Goal: Task Accomplishment & Management: Complete application form

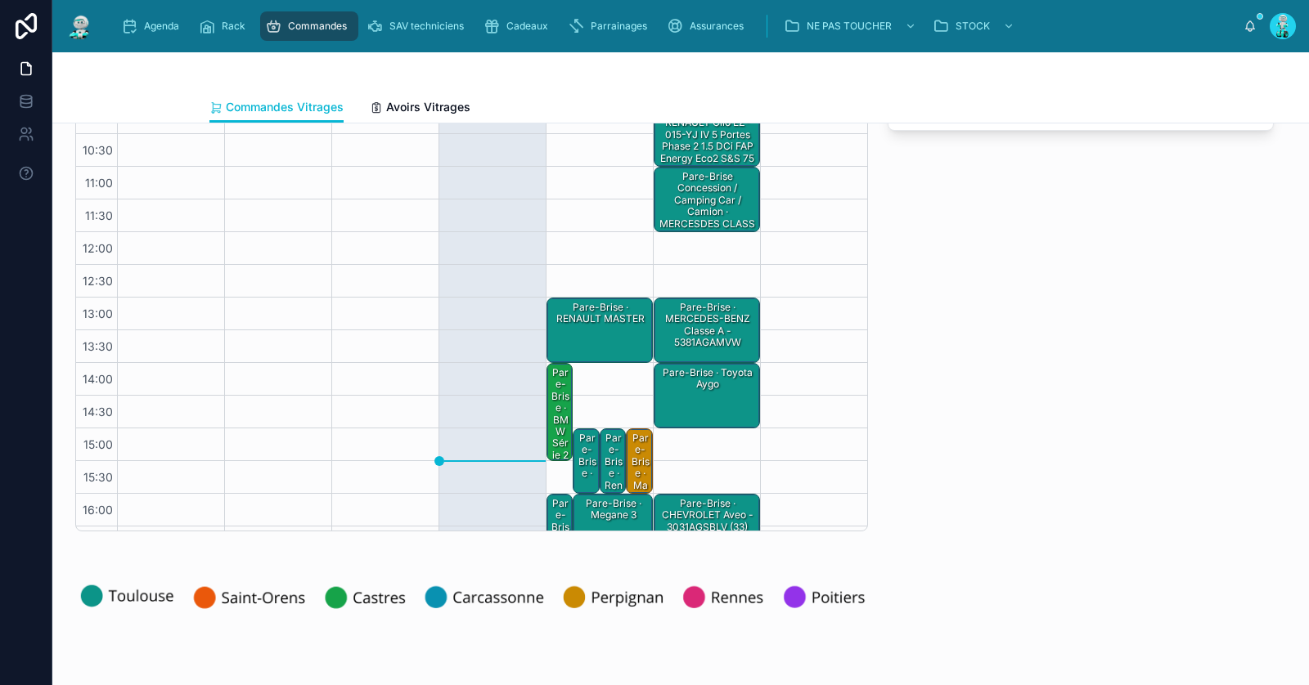
click at [586, 329] on div "Pare-Brise · RENAULT MASTER" at bounding box center [600, 330] width 101 height 62
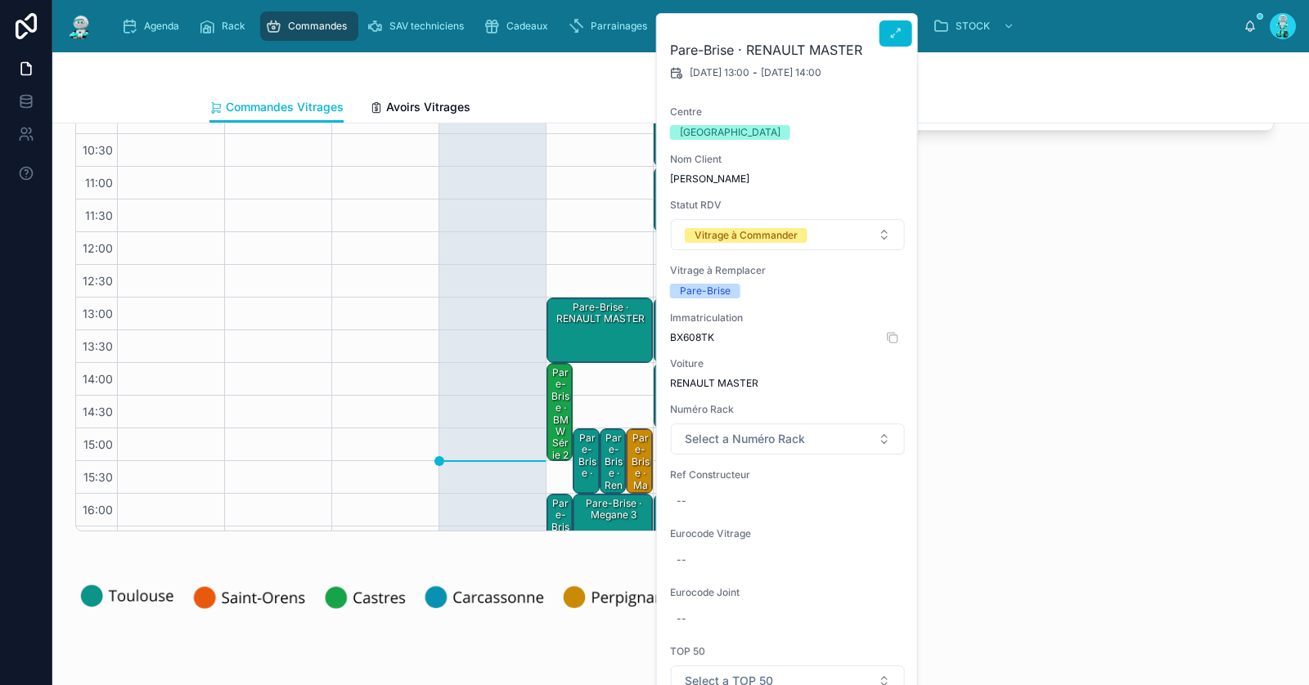
click at [690, 338] on span "BX608TK" at bounding box center [788, 337] width 236 height 13
copy span "BX608TK"
click at [580, 325] on div "Pare-Brise · RENAULT MASTER" at bounding box center [600, 313] width 101 height 29
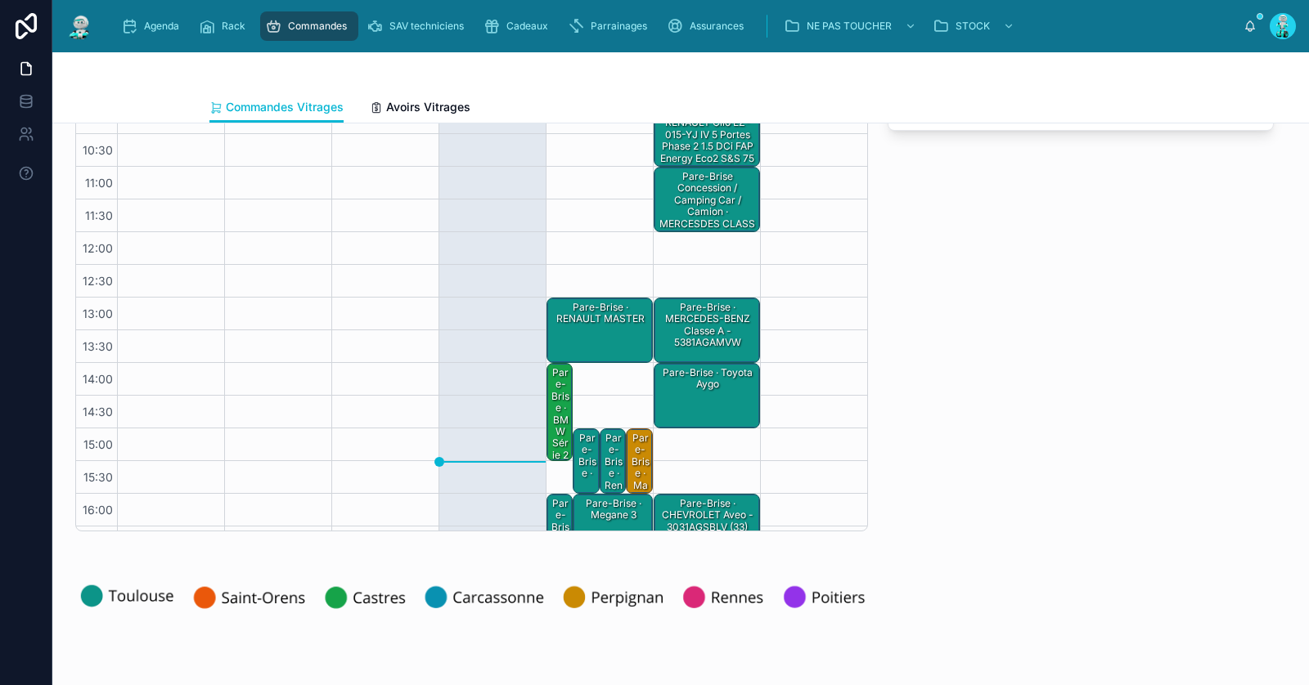
click at [609, 323] on div "Pare-Brise · RENAULT MASTER" at bounding box center [600, 313] width 101 height 27
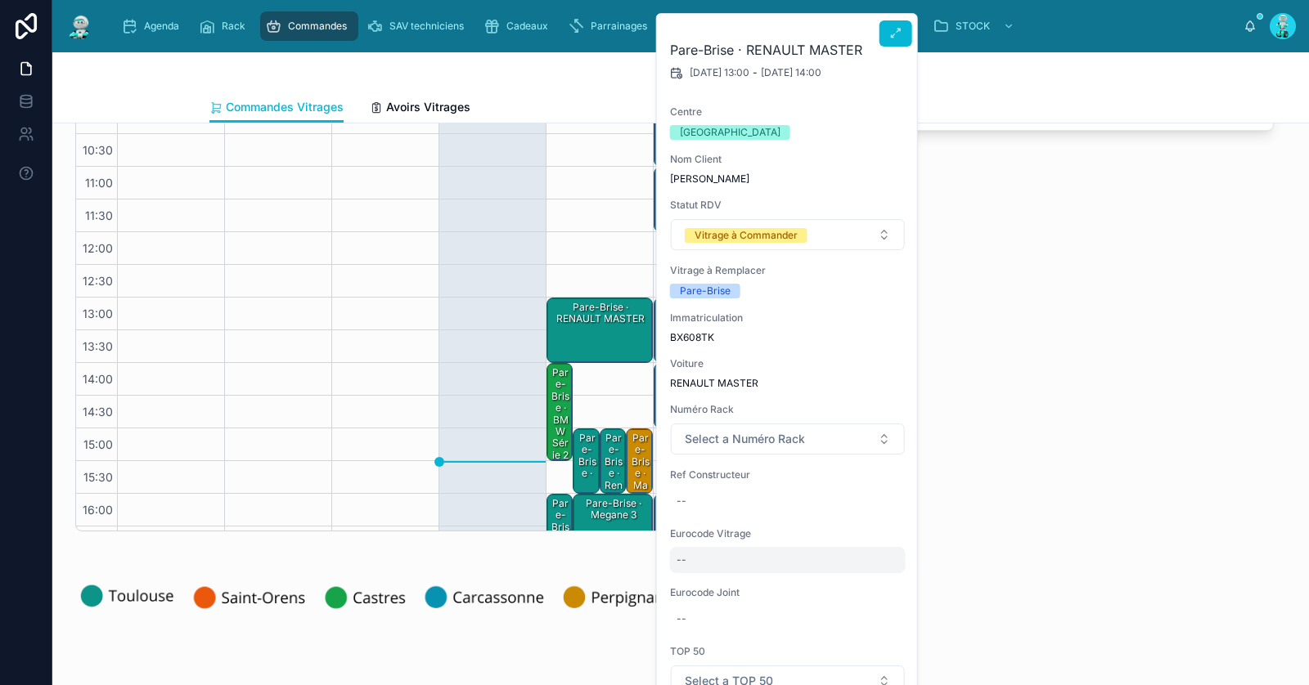
click at [691, 560] on div "--" at bounding box center [788, 560] width 236 height 26
type input "*******"
click button "submit" at bounding box center [876, 581] width 20 height 20
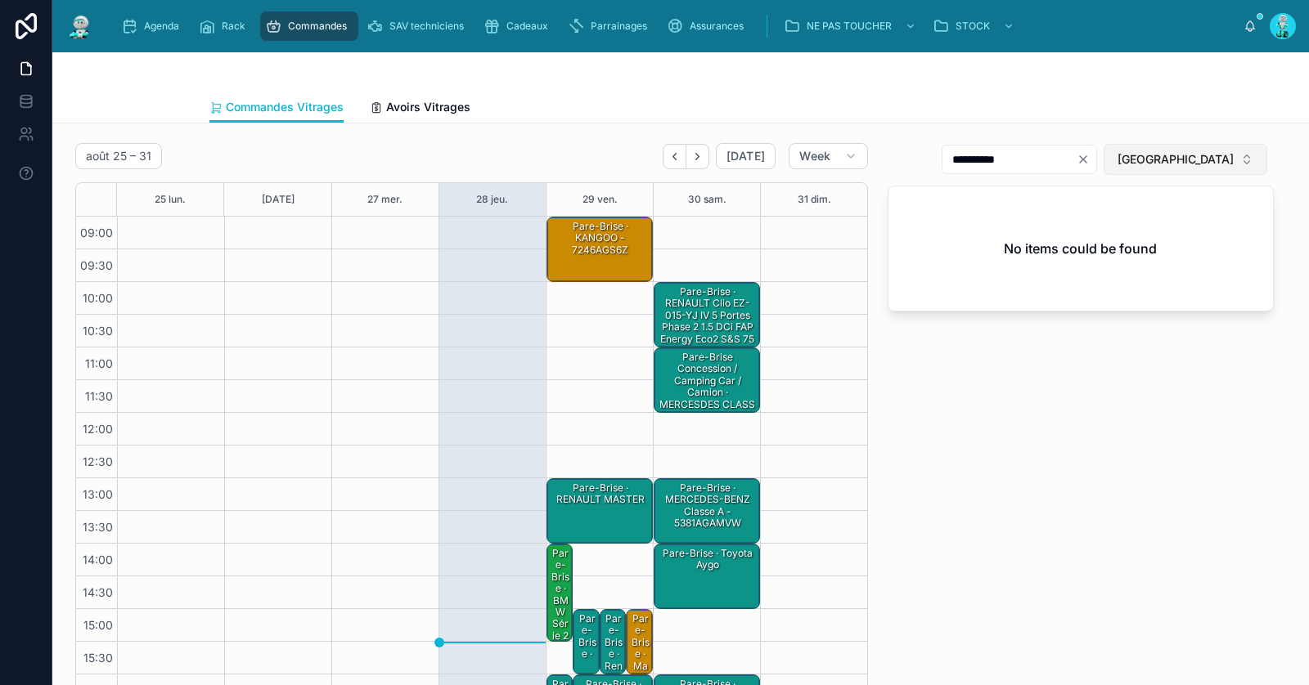
click at [1173, 146] on button "[GEOGRAPHIC_DATA]" at bounding box center [1185, 159] width 164 height 31
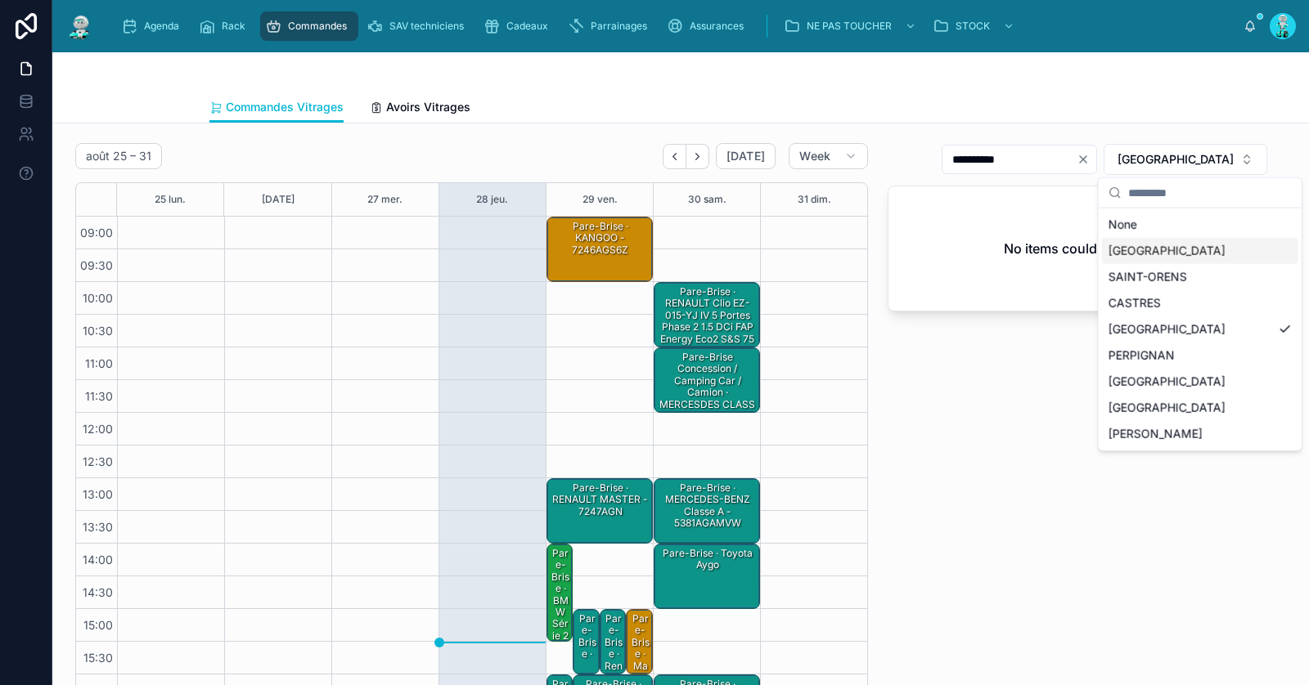
click at [1140, 248] on div "[GEOGRAPHIC_DATA]" at bounding box center [1200, 251] width 196 height 26
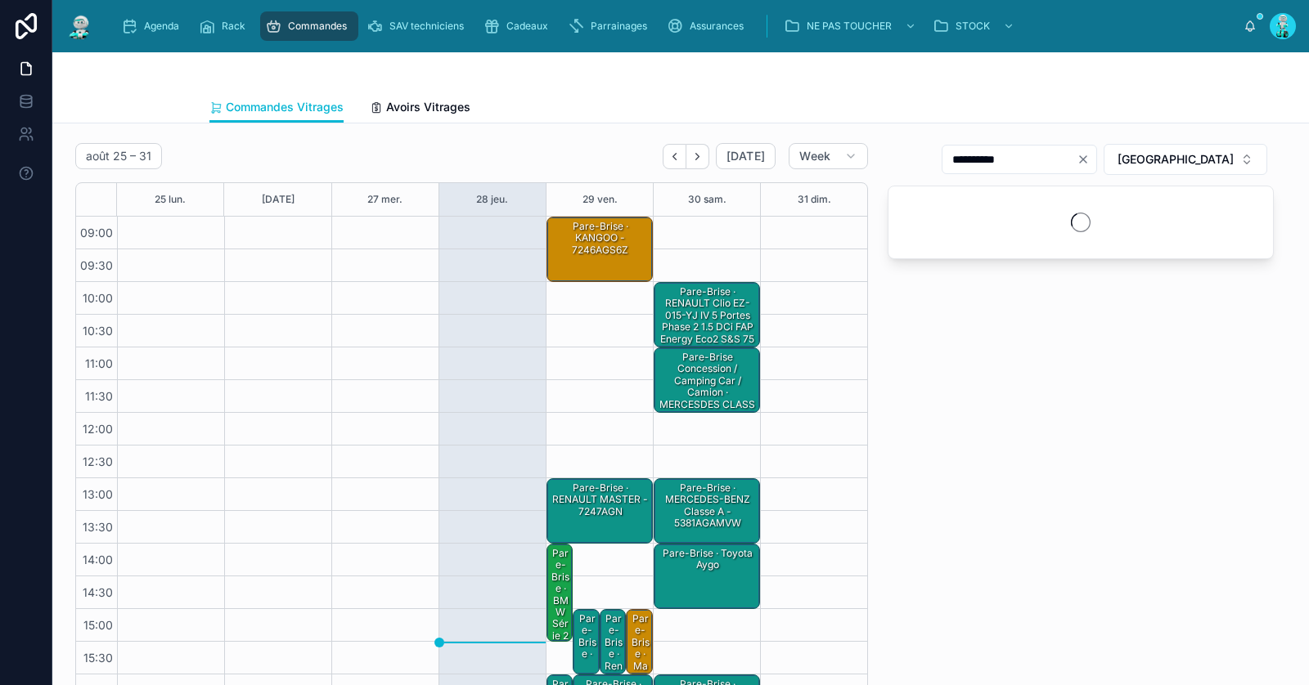
click at [1096, 157] on button "Clear" at bounding box center [1086, 159] width 20 height 13
click at [1096, 156] on input "text" at bounding box center [1029, 159] width 134 height 23
paste input "*******"
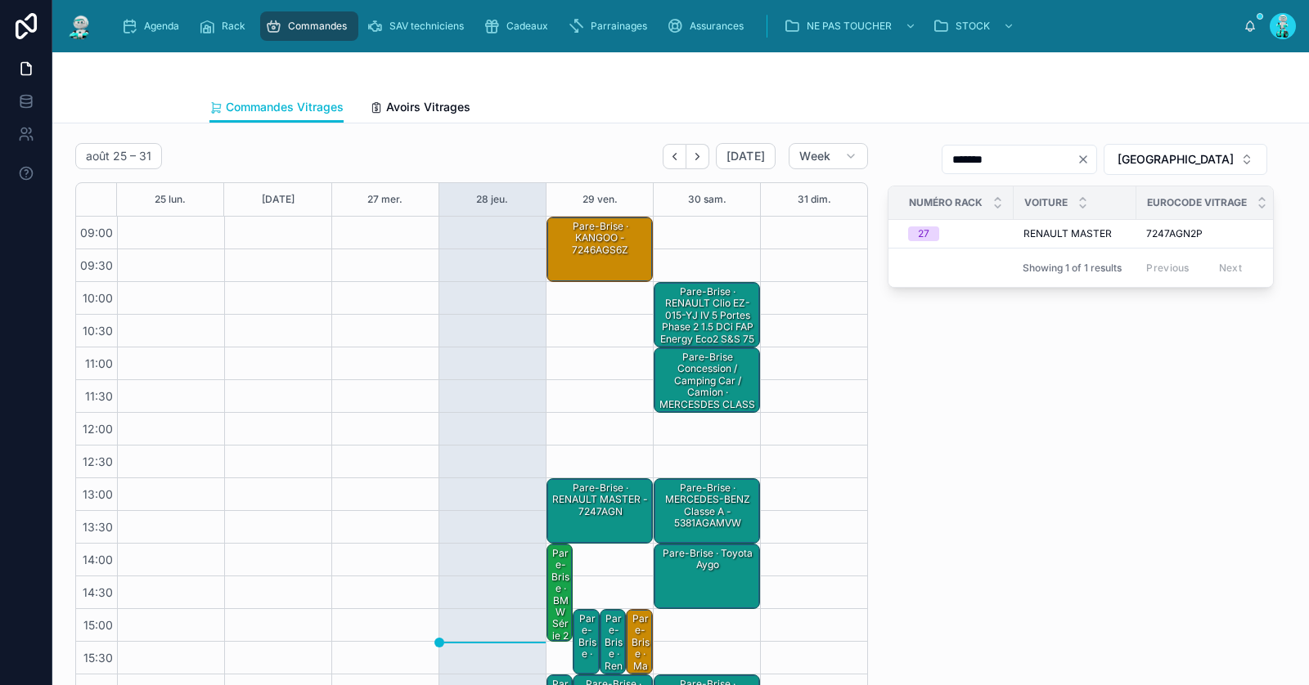
type input "*******"
click at [596, 507] on div "Pare-Brise · RENAULT MASTER - 7247AGN" at bounding box center [600, 500] width 101 height 38
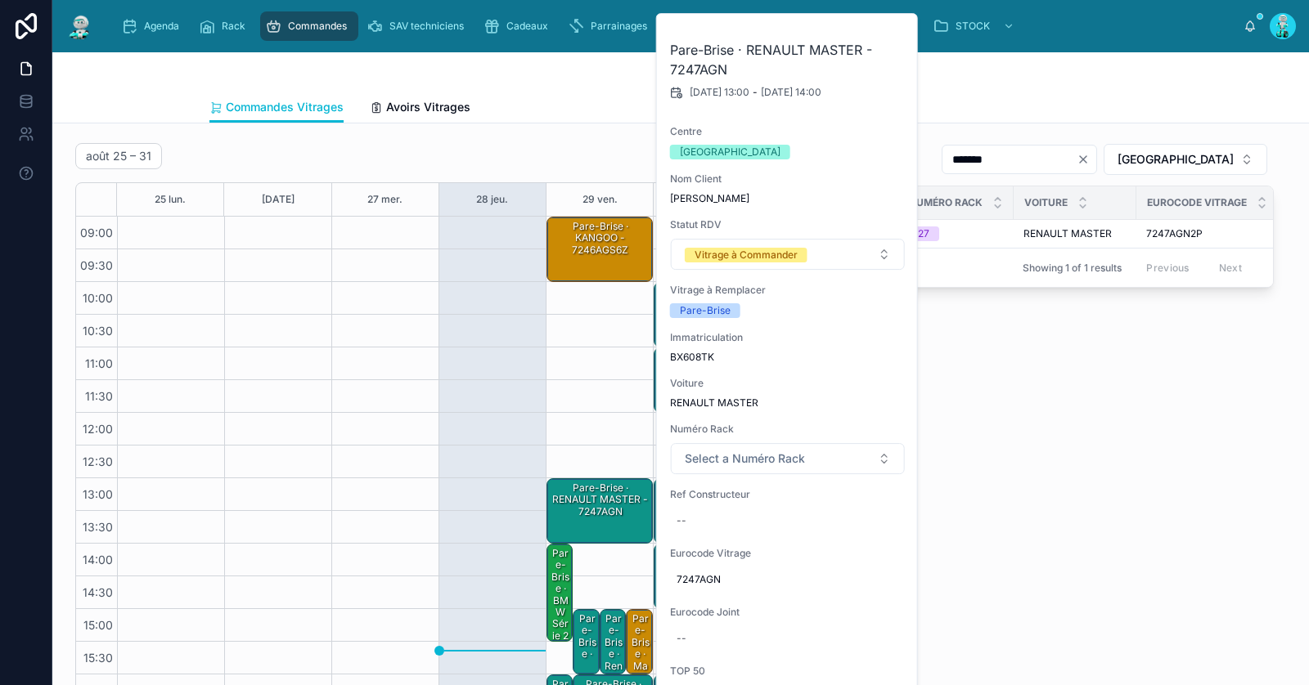
click at [592, 506] on div "Pare-Brise · RENAULT MASTER - 7247AGN" at bounding box center [600, 500] width 101 height 38
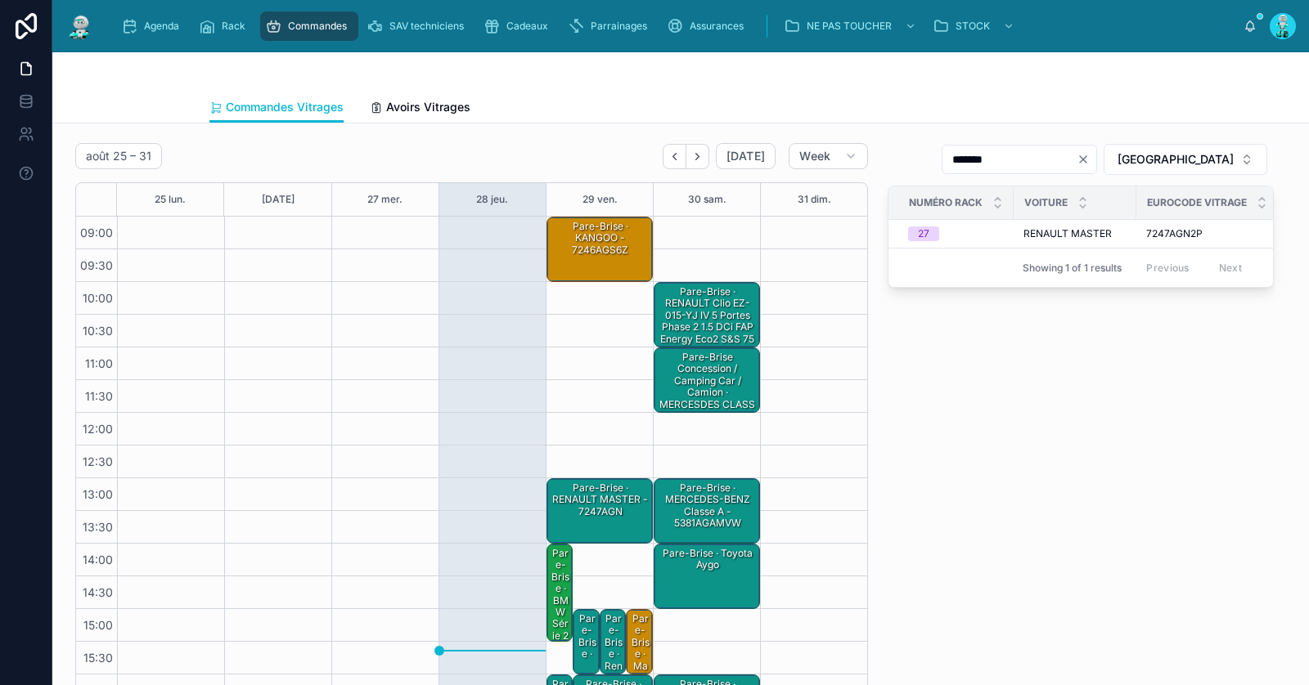
click at [604, 523] on div "Pare-Brise · RENAULT MASTER - 7247AGN" at bounding box center [600, 511] width 101 height 62
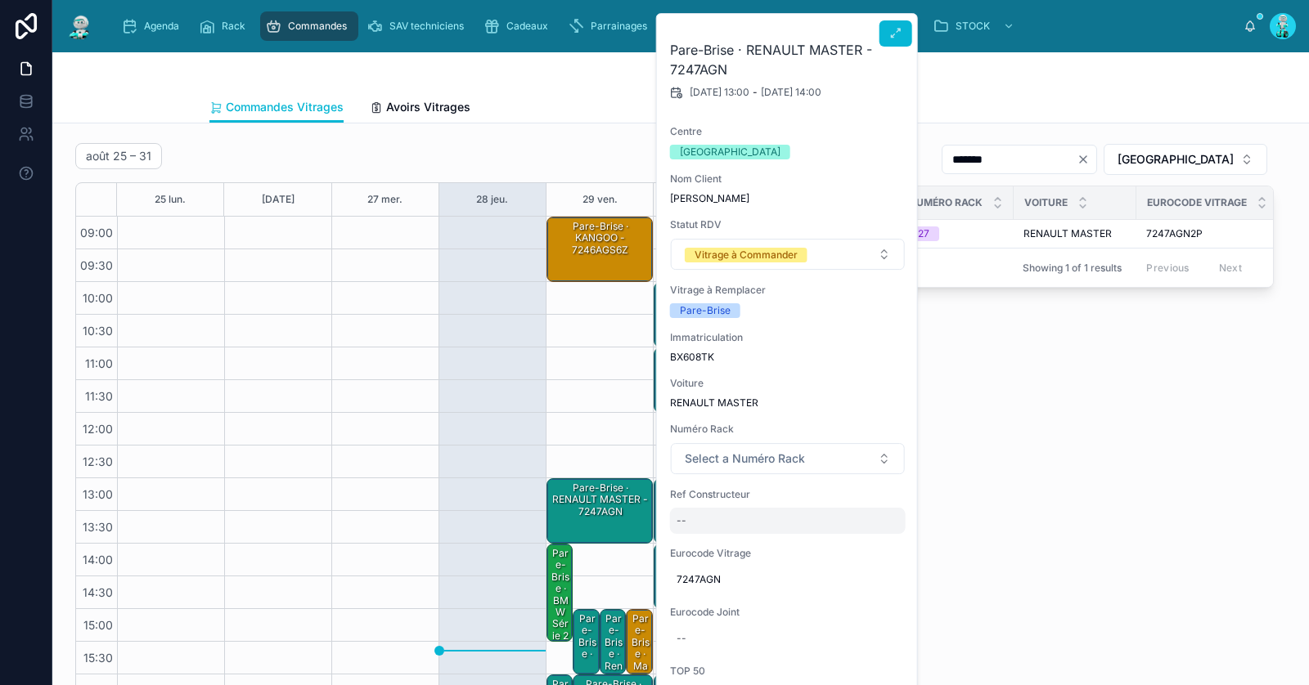
click at [715, 526] on div "--" at bounding box center [788, 521] width 236 height 26
type input "**********"
click button "submit" at bounding box center [876, 542] width 20 height 20
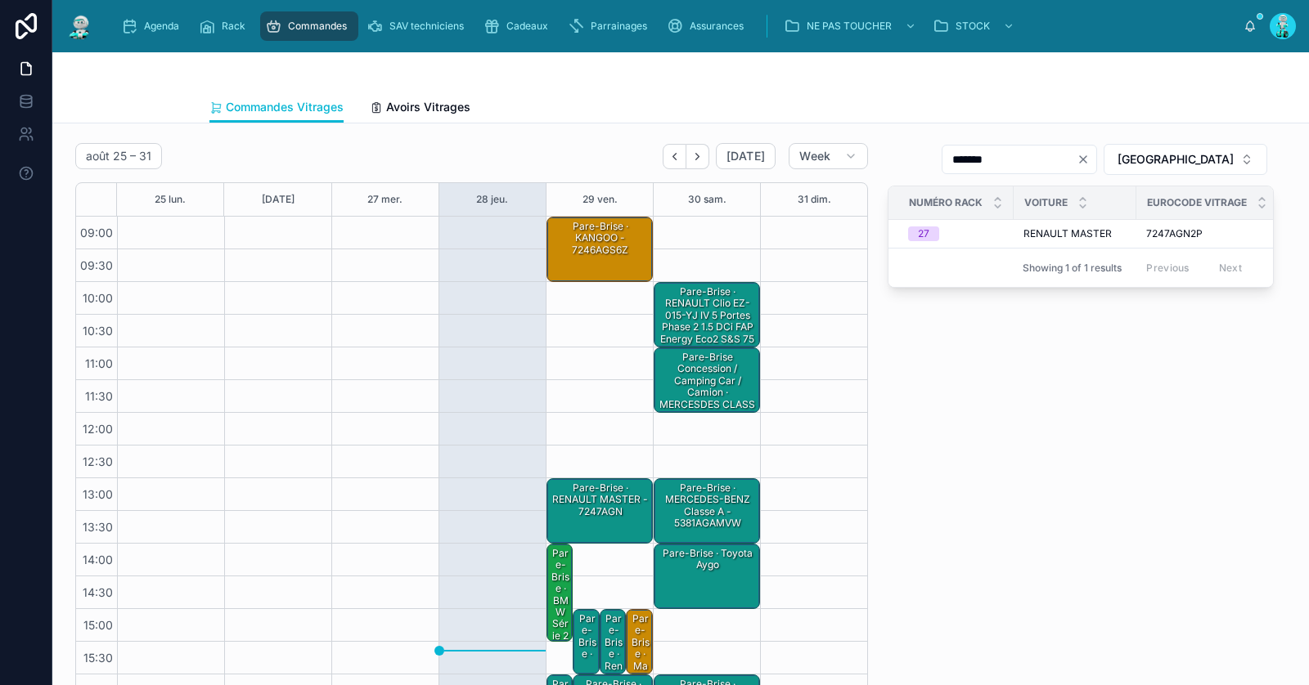
click at [595, 507] on div "Pare-Brise · RENAULT MASTER - 7247AGN" at bounding box center [600, 500] width 101 height 38
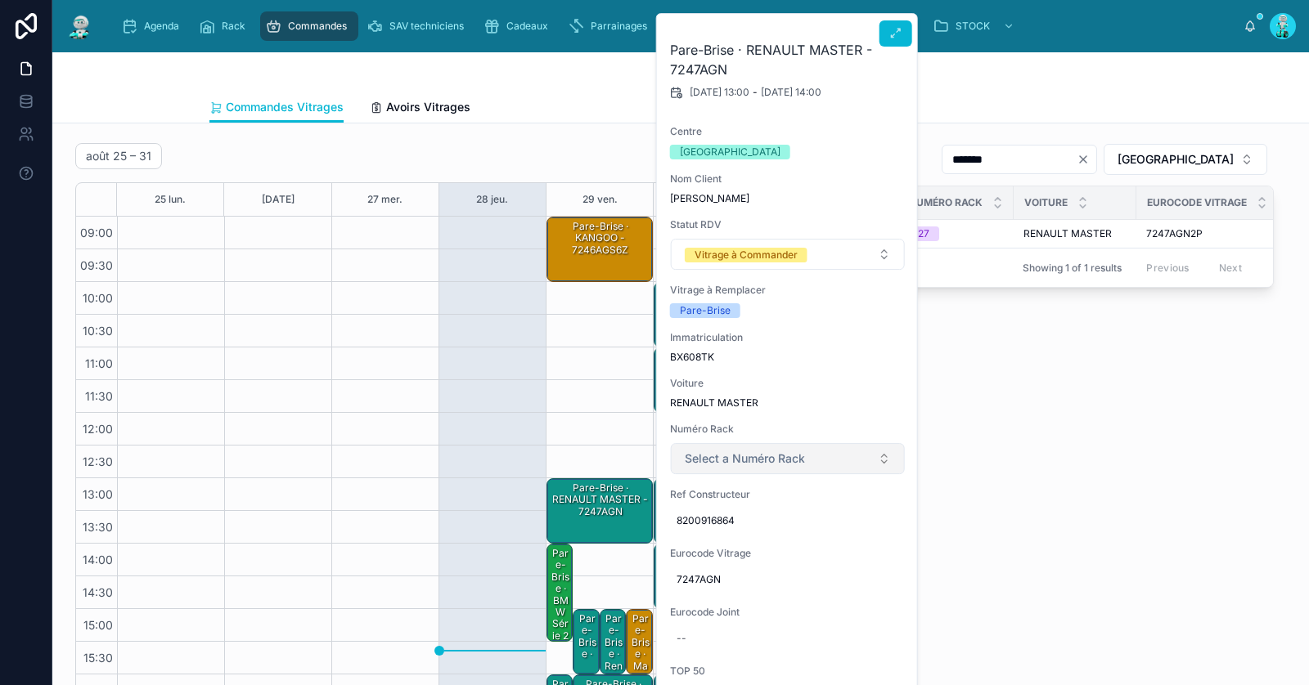
click at [730, 460] on span "Select a Numéro Rack" at bounding box center [745, 459] width 120 height 16
type input "**"
click at [718, 527] on div "27" at bounding box center [787, 522] width 226 height 25
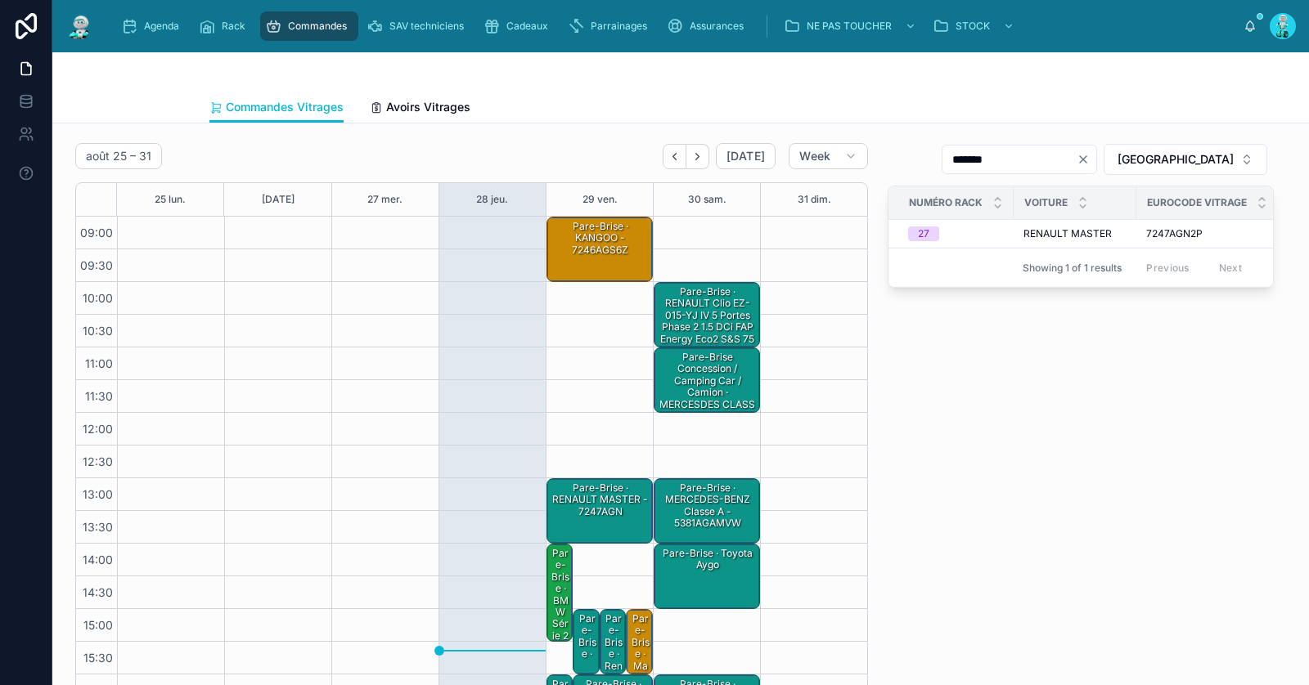
click at [612, 230] on div "Pare-Brise · KANGOO - 7246AGS6Z" at bounding box center [600, 238] width 101 height 38
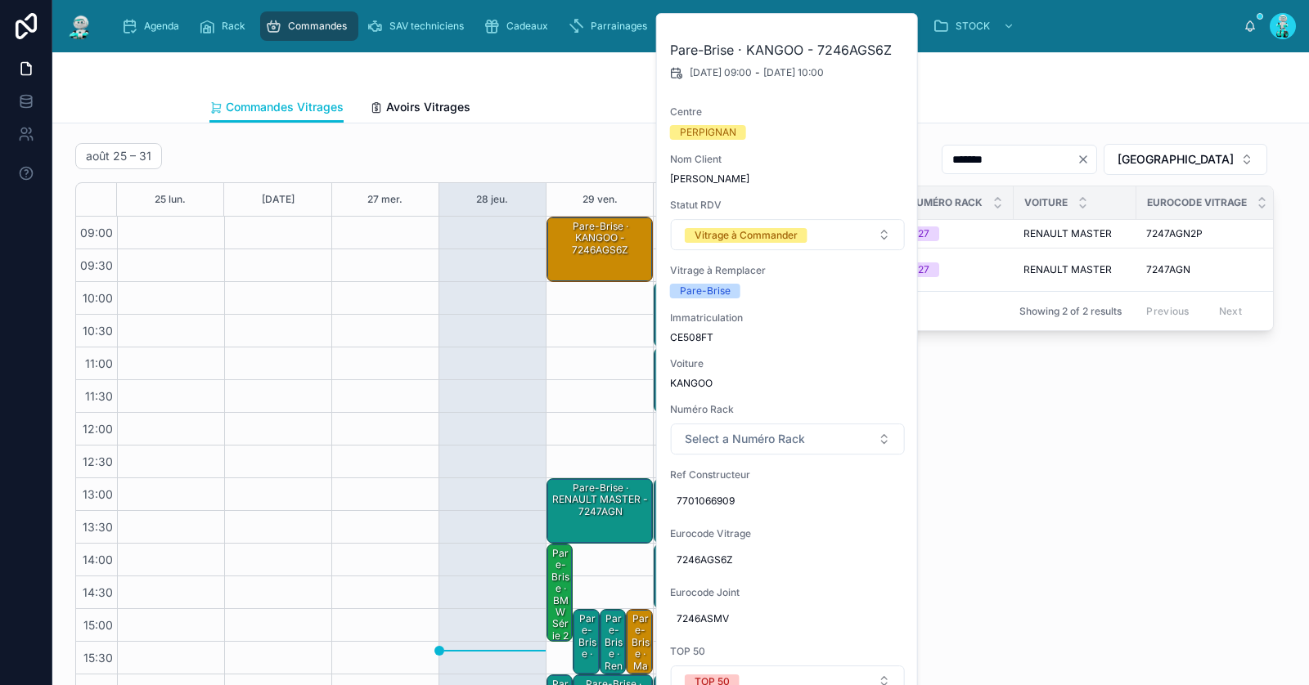
click at [583, 509] on div "Pare-Brise · RENAULT MASTER - 7247AGN" at bounding box center [600, 500] width 101 height 38
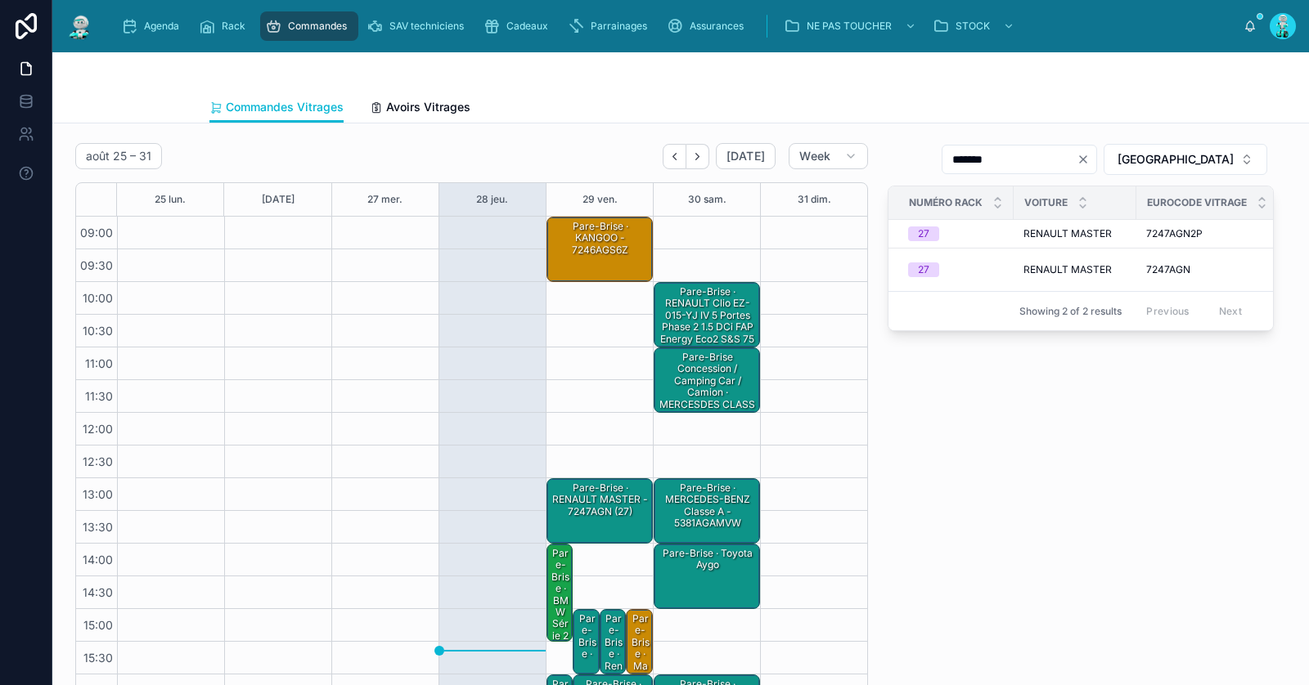
click at [583, 509] on div "Pare-Brise · RENAULT MASTER - 7247AGN (27)" at bounding box center [600, 500] width 101 height 38
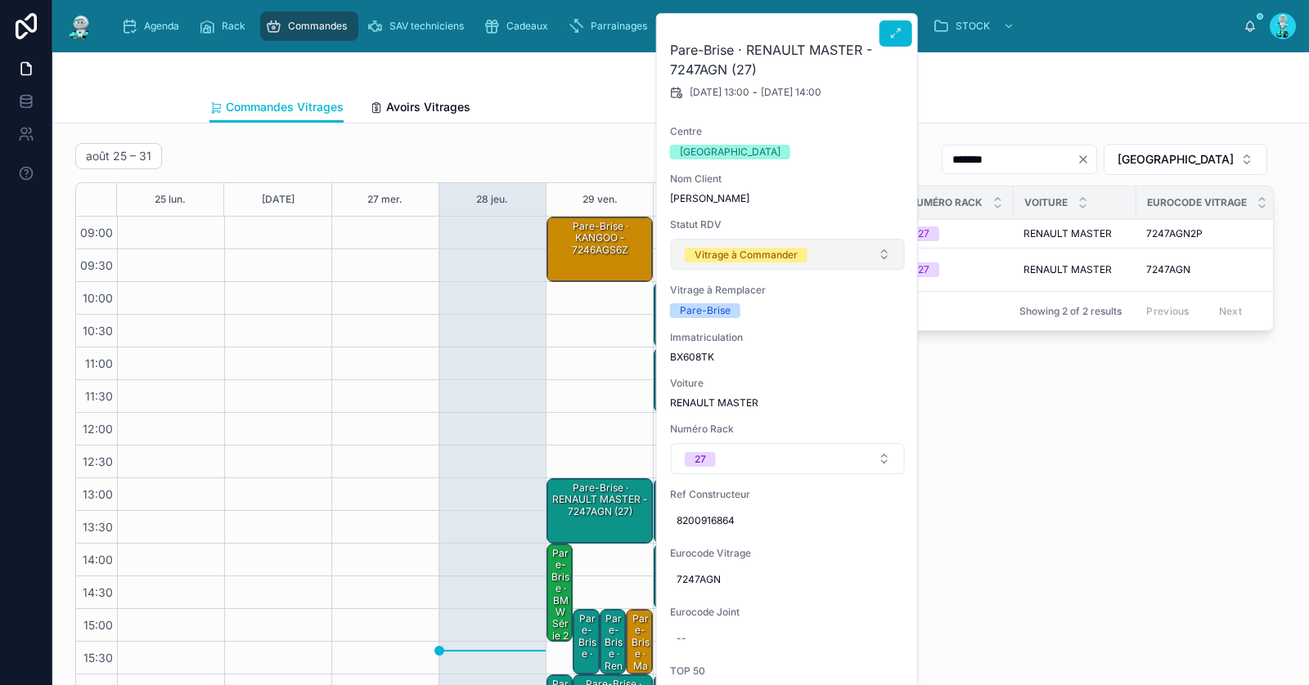
click at [783, 244] on button "Vitrage à Commander" at bounding box center [788, 254] width 234 height 31
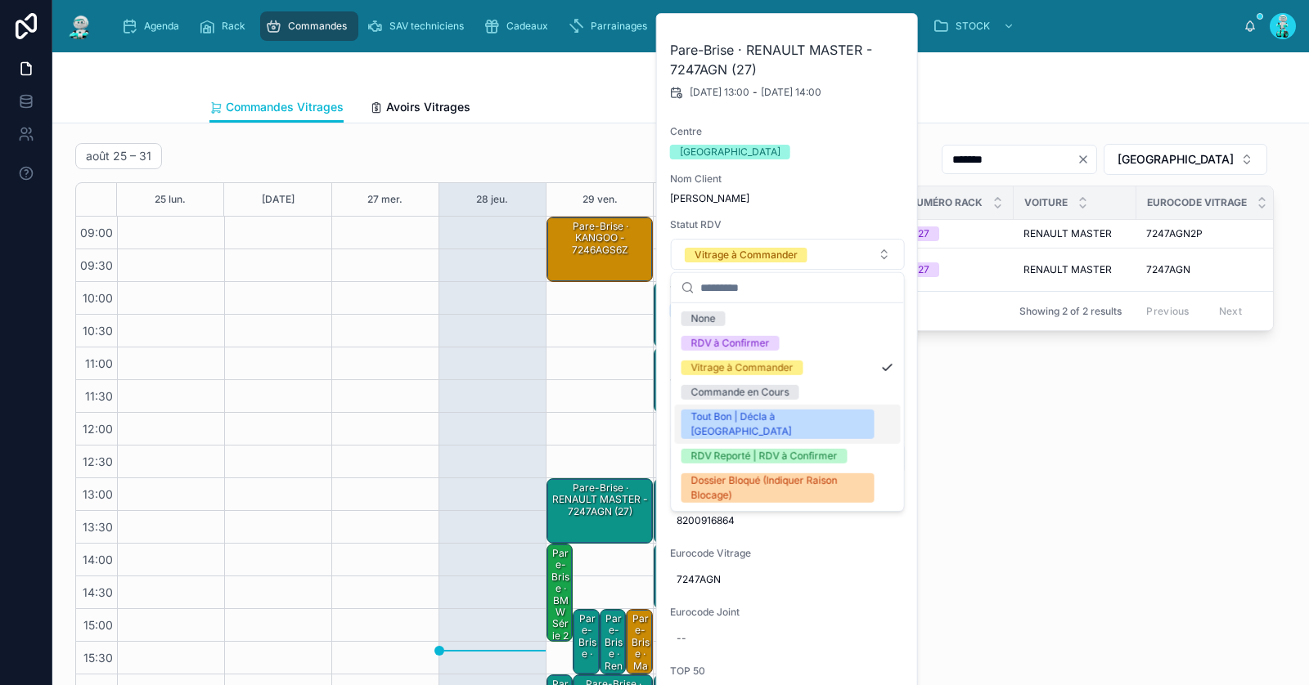
click at [757, 413] on div "Tout Bon | Décla à [GEOGRAPHIC_DATA]" at bounding box center [776, 424] width 173 height 29
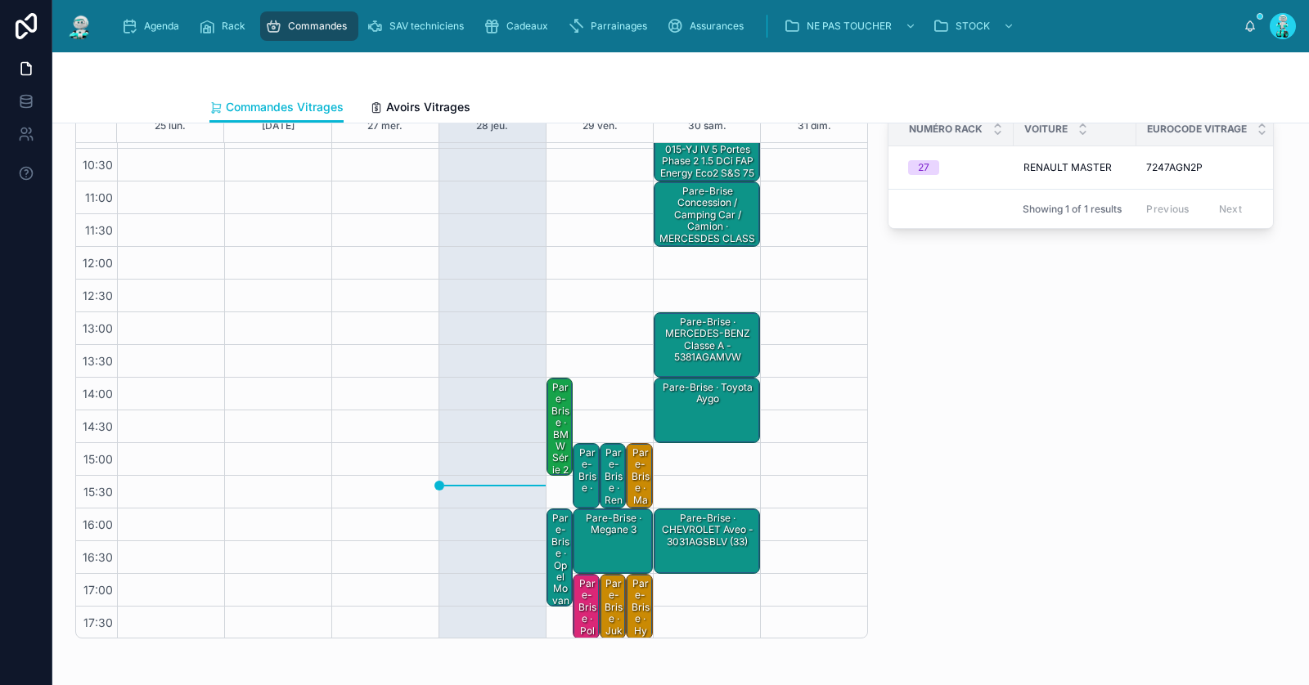
scroll to position [75, 0]
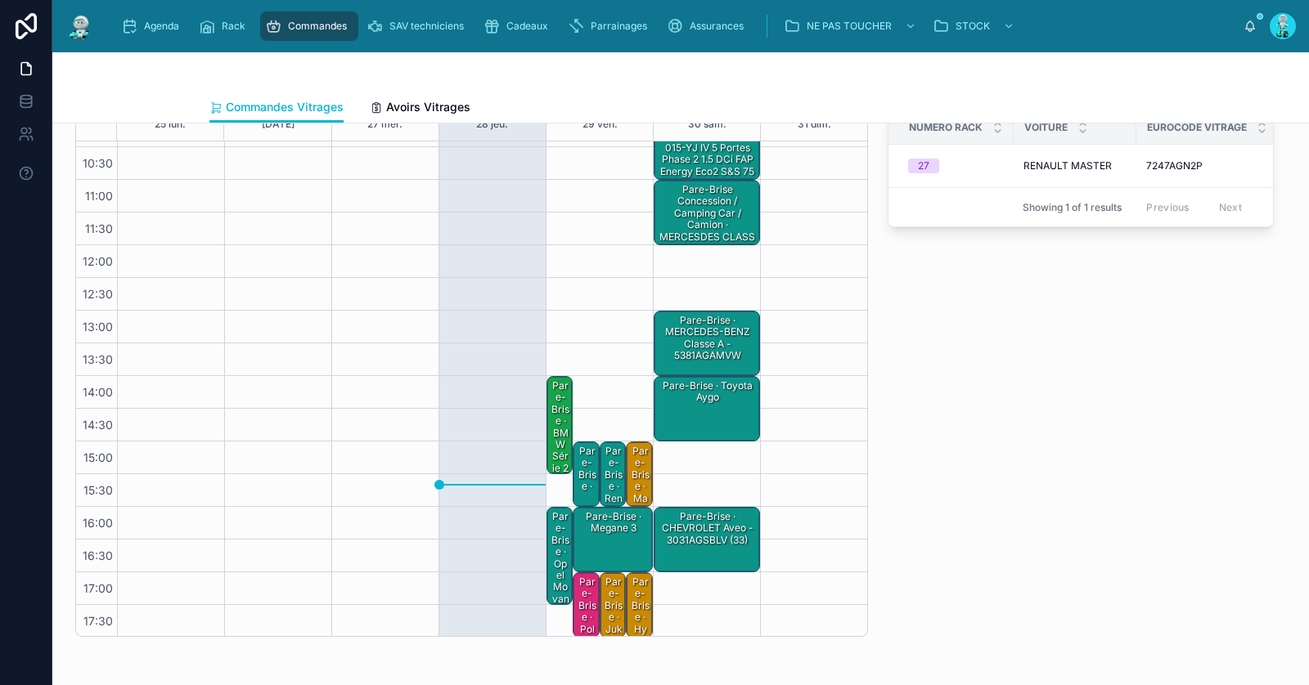
click at [719, 347] on div "Pare-Brise · MERCEDES-BENZ Classe A - 5381AGAMVW" at bounding box center [707, 338] width 101 height 51
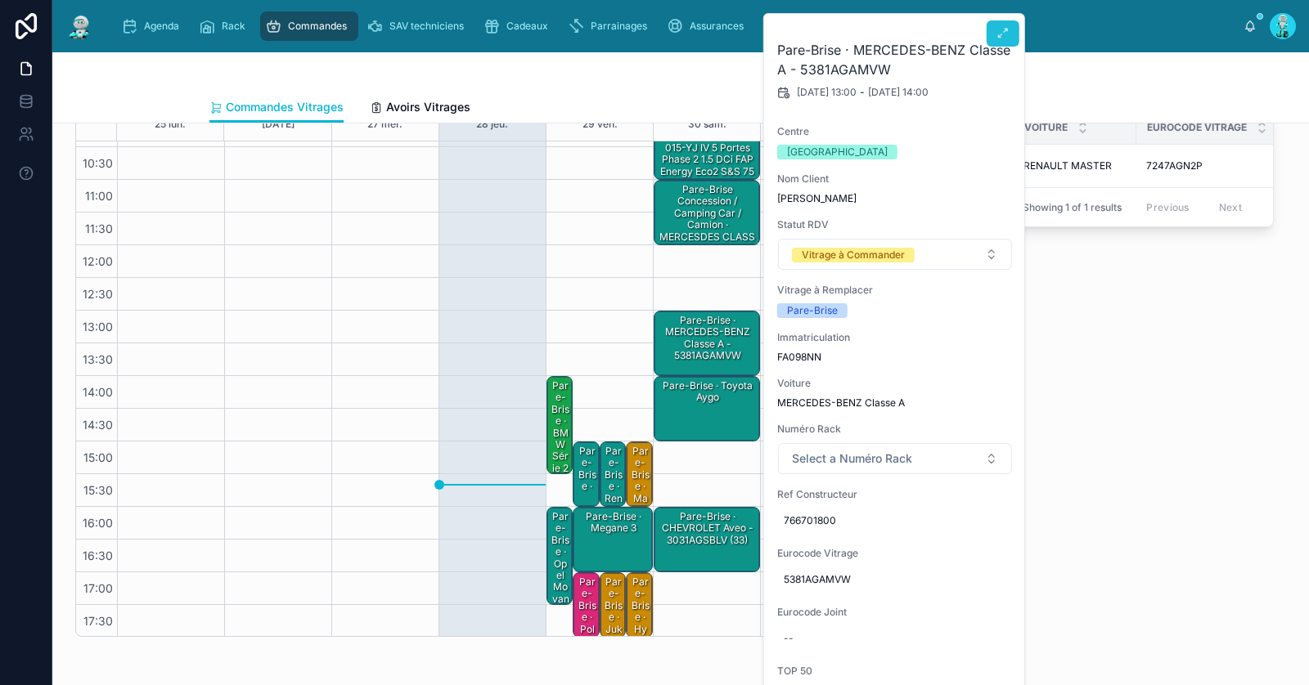
click at [1000, 37] on icon at bounding box center [1002, 33] width 13 height 13
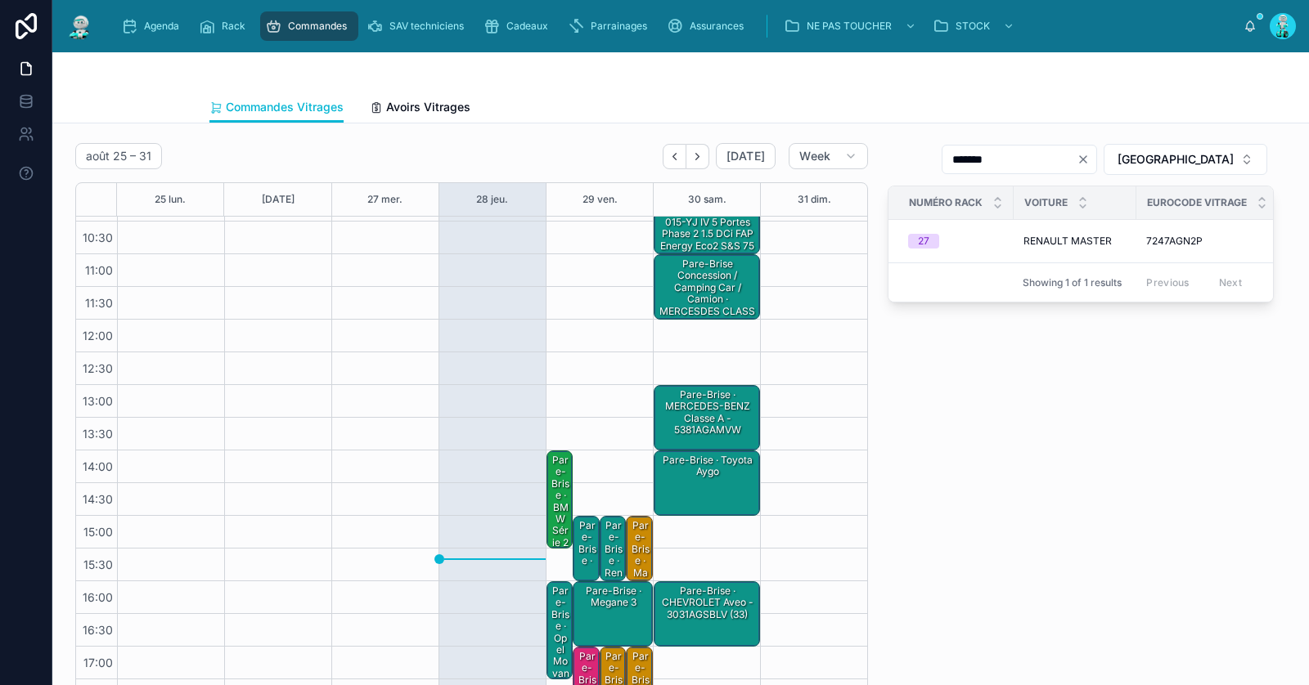
scroll to position [92, 0]
click at [560, 492] on div "Pare-Brise · BMW série 2" at bounding box center [560, 502] width 21 height 97
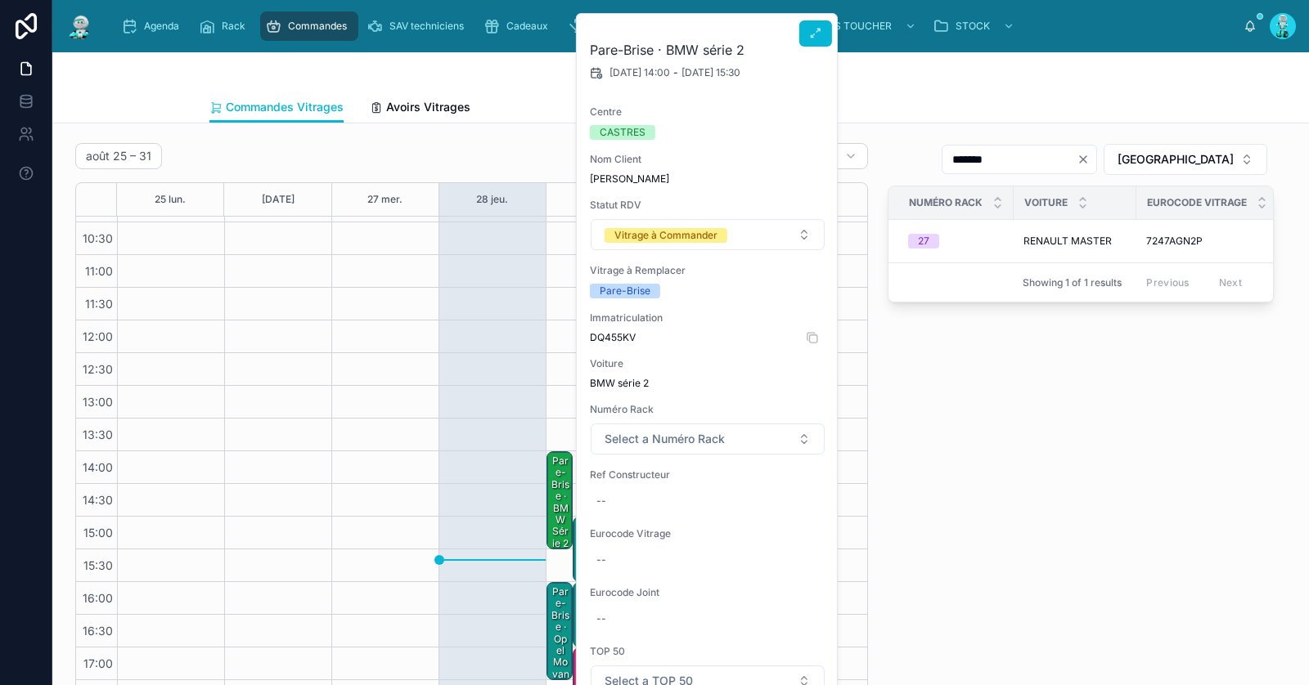
click at [623, 337] on span "DQ455KV" at bounding box center [708, 337] width 236 height 13
copy span "DQ455KV"
click at [1234, 196] on span "Eurocode Vitrage" at bounding box center [1197, 202] width 100 height 13
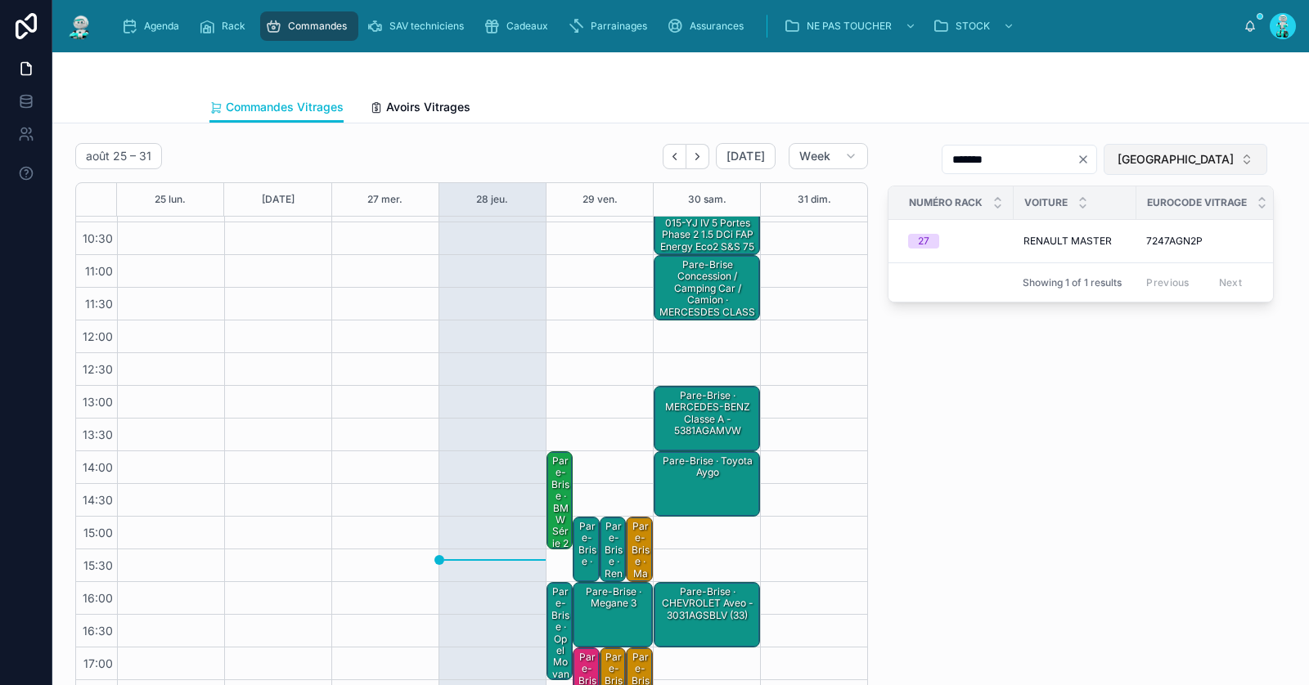
click at [1203, 164] on span "[GEOGRAPHIC_DATA]" at bounding box center [1175, 159] width 116 height 16
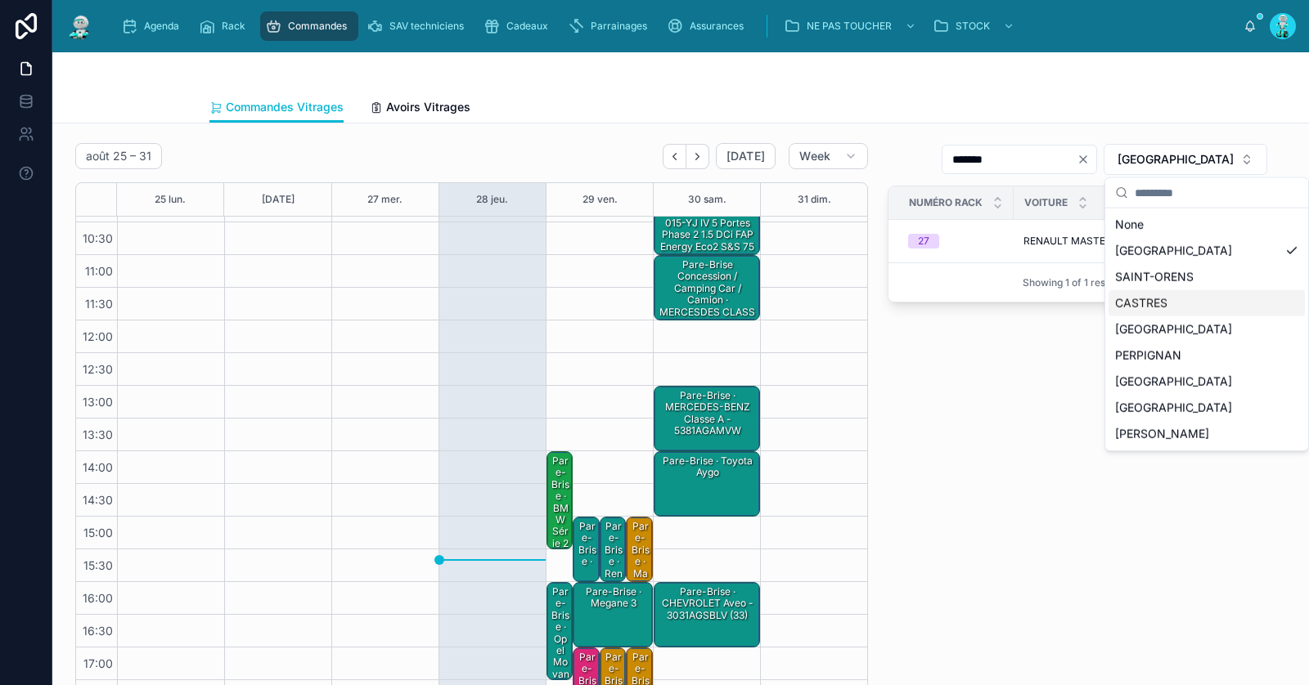
click at [1138, 295] on div "CASTRES" at bounding box center [1206, 303] width 196 height 26
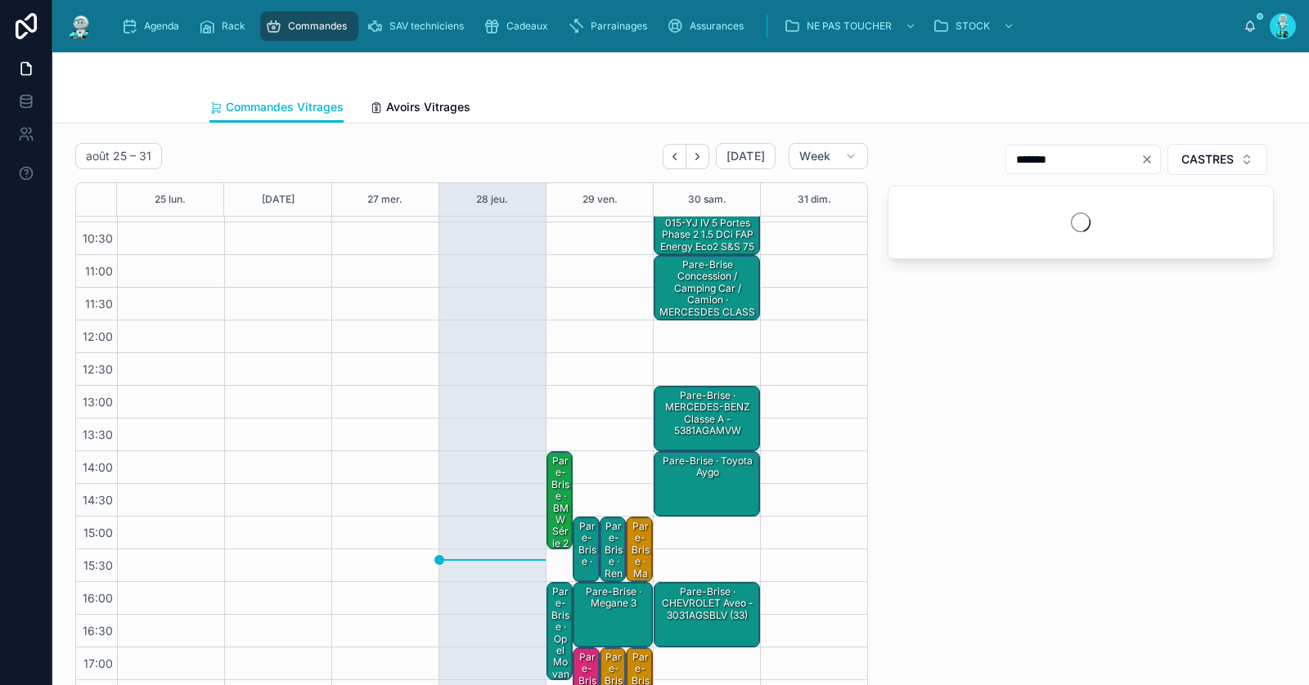
click at [1148, 158] on icon "Clear" at bounding box center [1146, 159] width 13 height 13
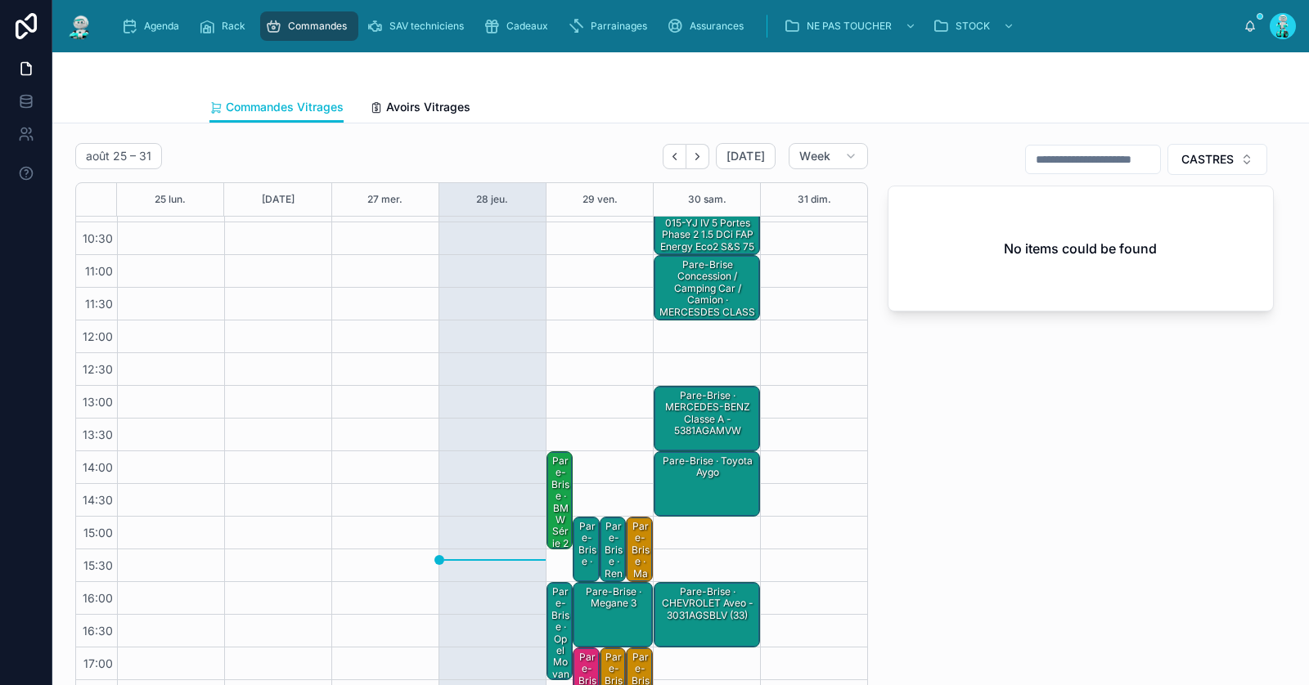
click at [1125, 159] on input "text" at bounding box center [1093, 159] width 134 height 23
paste input "**********"
type input "**********"
click at [564, 522] on div "Pare-Brise · BMW série 2" at bounding box center [560, 502] width 21 height 97
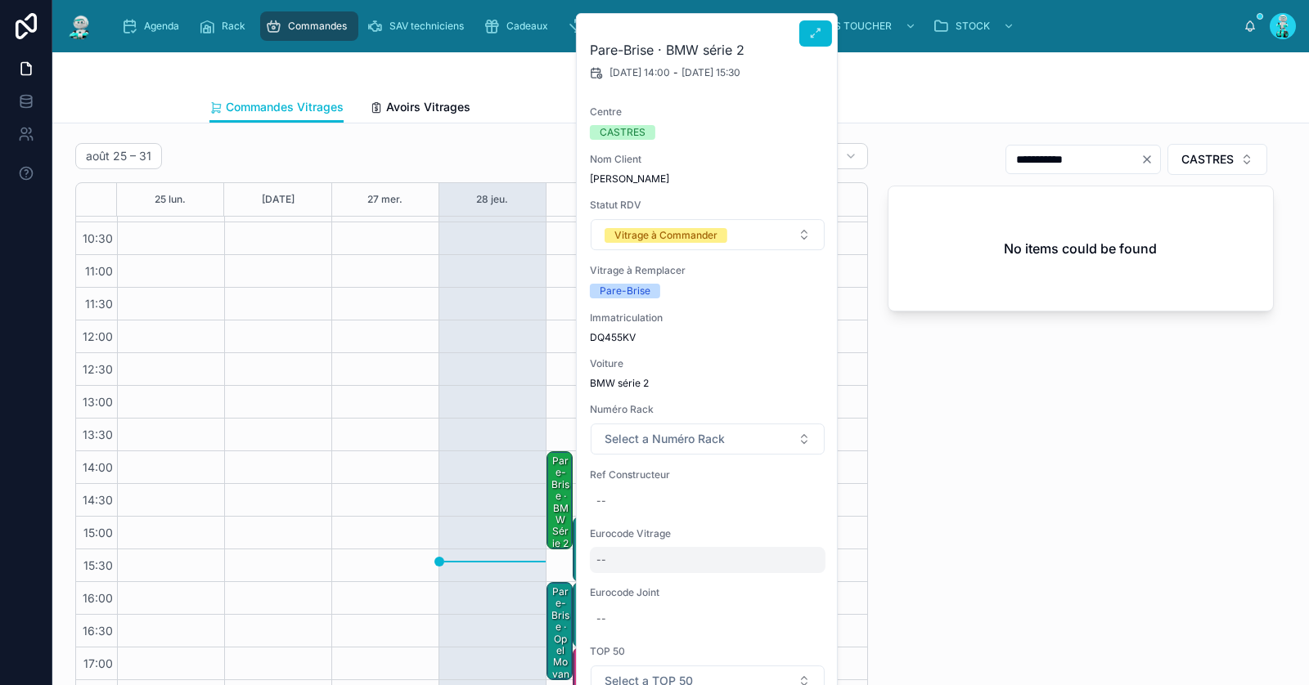
click at [633, 562] on div "--" at bounding box center [708, 560] width 236 height 26
type input "**********"
click button "submit" at bounding box center [796, 581] width 20 height 20
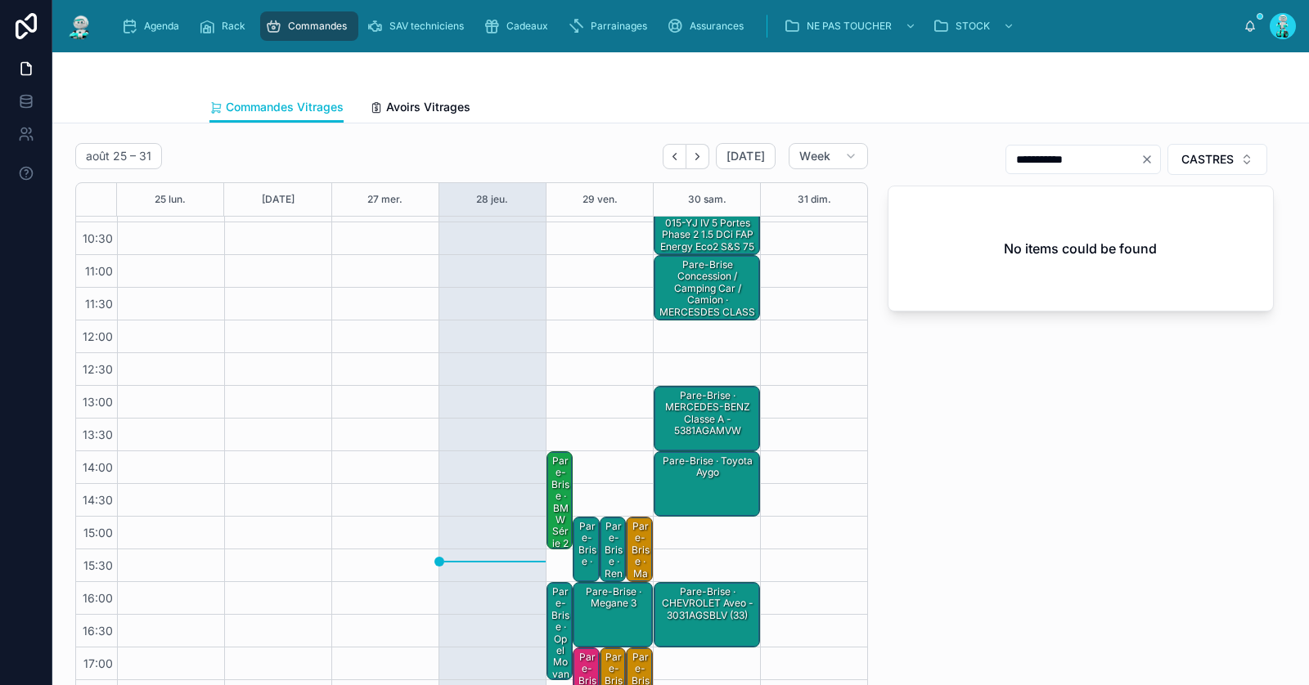
click at [553, 498] on div "Pare-Brise · BMW série 2 - 2477AGACMVZ" at bounding box center [560, 538] width 21 height 168
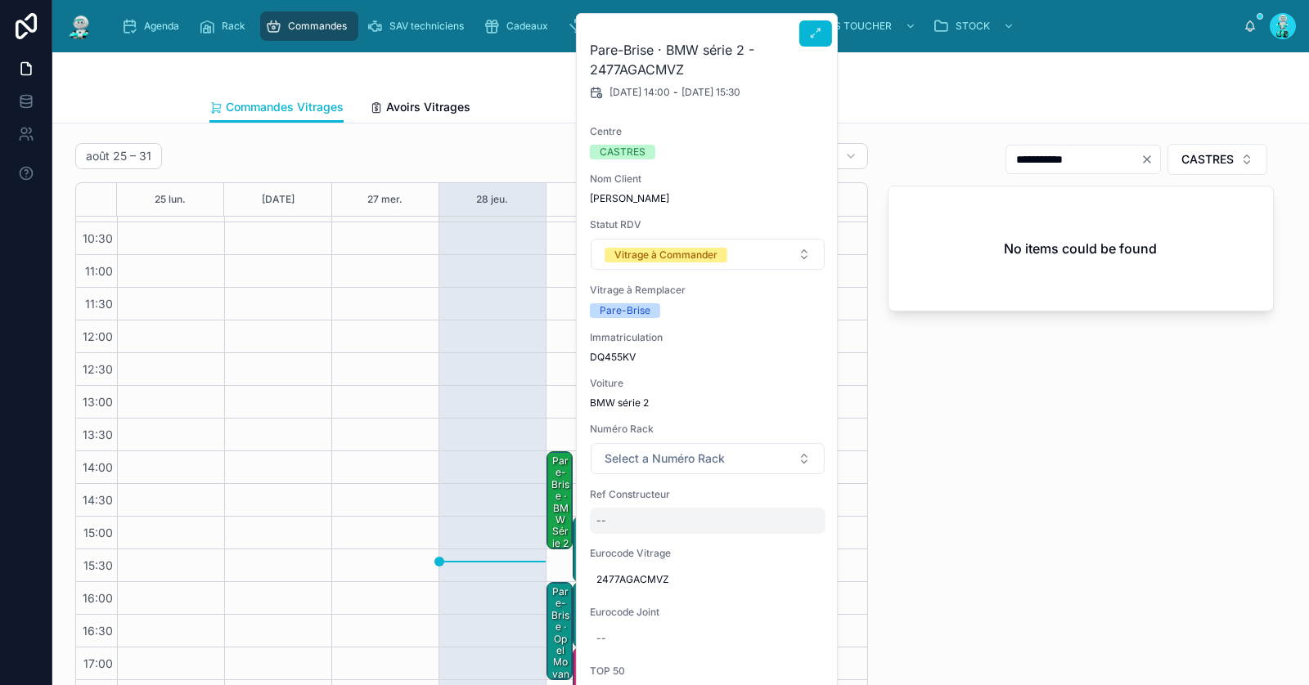
click at [643, 511] on div "--" at bounding box center [708, 521] width 236 height 26
type input "**********"
click button "submit" at bounding box center [796, 542] width 20 height 20
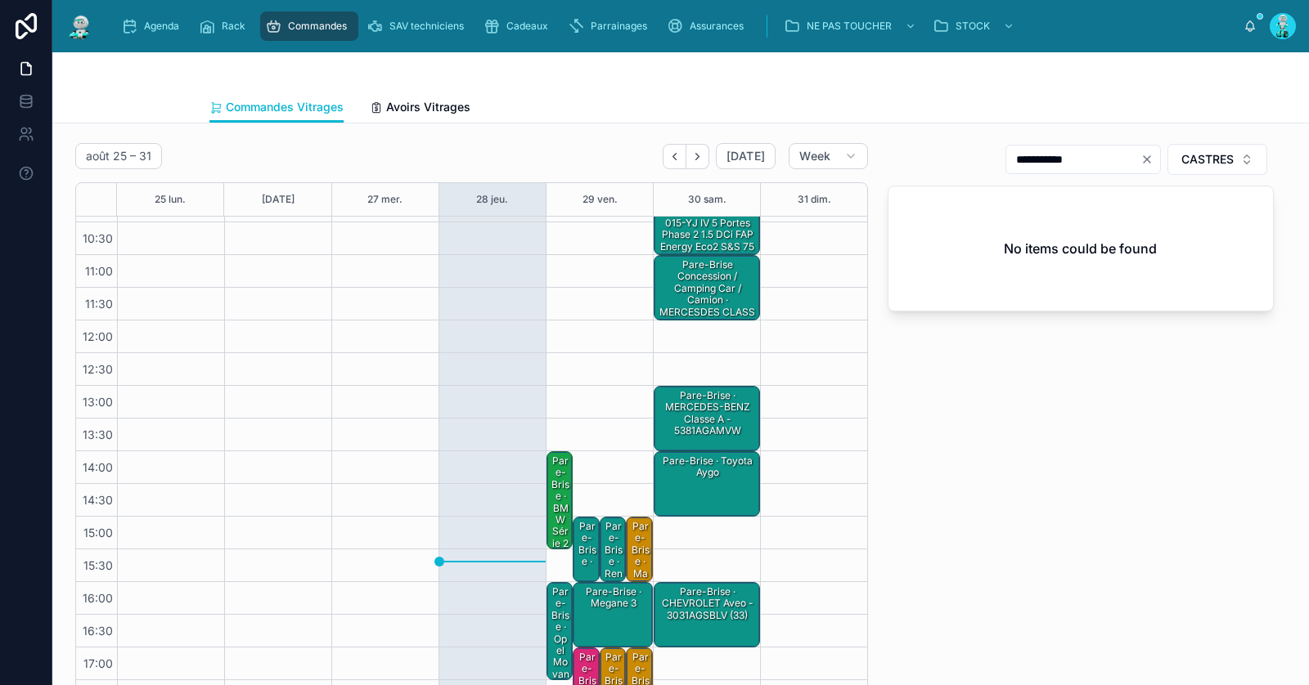
click at [567, 497] on div "Pare-Brise · BMW série 2 - 2477AGACMVZ" at bounding box center [560, 538] width 21 height 168
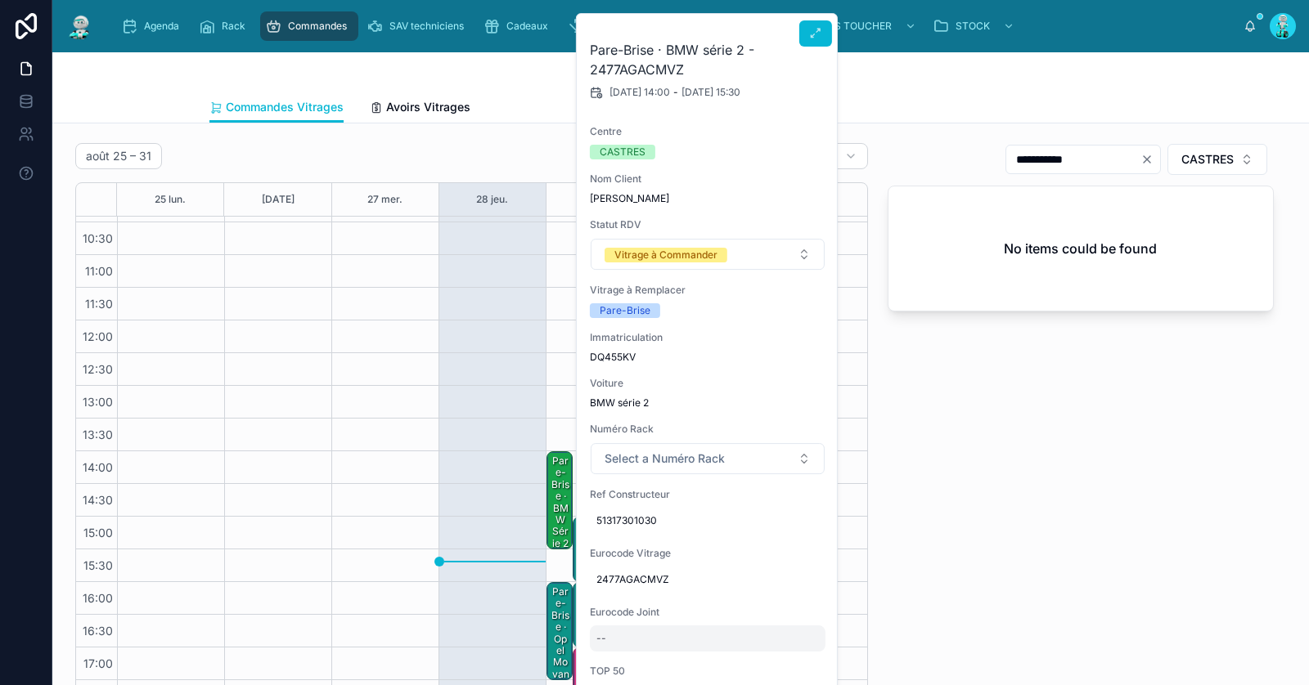
click at [638, 633] on div "--" at bounding box center [708, 639] width 236 height 26
type input "*********"
click button "submit" at bounding box center [796, 654] width 20 height 20
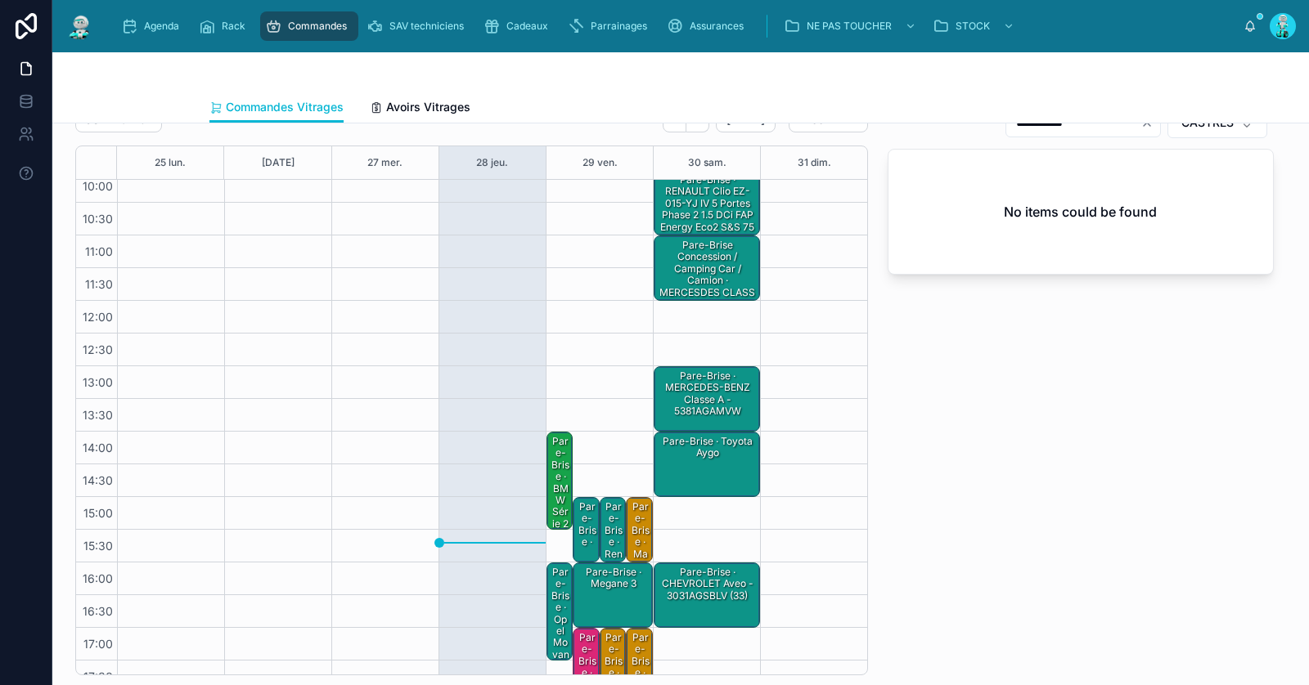
scroll to position [92, 0]
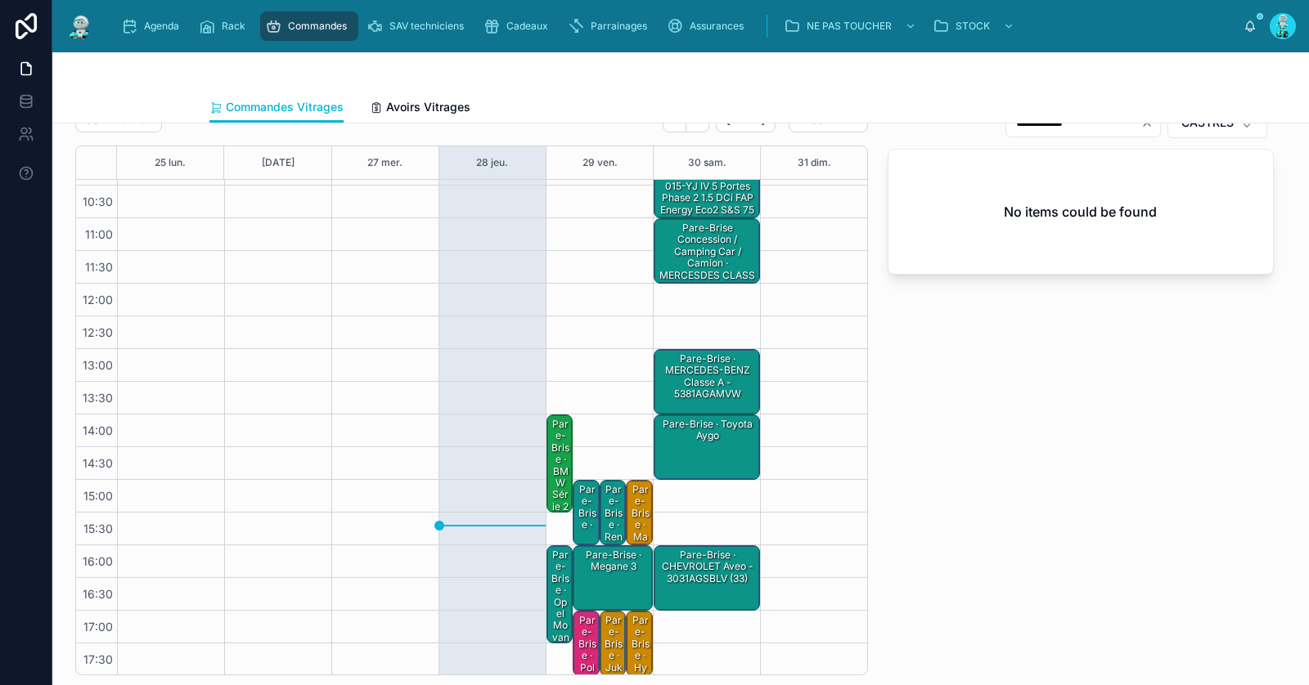
click at [560, 444] on div "Pare-Brise · BMW série 2 - 2477AGACMVZ" at bounding box center [560, 501] width 21 height 168
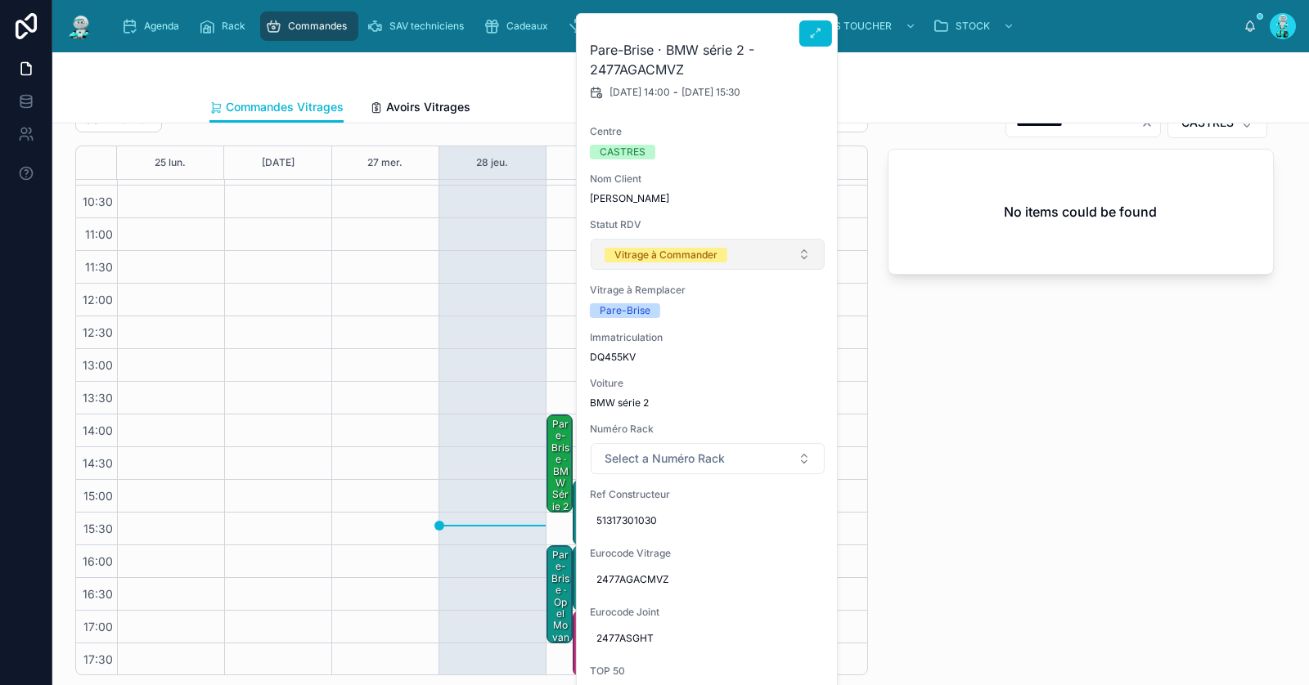
click at [690, 249] on div "Vitrage à Commander" at bounding box center [665, 255] width 103 height 15
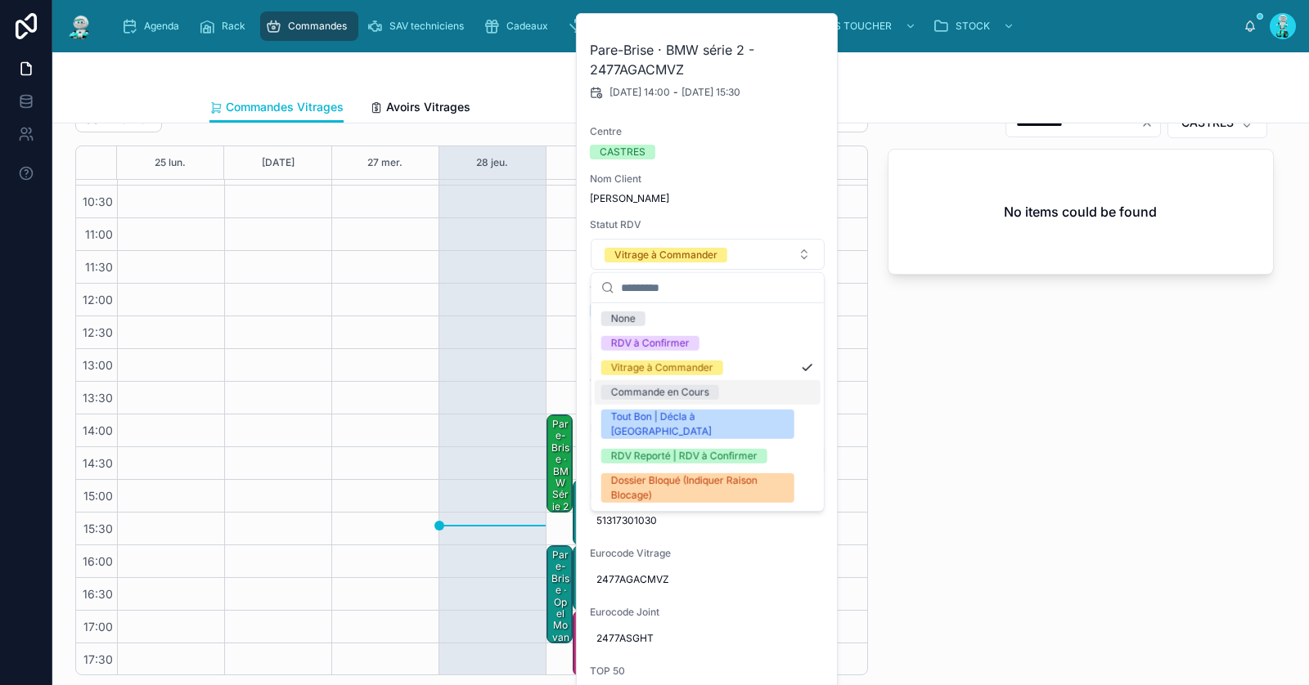
click at [671, 393] on div "Commande en Cours" at bounding box center [660, 392] width 98 height 15
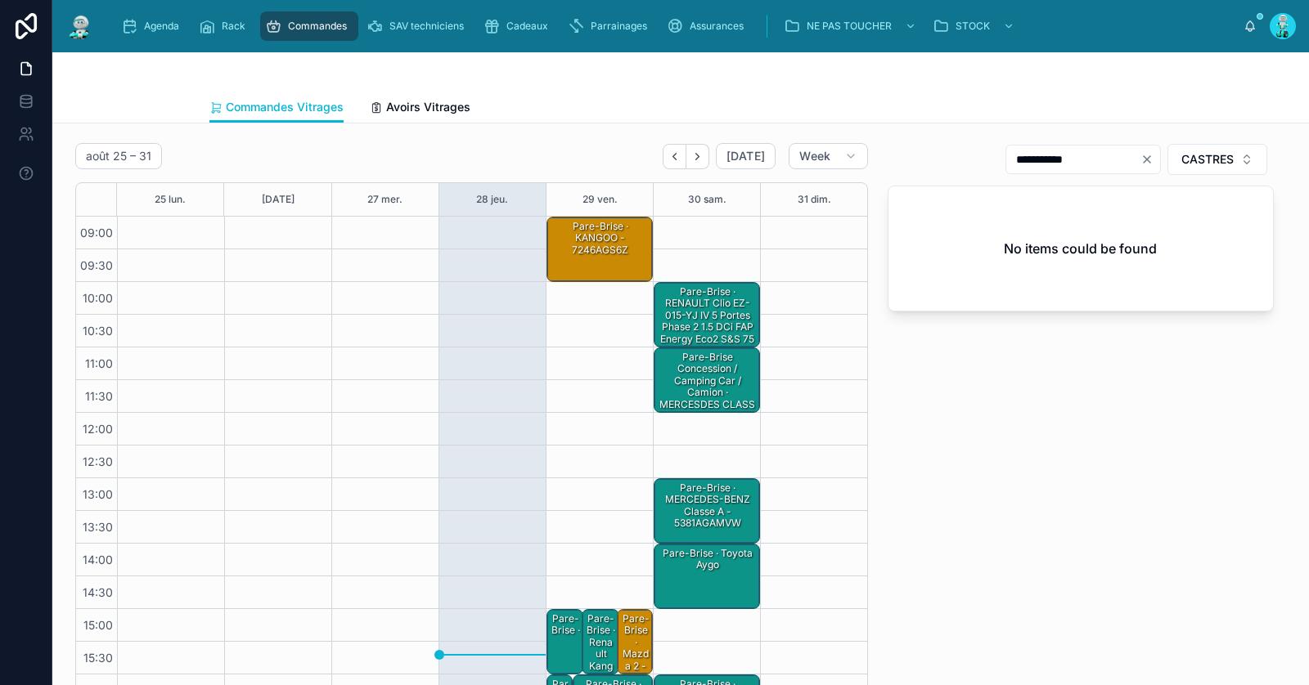
click at [604, 226] on div "Pare-Brise · KANGOO - 7246AGS6Z" at bounding box center [600, 238] width 101 height 38
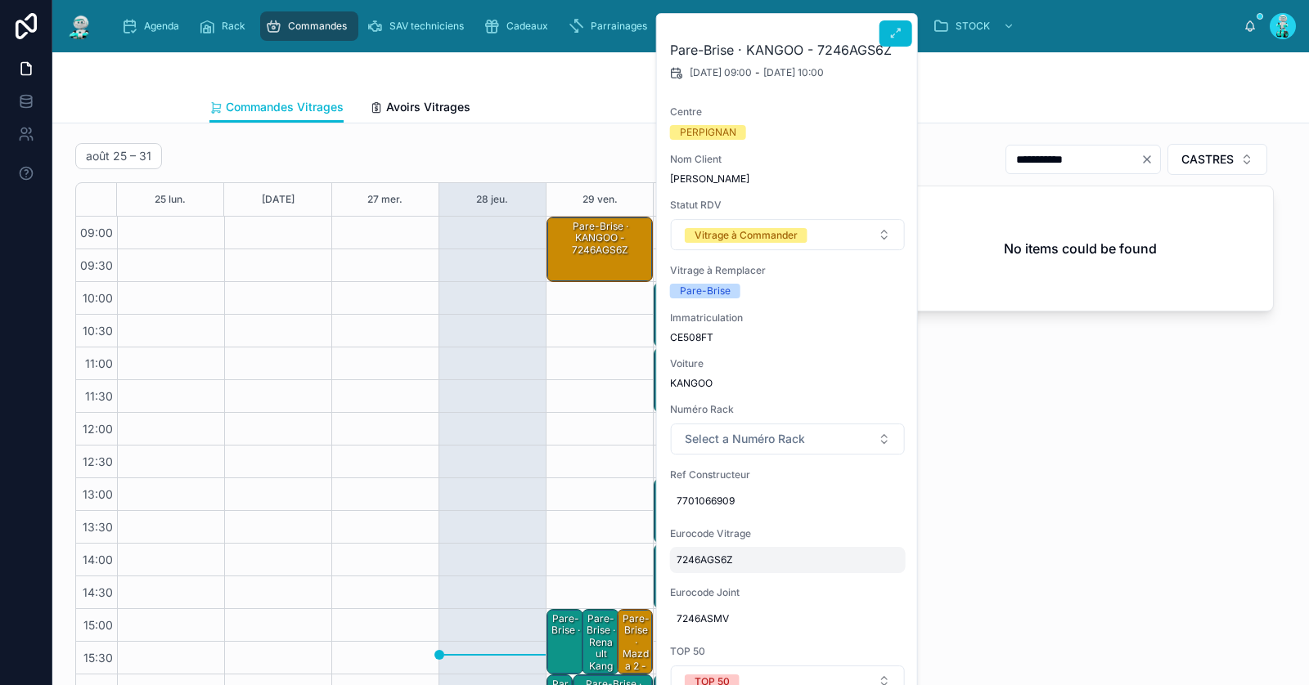
click at [708, 558] on span "7246AGS6Z" at bounding box center [787, 560] width 222 height 13
click at [730, 582] on input "*********" at bounding box center [756, 582] width 154 height 23
click at [757, 241] on span "Vitrage à Commander" at bounding box center [746, 235] width 123 height 16
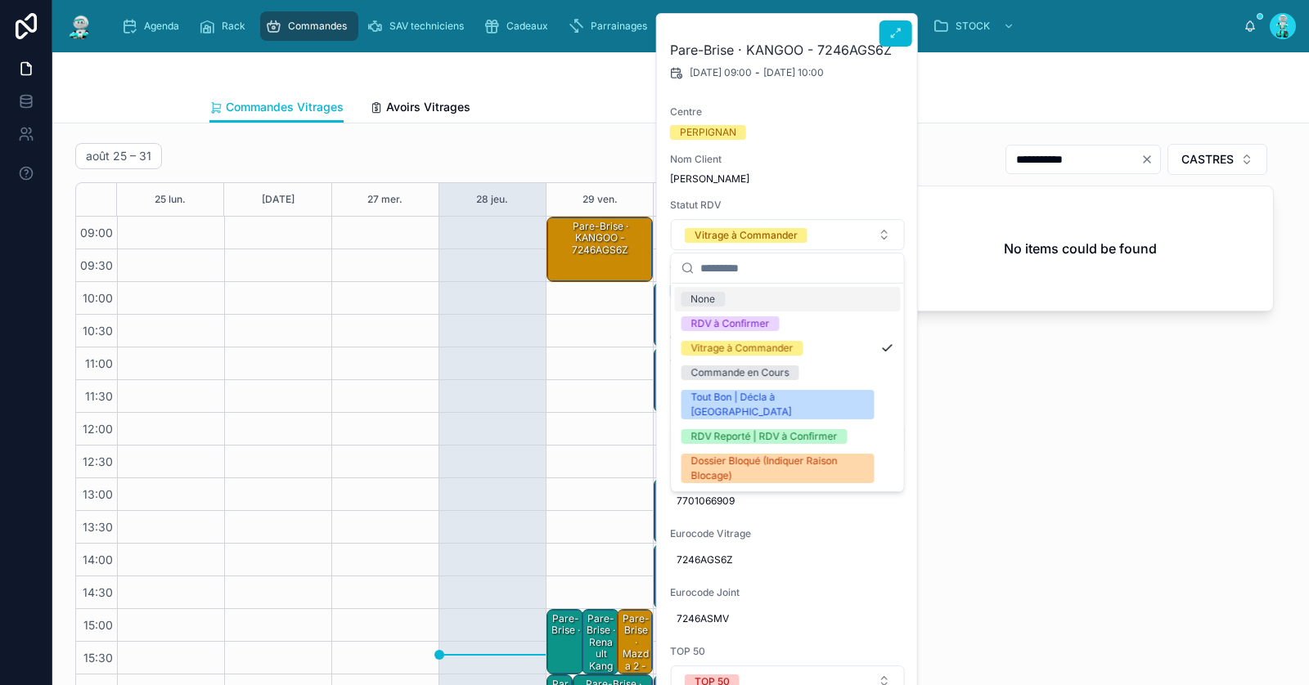
click at [894, 50] on h2 "Pare-Brise · KANGOO - 7246AGS6Z" at bounding box center [788, 50] width 236 height 20
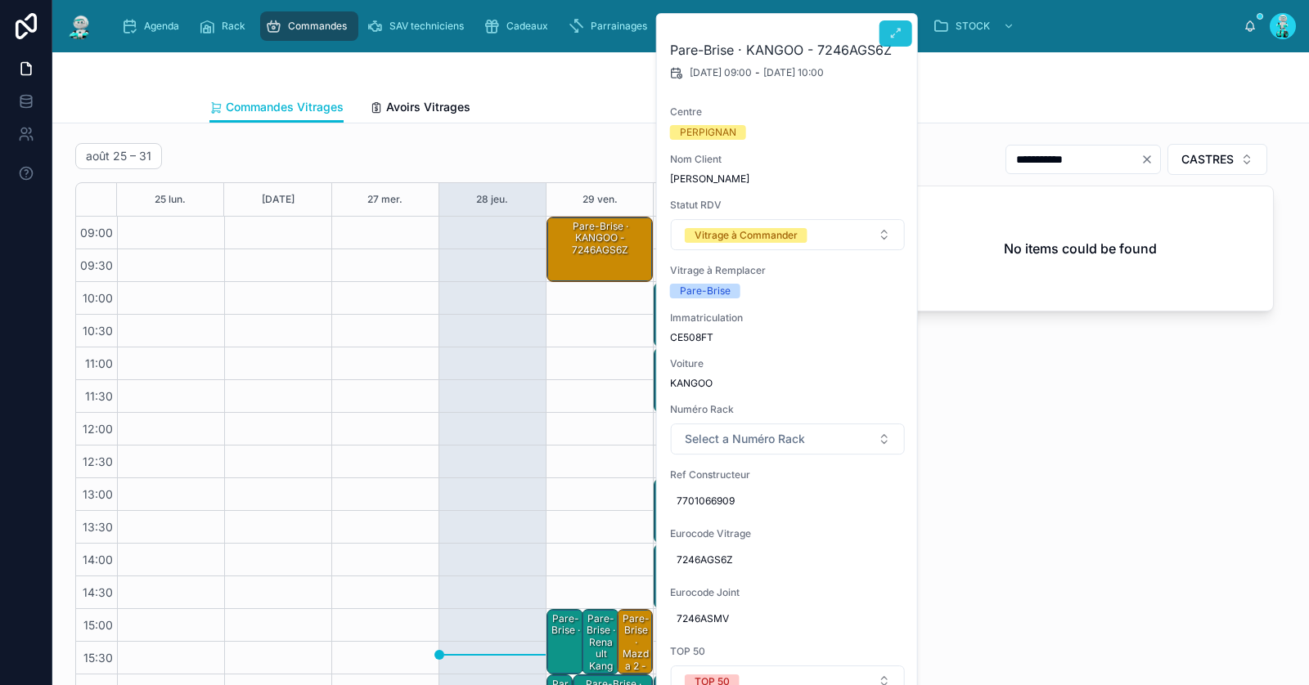
click at [894, 30] on icon at bounding box center [895, 33] width 13 height 13
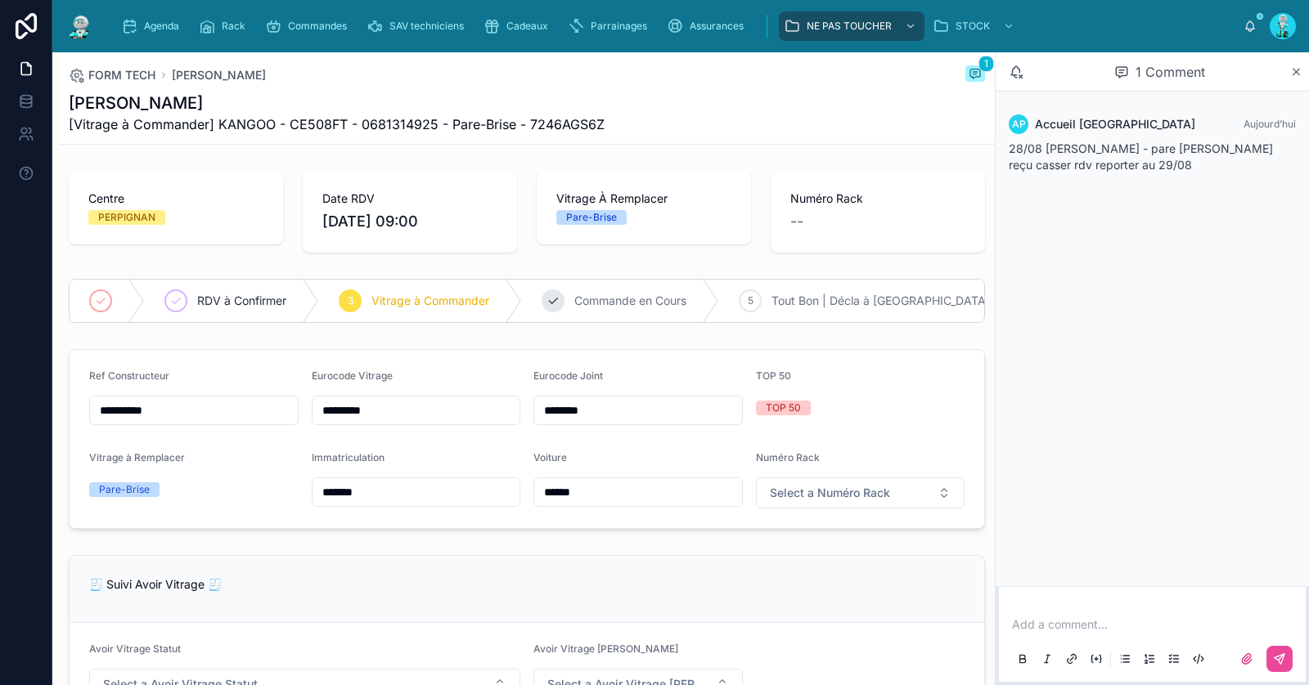
click at [607, 290] on div "4 Commande en Cours" at bounding box center [620, 301] width 197 height 43
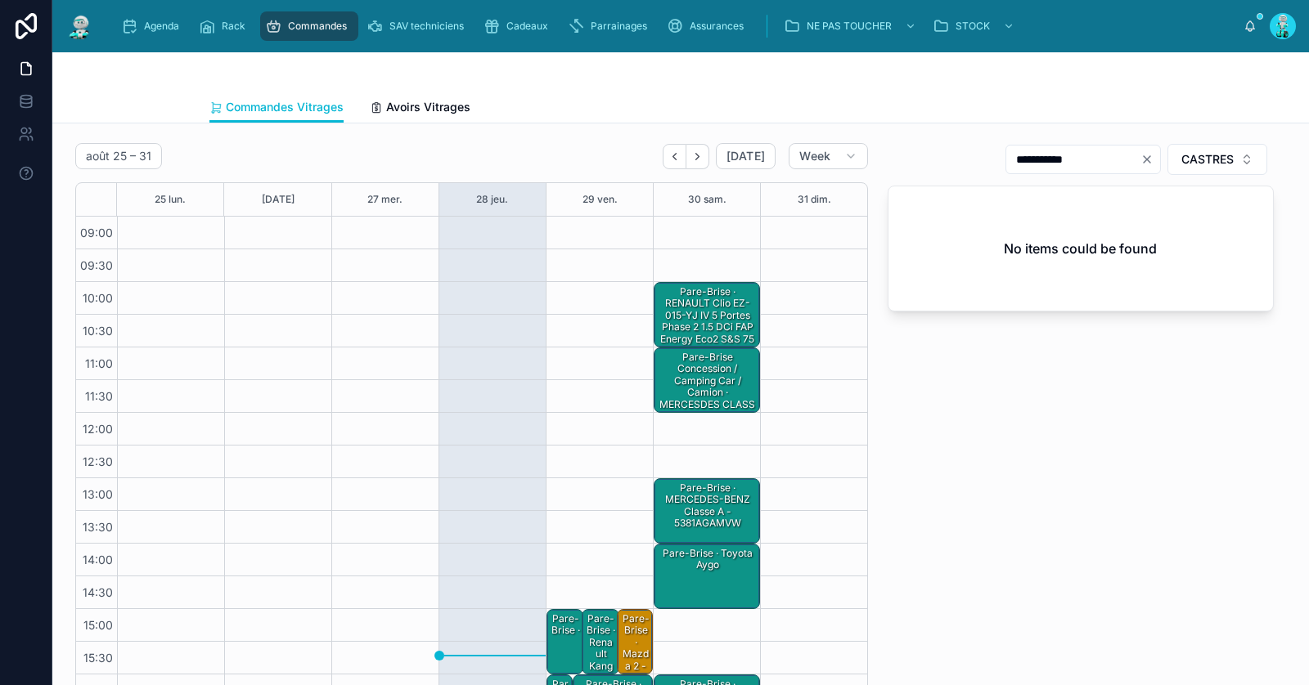
scroll to position [92, 0]
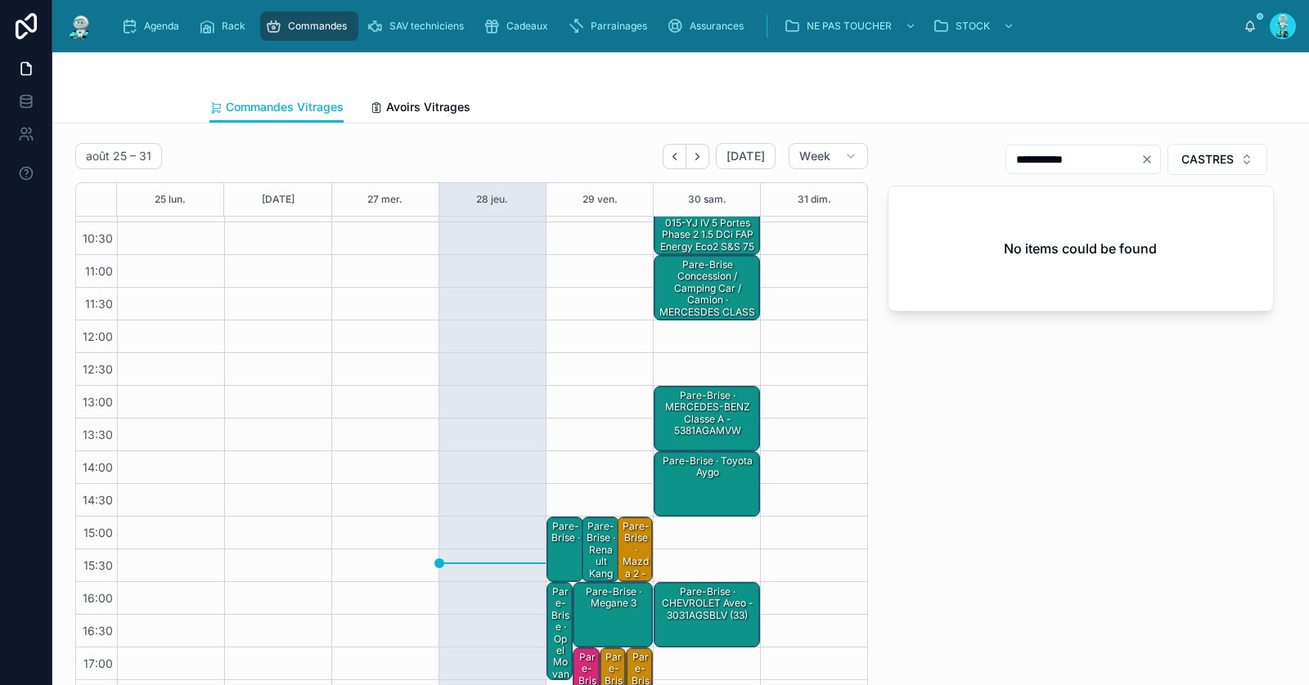
click at [642, 552] on div "Pare-Brise · Mazda 2 - 5183AGNCMVW1L (Hors Rack)" at bounding box center [635, 585] width 30 height 133
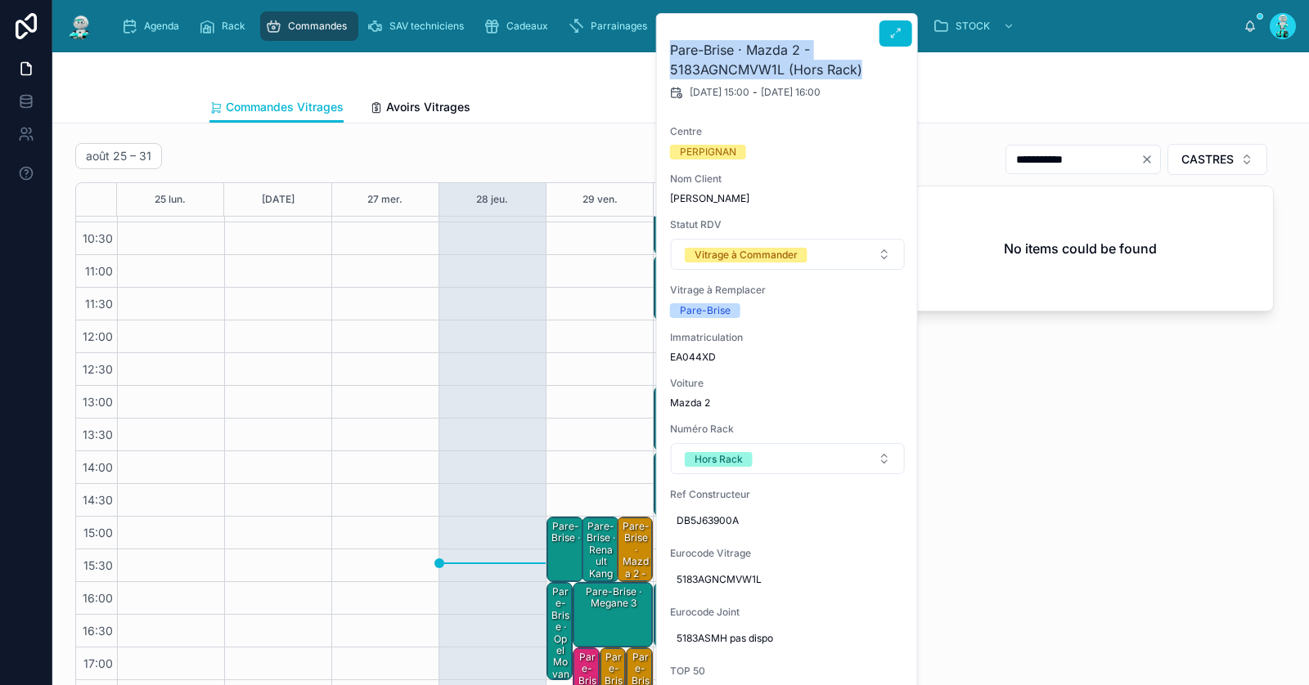
drag, startPoint x: 863, startPoint y: 74, endPoint x: 660, endPoint y: 46, distance: 204.8
click at [660, 43] on div "Pare-Brise · Mazda 2 - 5183AGNCMVW1L (Hors Rack) [DATE] 15:00 - [DATE] 16:00 Ce…" at bounding box center [788, 466] width 262 height 905
copy h2 "Pare-Brise · Mazda 2 - 5183AGNCMVW1L (Hors Rack)"
click at [1031, 421] on div "**********" at bounding box center [1081, 428] width 406 height 582
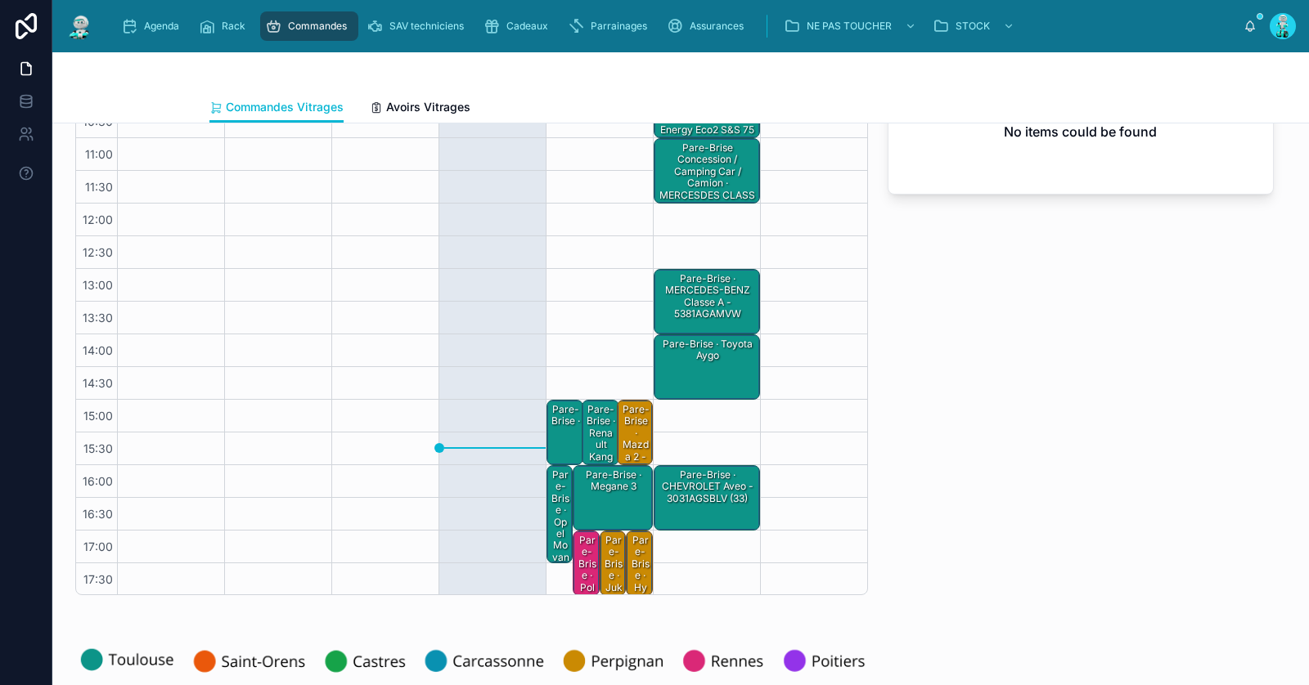
scroll to position [118, 0]
click at [613, 551] on div "Pare-Brise · juke" at bounding box center [613, 570] width 21 height 74
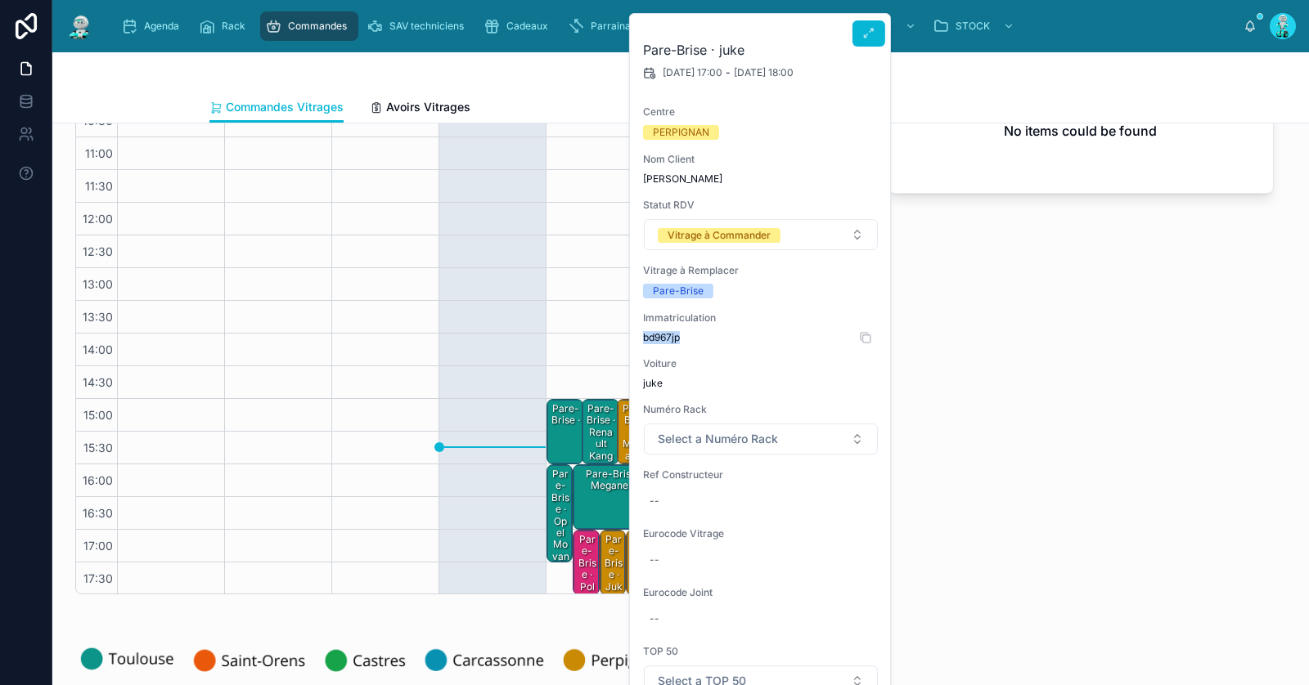
drag, startPoint x: 642, startPoint y: 337, endPoint x: 709, endPoint y: 335, distance: 67.1
click at [711, 335] on span "bd967jp" at bounding box center [761, 337] width 236 height 13
copy span "bd967jp"
click at [986, 455] on div "**********" at bounding box center [1081, 310] width 406 height 582
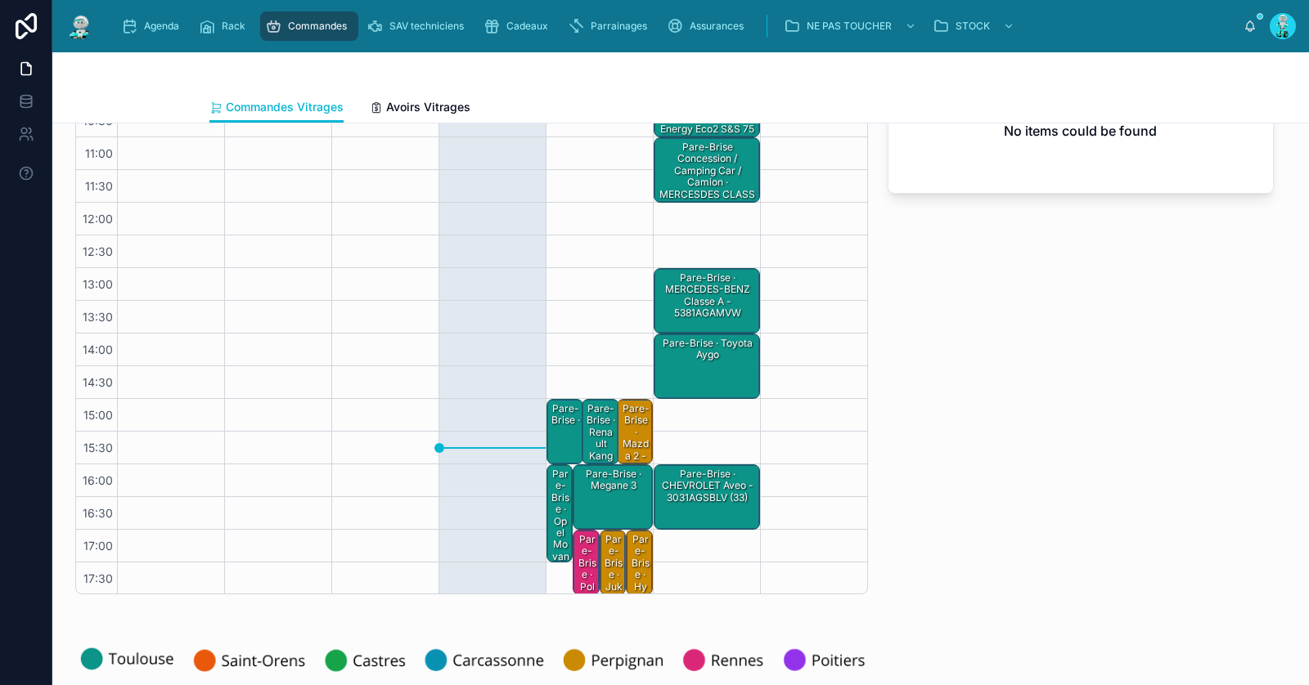
click at [640, 562] on div "Pare-Brise · hyudai i 20" at bounding box center [639, 581] width 21 height 97
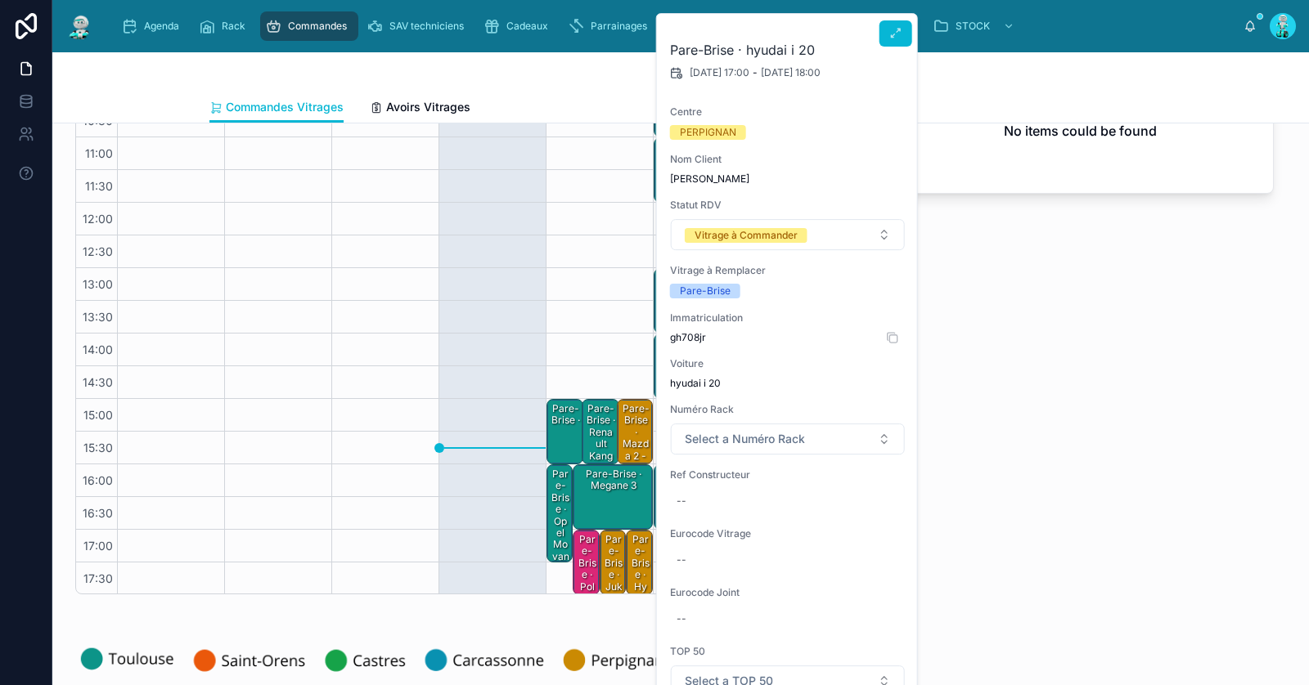
click at [683, 333] on span "gh708jr" at bounding box center [788, 337] width 236 height 13
copy span "gh708jr"
click at [627, 439] on div "Pare-Brise · Mazda 2 - 5183AGNCMVW1L (Hors Rack)" at bounding box center [635, 468] width 30 height 133
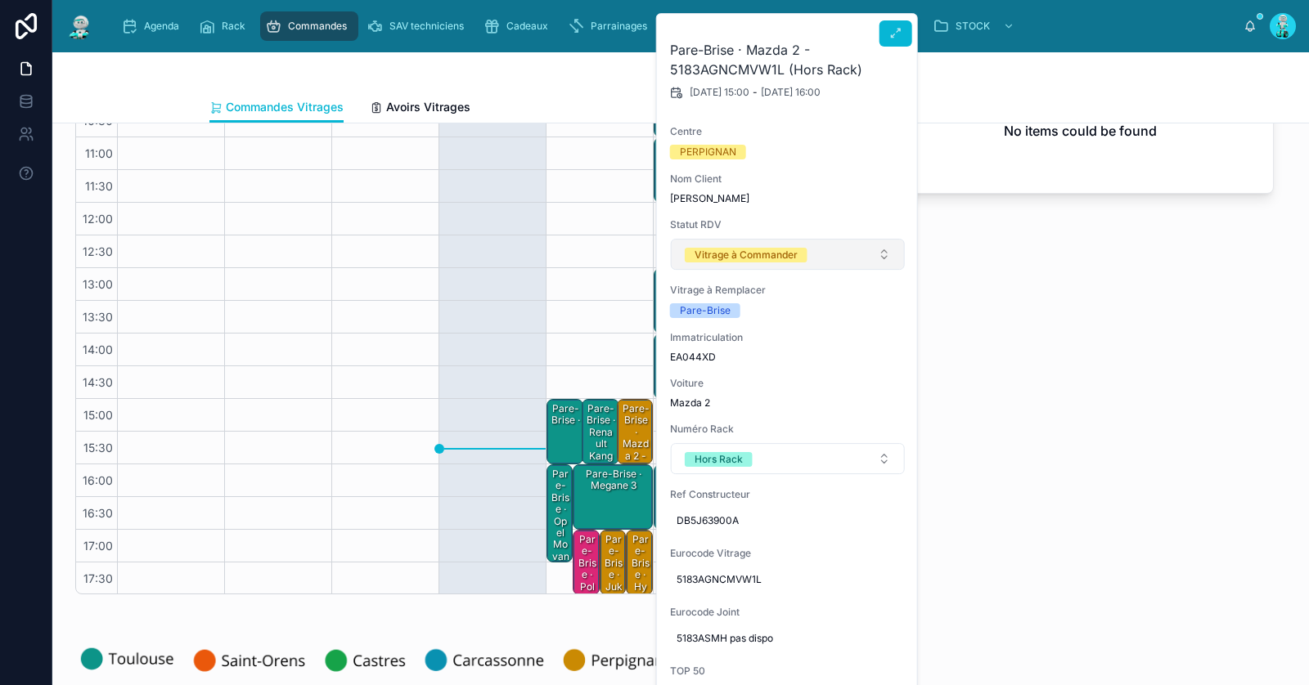
click at [723, 258] on div "Vitrage à Commander" at bounding box center [745, 255] width 103 height 15
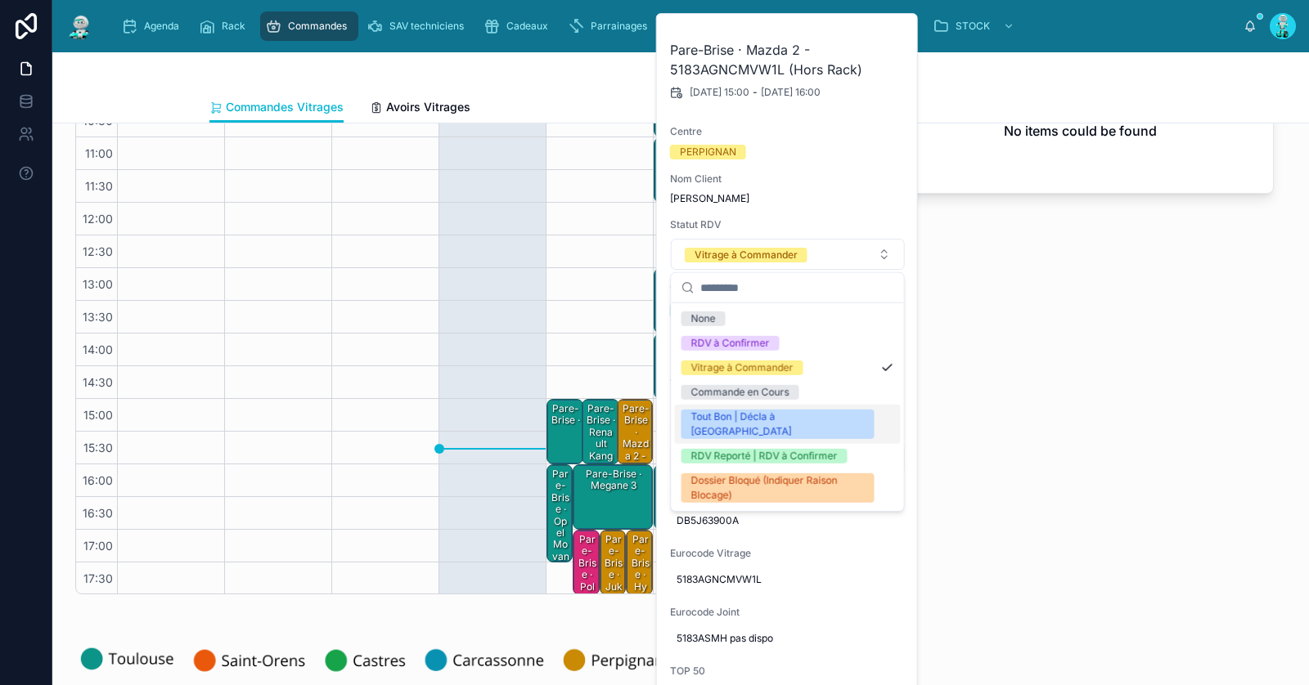
click at [742, 414] on div "Tout Bon | Décla à [GEOGRAPHIC_DATA]" at bounding box center [776, 424] width 173 height 29
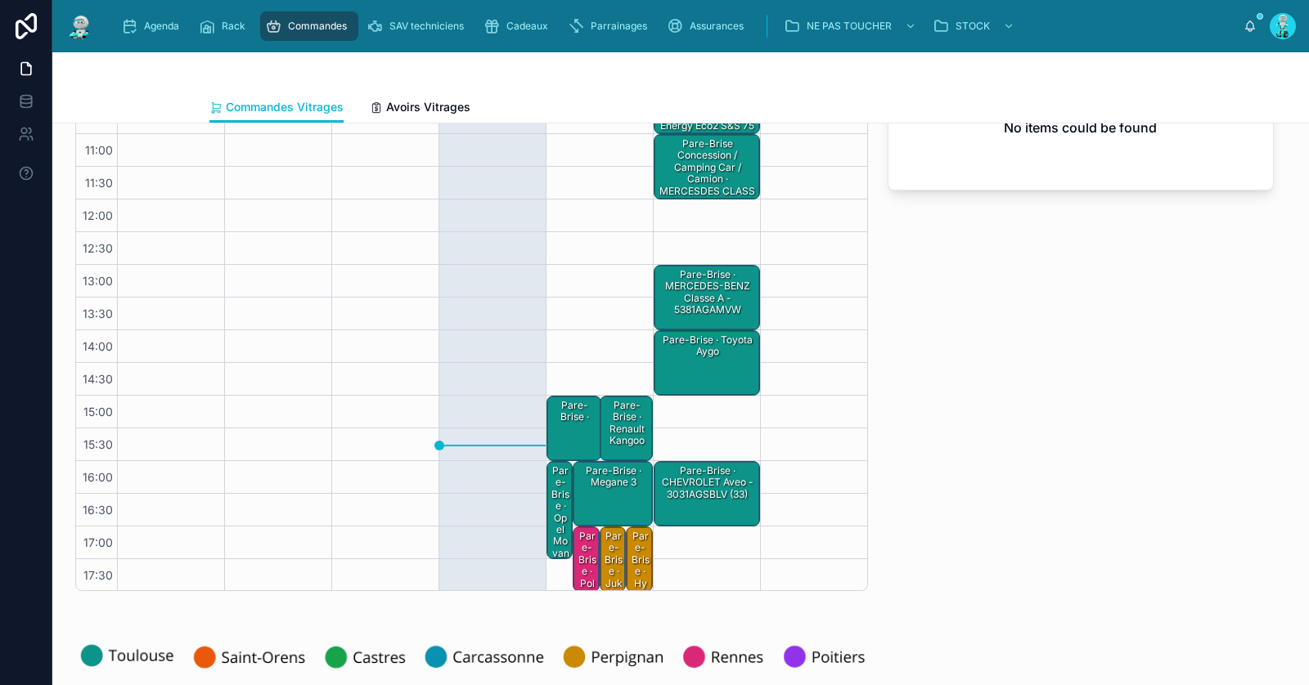
scroll to position [119, 0]
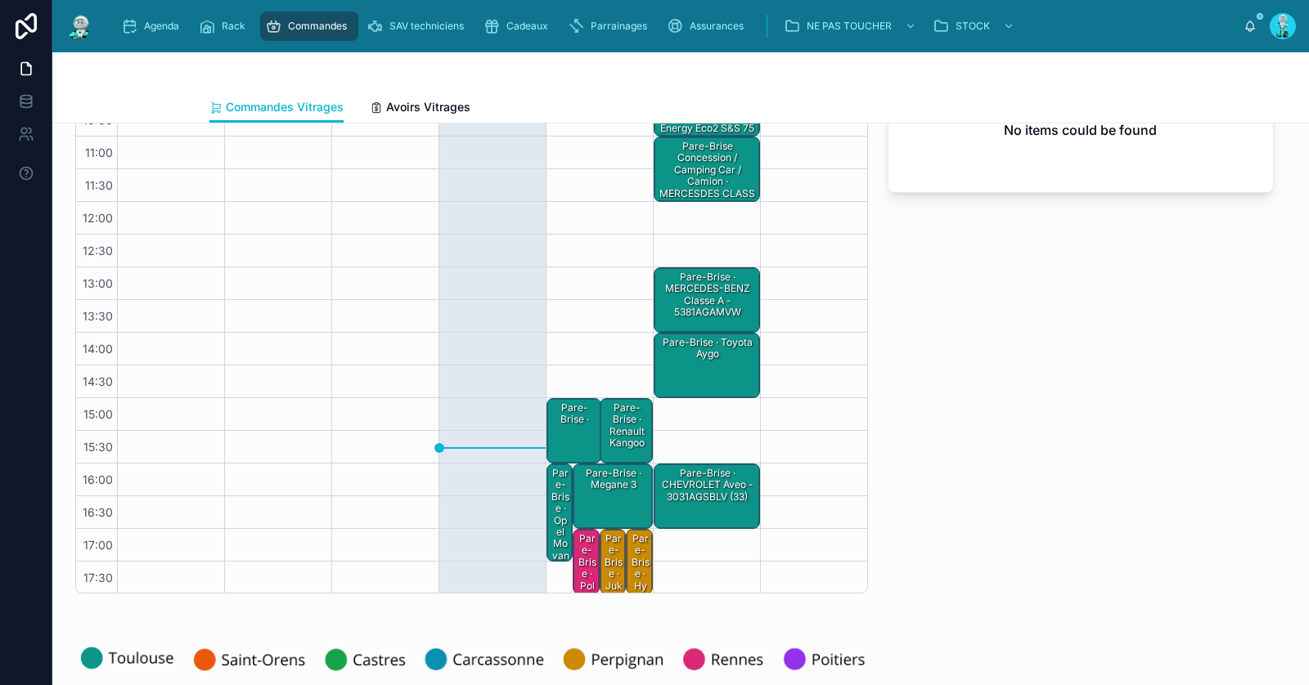
click at [608, 569] on div "Pare-Brise · juke" at bounding box center [613, 569] width 21 height 74
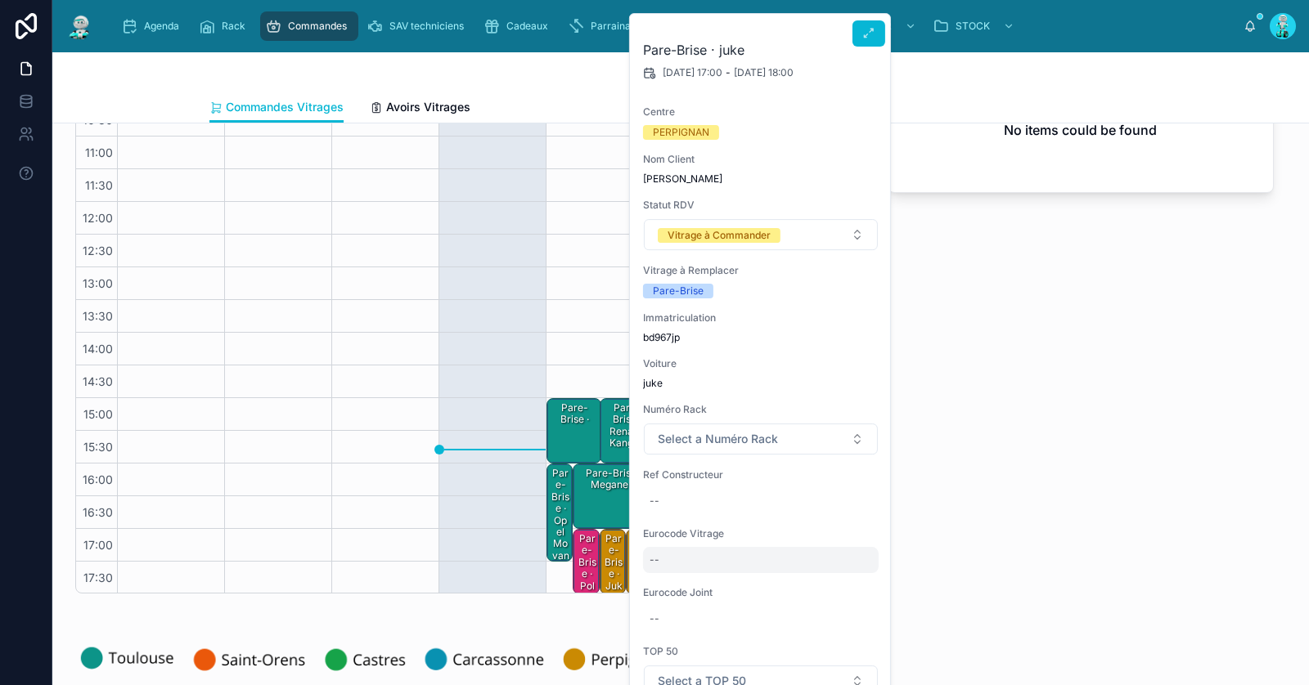
click at [700, 553] on div "--" at bounding box center [761, 560] width 236 height 26
type input "**********"
click button "submit" at bounding box center [849, 581] width 20 height 20
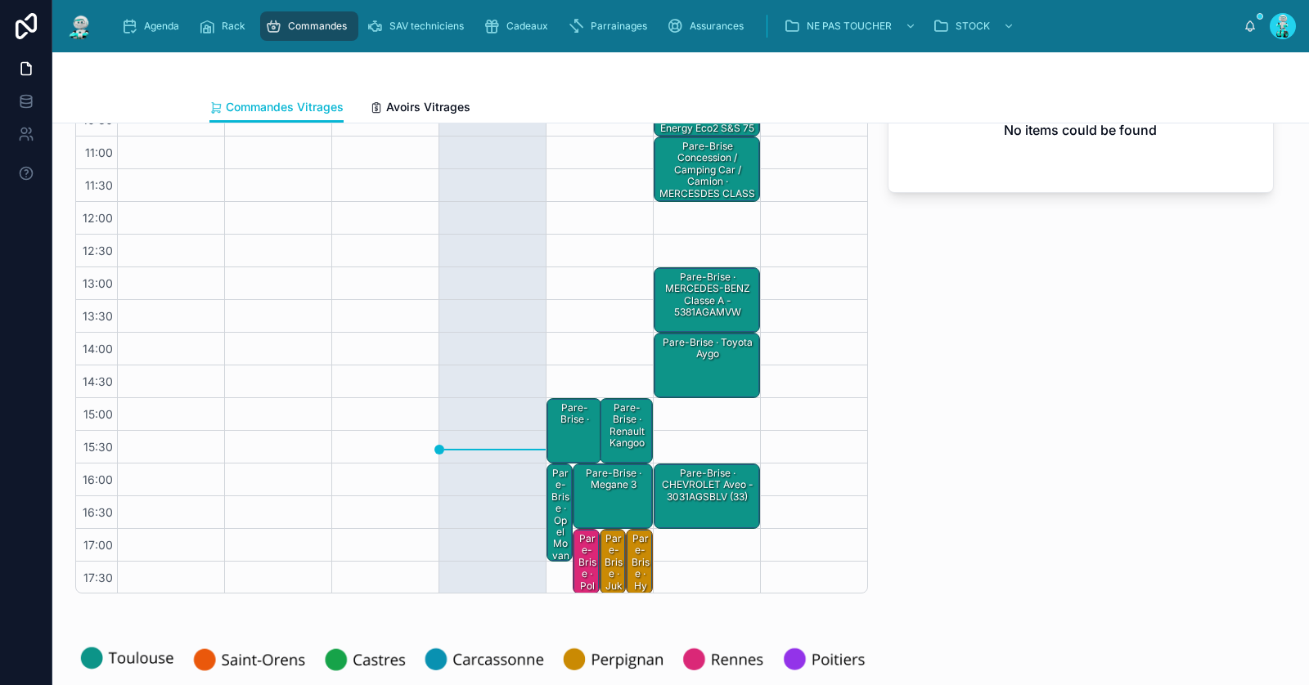
scroll to position [0, 0]
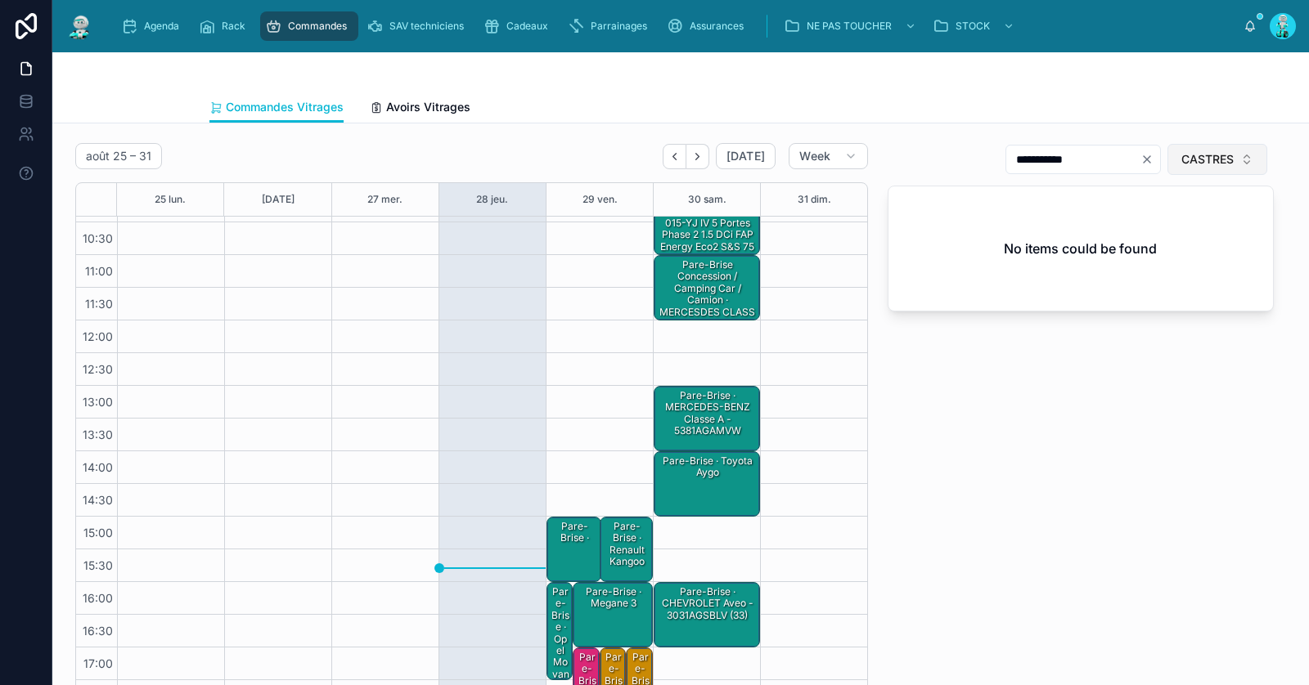
click at [1193, 154] on span "CASTRES" at bounding box center [1207, 159] width 52 height 16
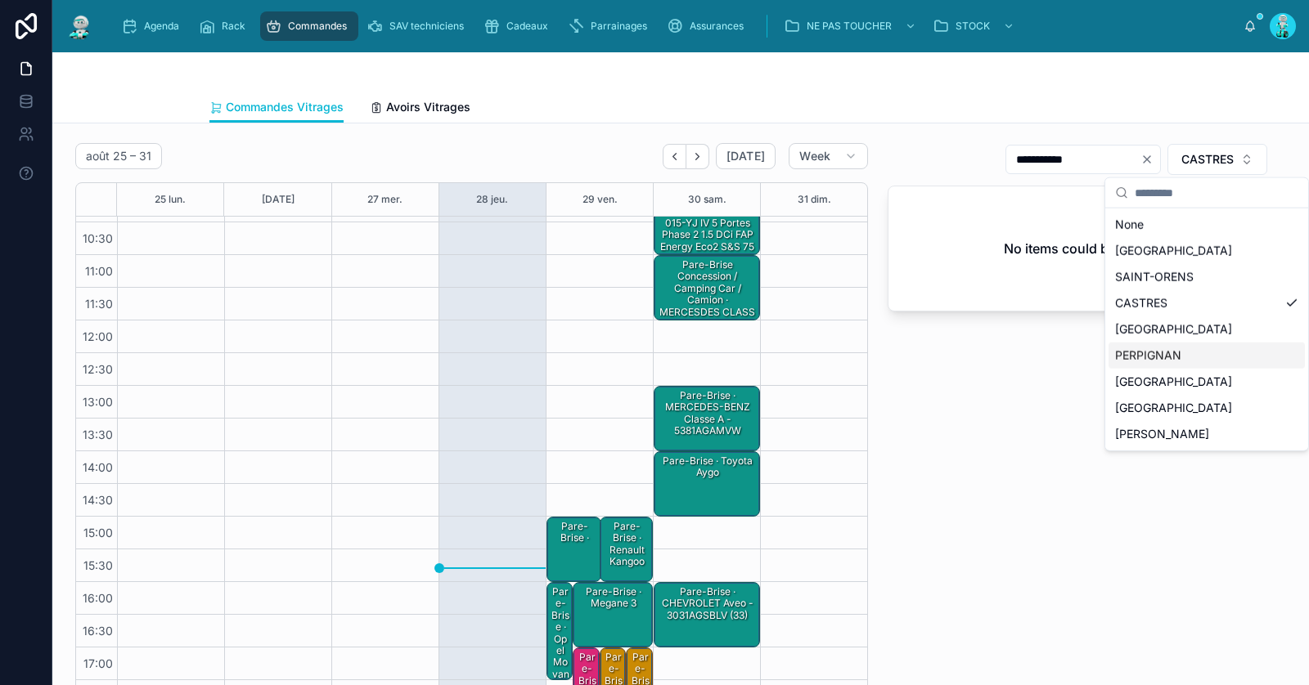
click at [1148, 348] on div "PERPIGNAN" at bounding box center [1206, 356] width 196 height 26
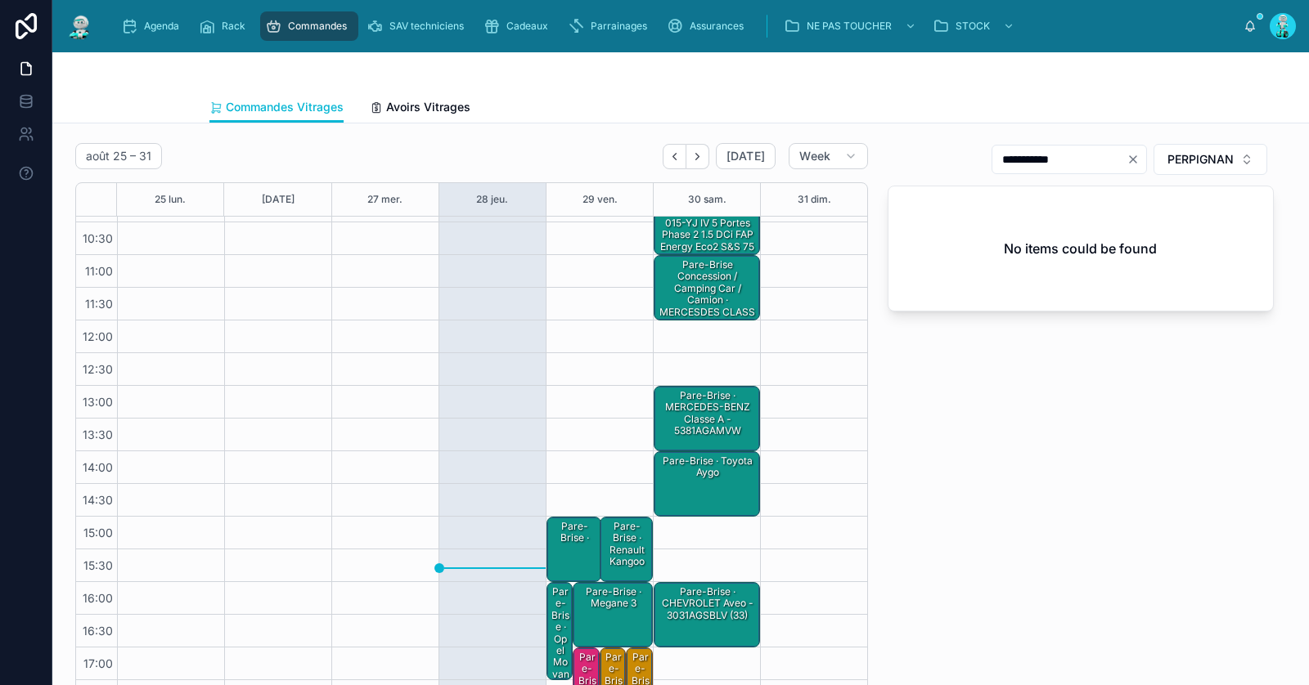
click at [1139, 158] on icon "Clear" at bounding box center [1132, 159] width 13 height 13
click at [1115, 157] on input "text" at bounding box center [1079, 159] width 134 height 23
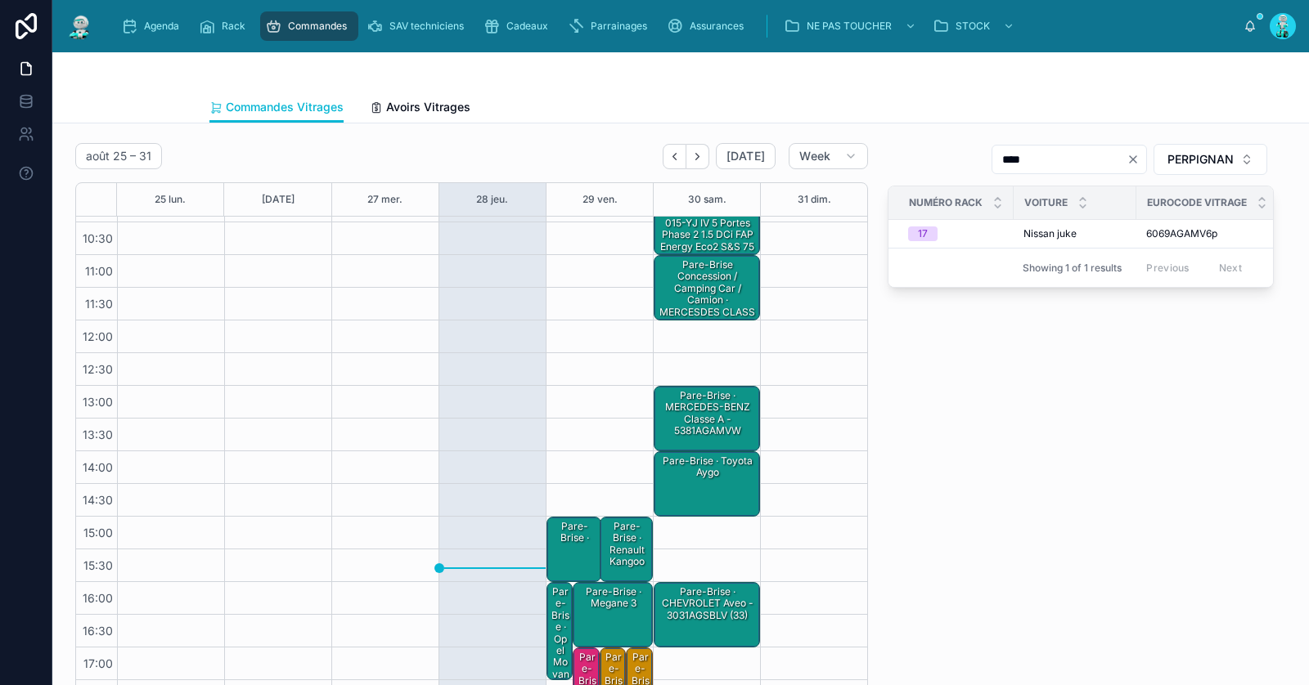
type input "****"
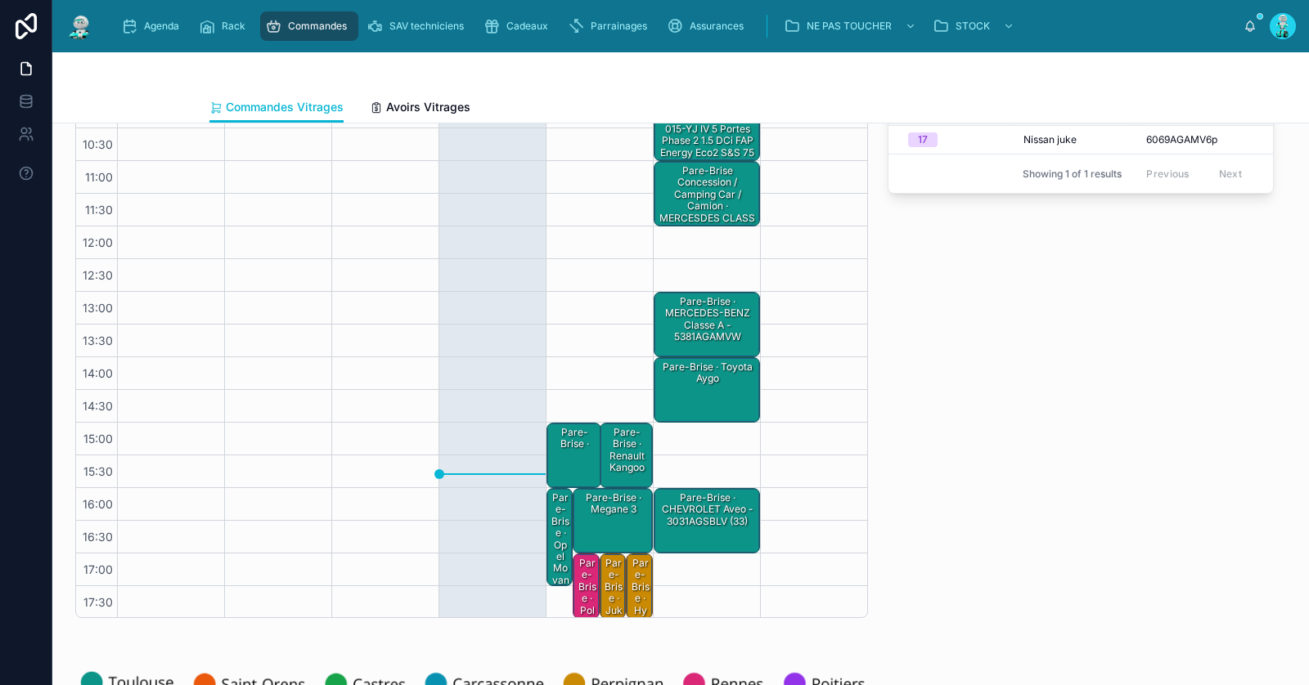
click at [613, 597] on div "Pare-Brise · juke - 6069AGAV vi" at bounding box center [613, 616] width 21 height 121
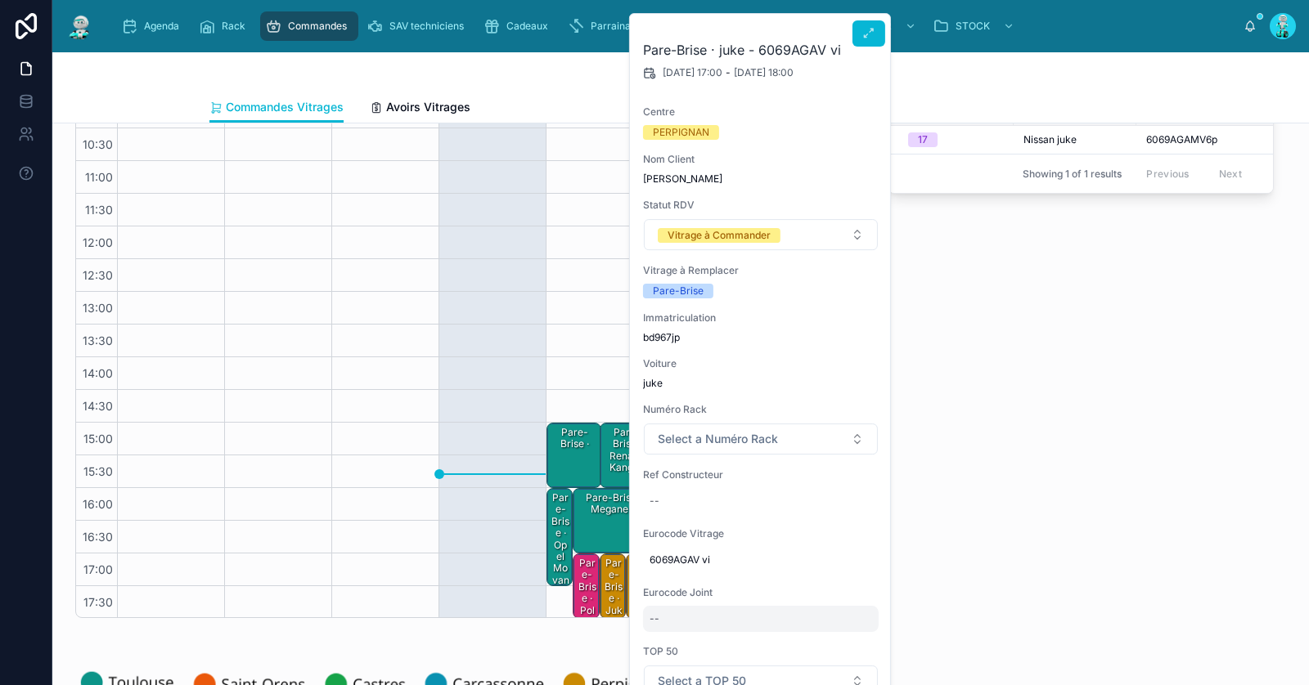
click at [687, 612] on div "--" at bounding box center [761, 619] width 236 height 26
type input "********"
click button "submit" at bounding box center [849, 640] width 20 height 20
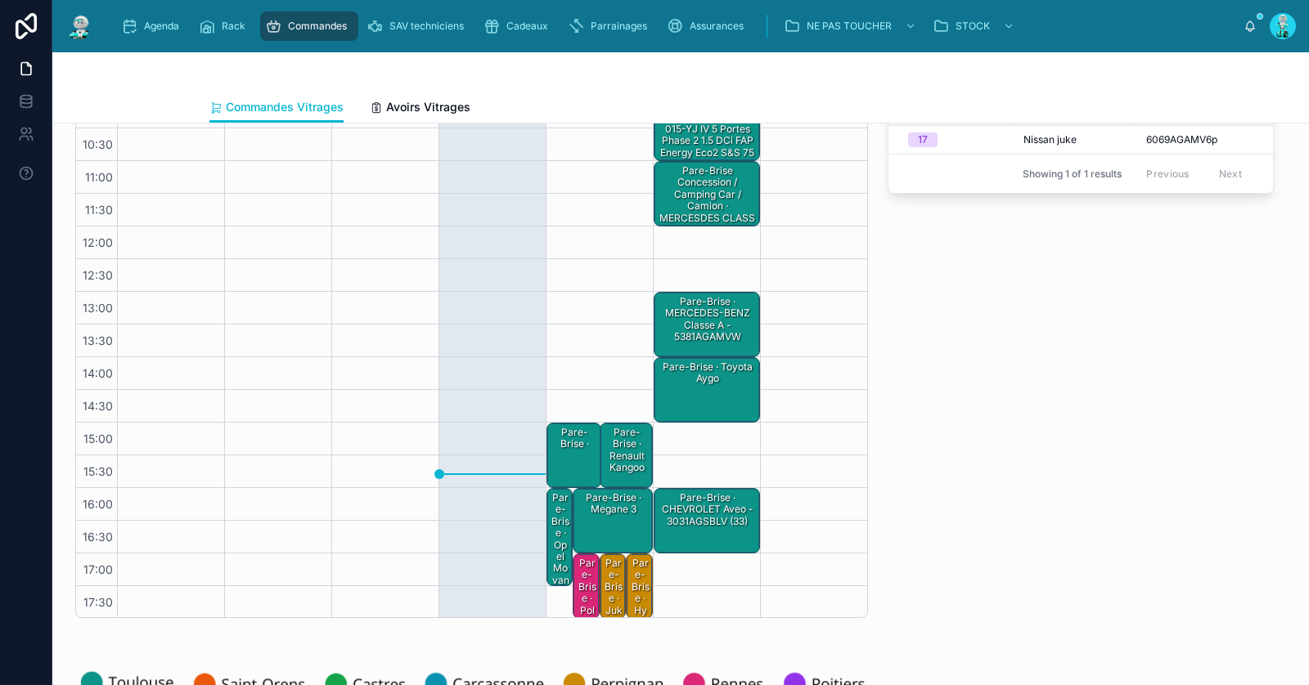
click at [614, 600] on div "Pare-Brise · juke - 6069AGAV vin" at bounding box center [613, 622] width 21 height 133
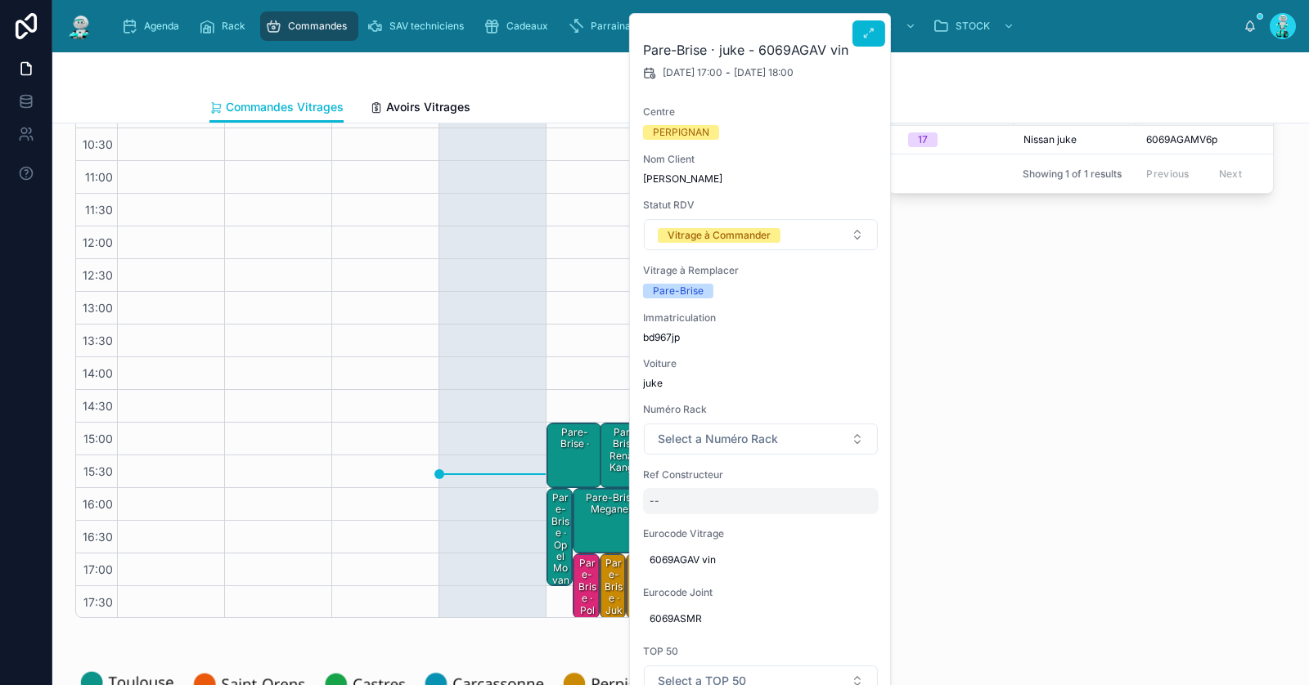
click at [689, 492] on div "--" at bounding box center [761, 501] width 236 height 26
type input "**********"
click button "submit" at bounding box center [849, 522] width 20 height 20
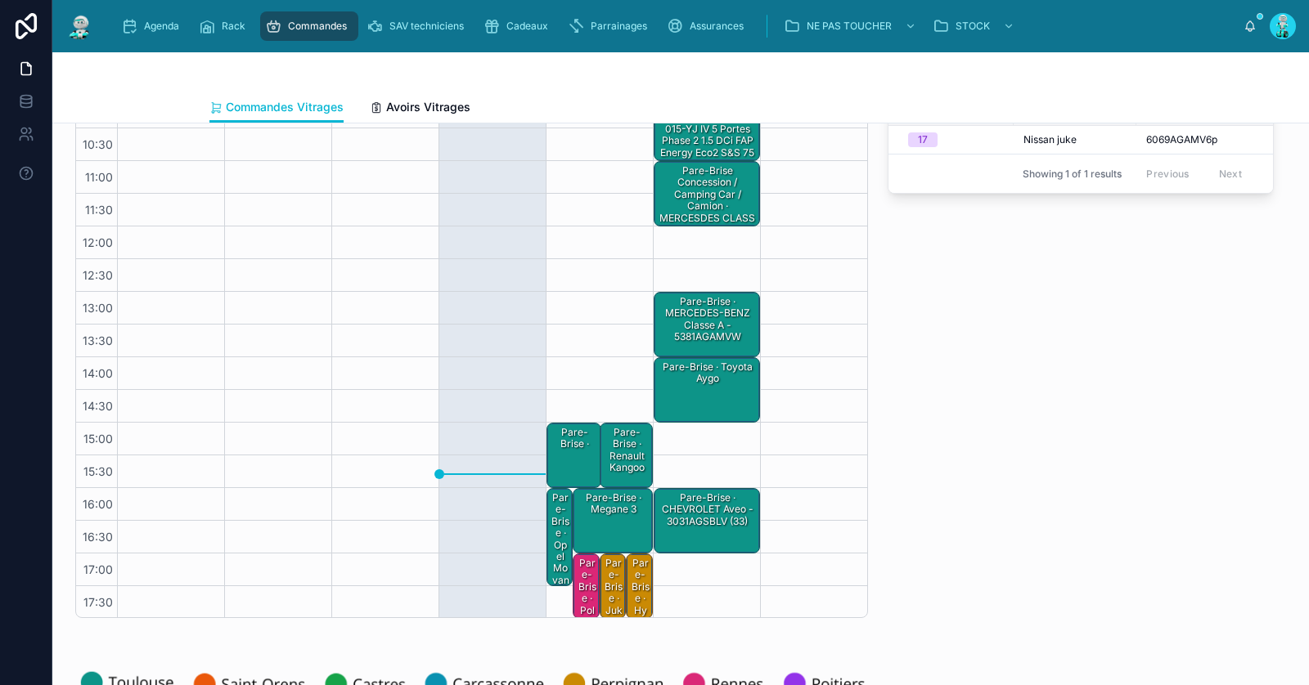
click at [608, 586] on div "Pare-Brise · juke - 6069AGAV vin" at bounding box center [613, 622] width 21 height 133
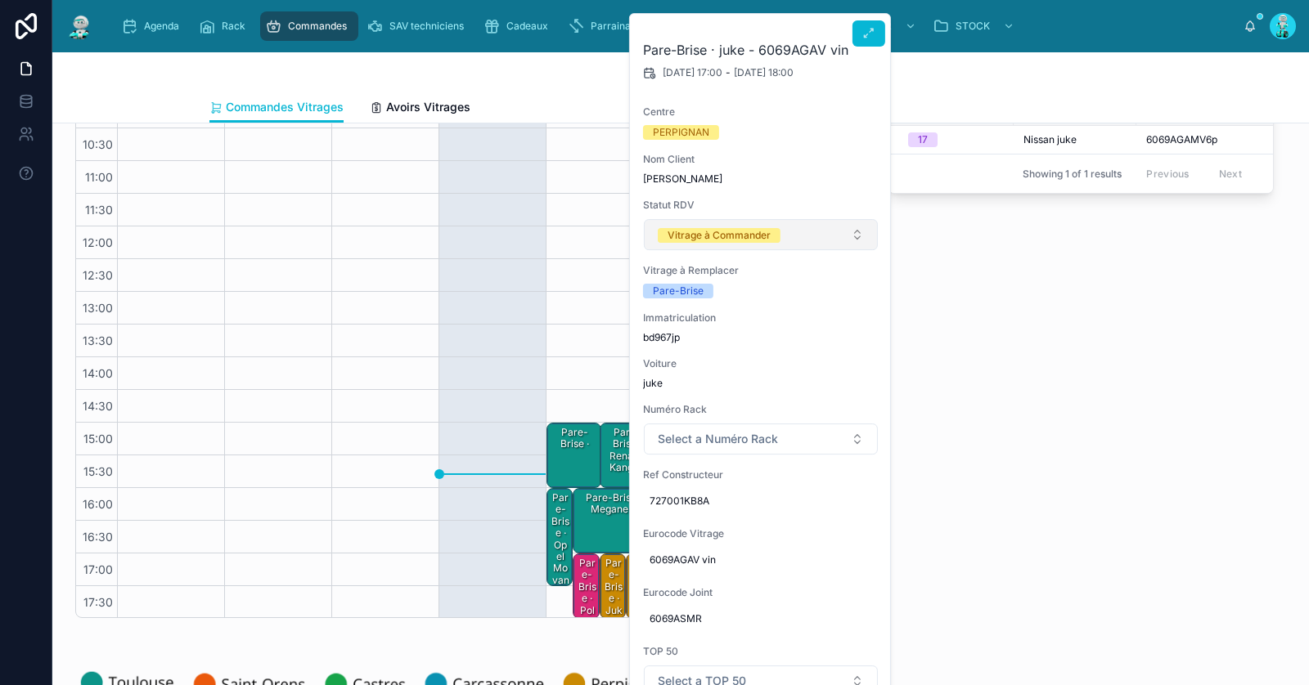
click at [694, 244] on button "Vitrage à Commander" at bounding box center [761, 234] width 234 height 31
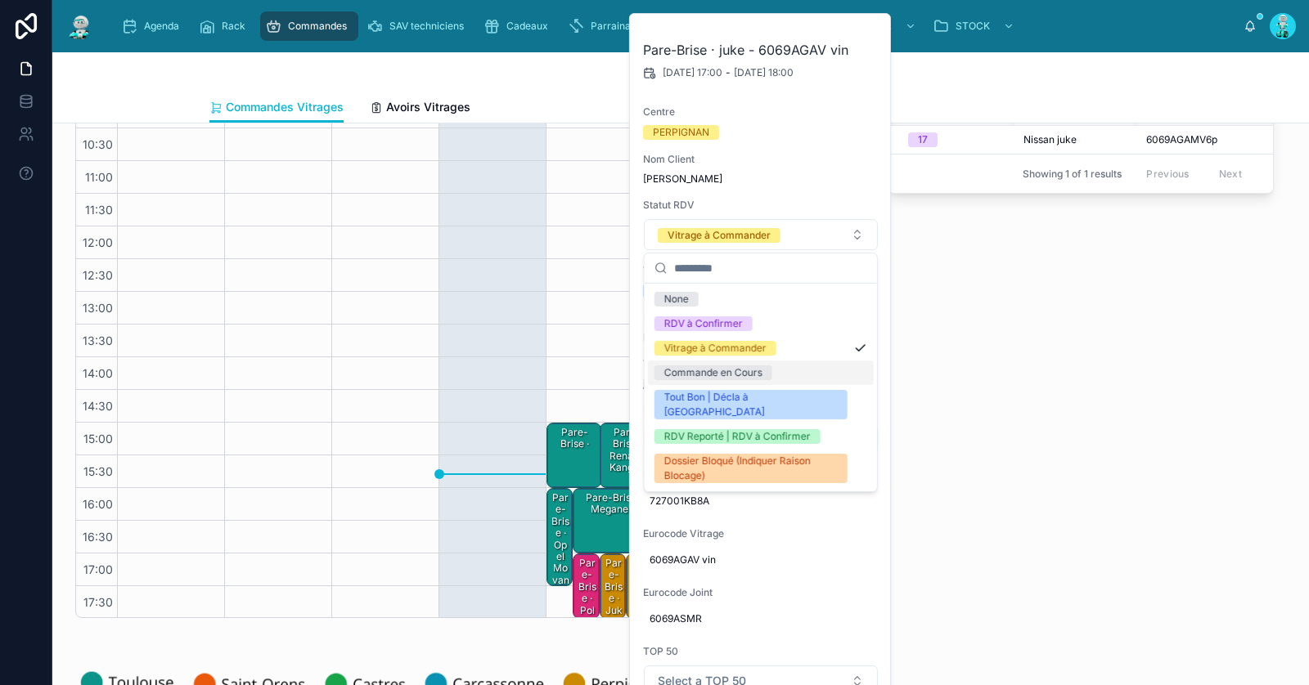
click at [713, 363] on div "Commande en Cours" at bounding box center [761, 373] width 226 height 25
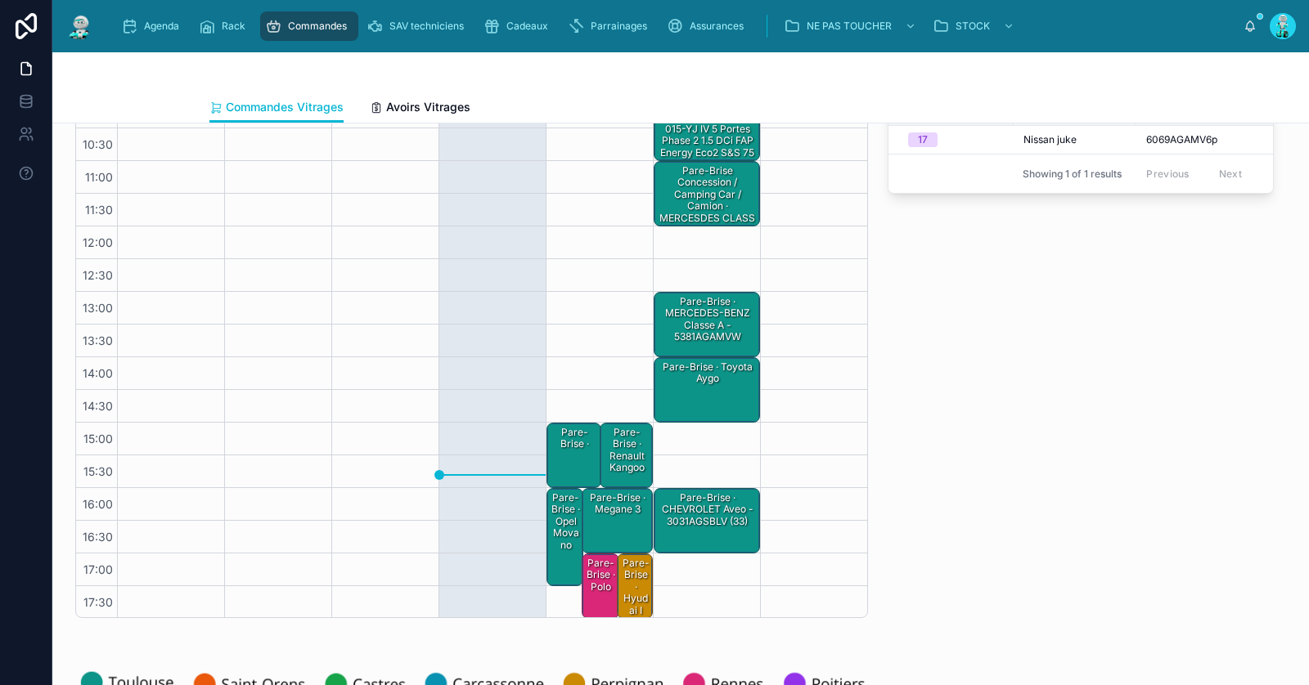
click at [631, 595] on div "Pare-Brise · hyudai i 20" at bounding box center [635, 593] width 30 height 74
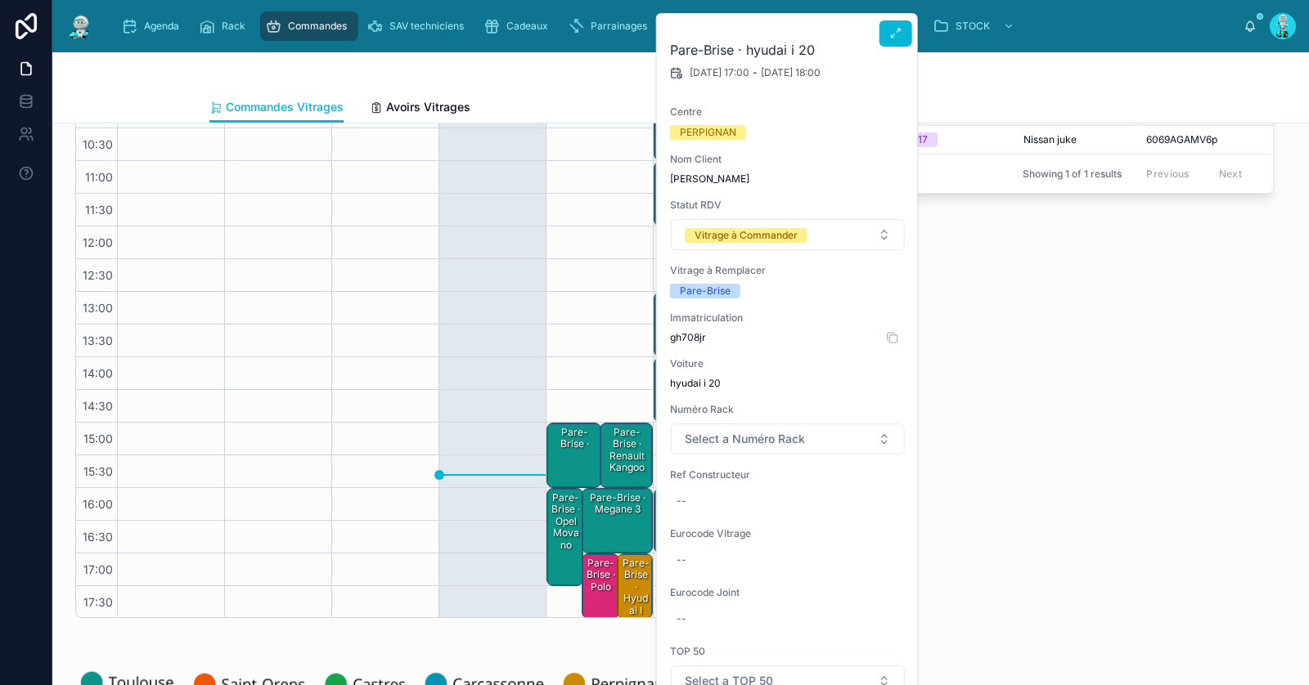
click at [685, 336] on span "gh708jr" at bounding box center [788, 337] width 236 height 13
copy span "gh708jr"
click at [1153, 361] on div "**** PERPIGNAN Numéro Rack Voiture Eurocode Vitrage Centre Statut RDV 17 Nissan…" at bounding box center [1081, 334] width 406 height 582
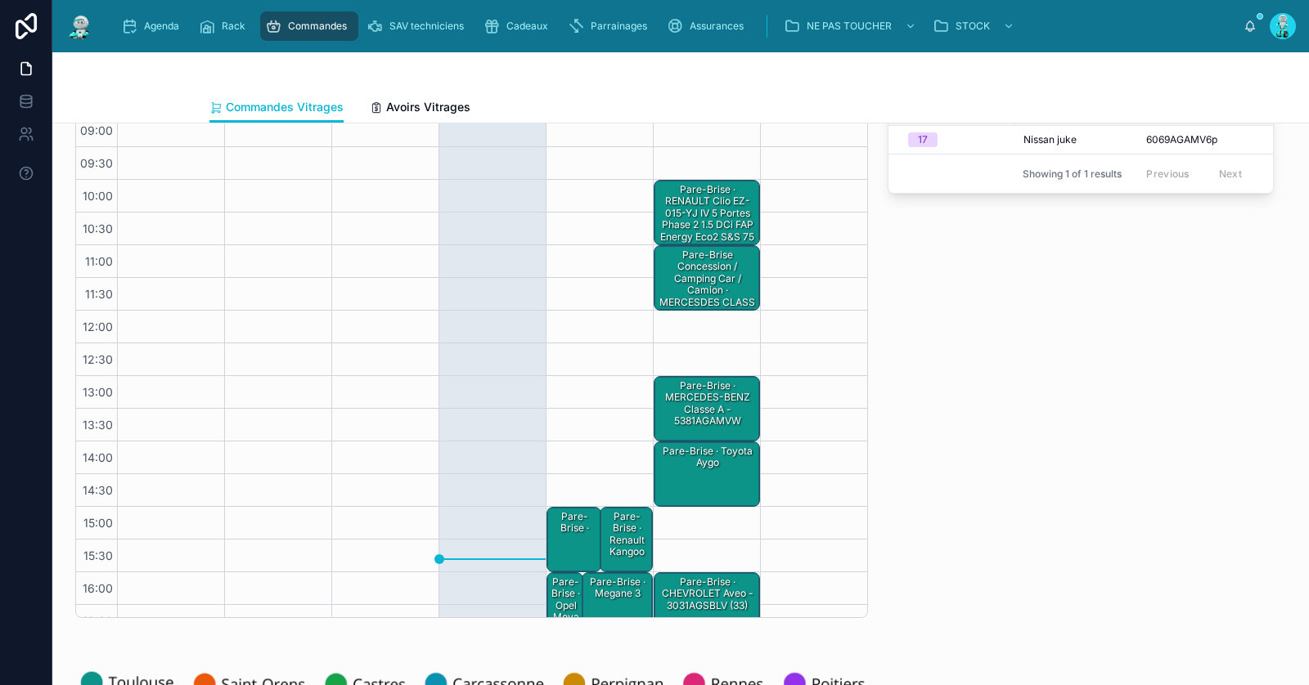
scroll to position [9, 0]
click at [721, 400] on div "Pare-Brise · MERCEDES-BENZ Classe A - 5381AGAMVW" at bounding box center [707, 403] width 101 height 51
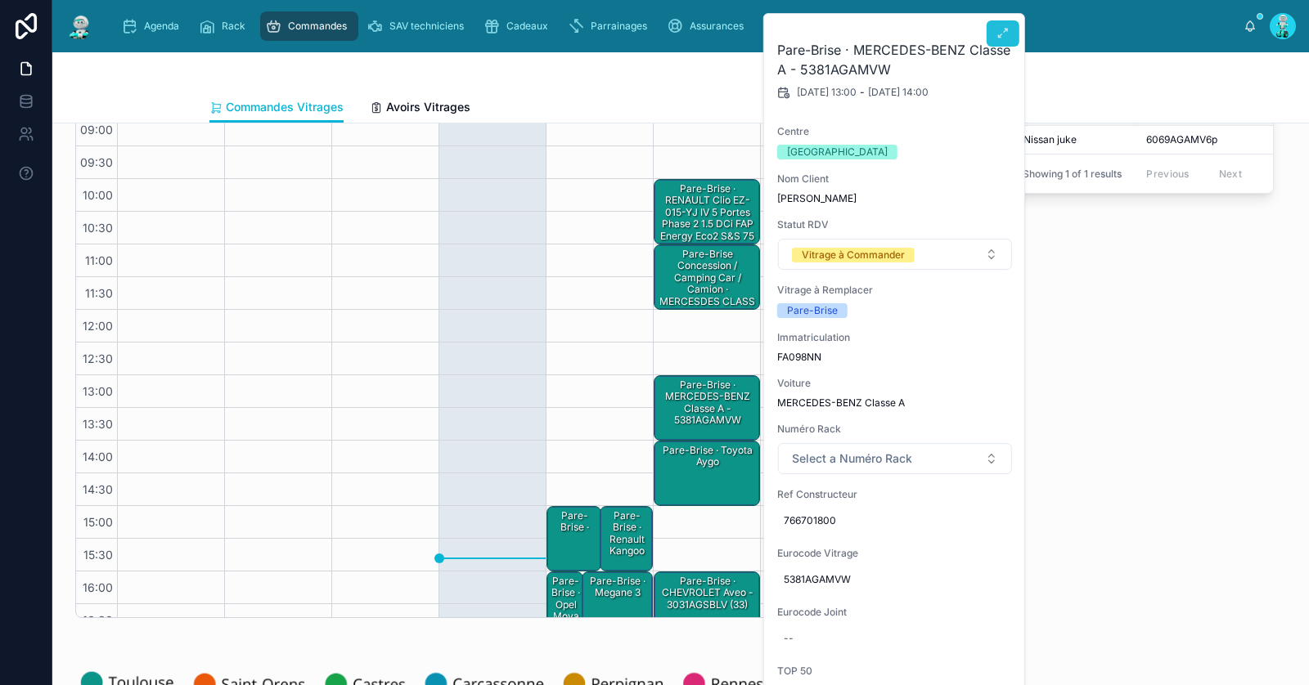
click at [1004, 31] on icon at bounding box center [1002, 33] width 13 height 13
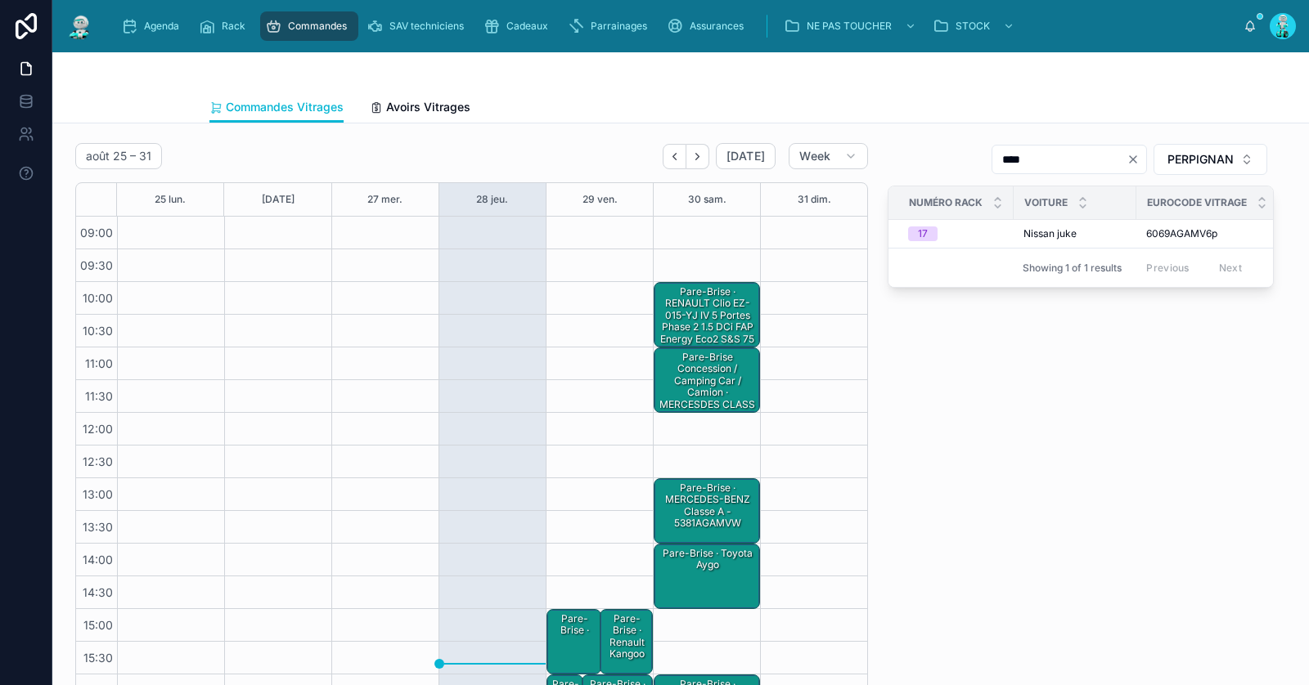
scroll to position [93, 0]
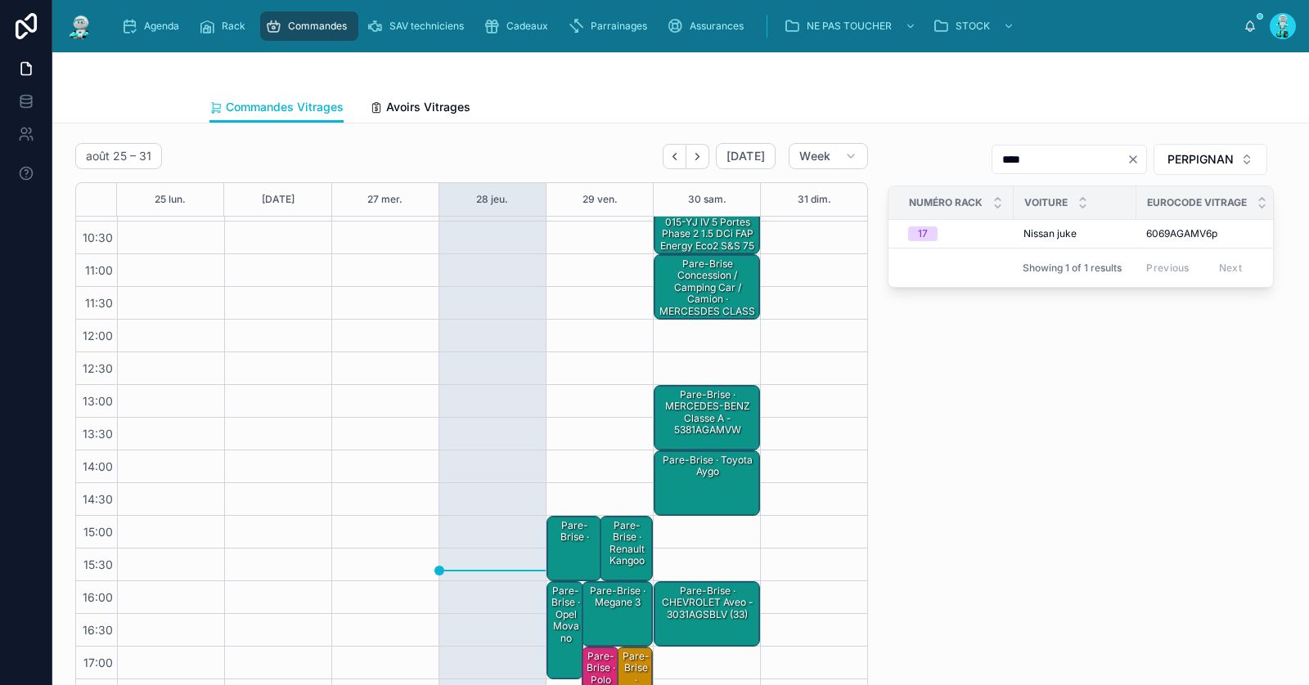
click at [725, 277] on div "Pare-Brise Concession / Camping Car / Camion · MERCESDES CLASS A - 5381LYPH5RVW…" at bounding box center [707, 300] width 101 height 86
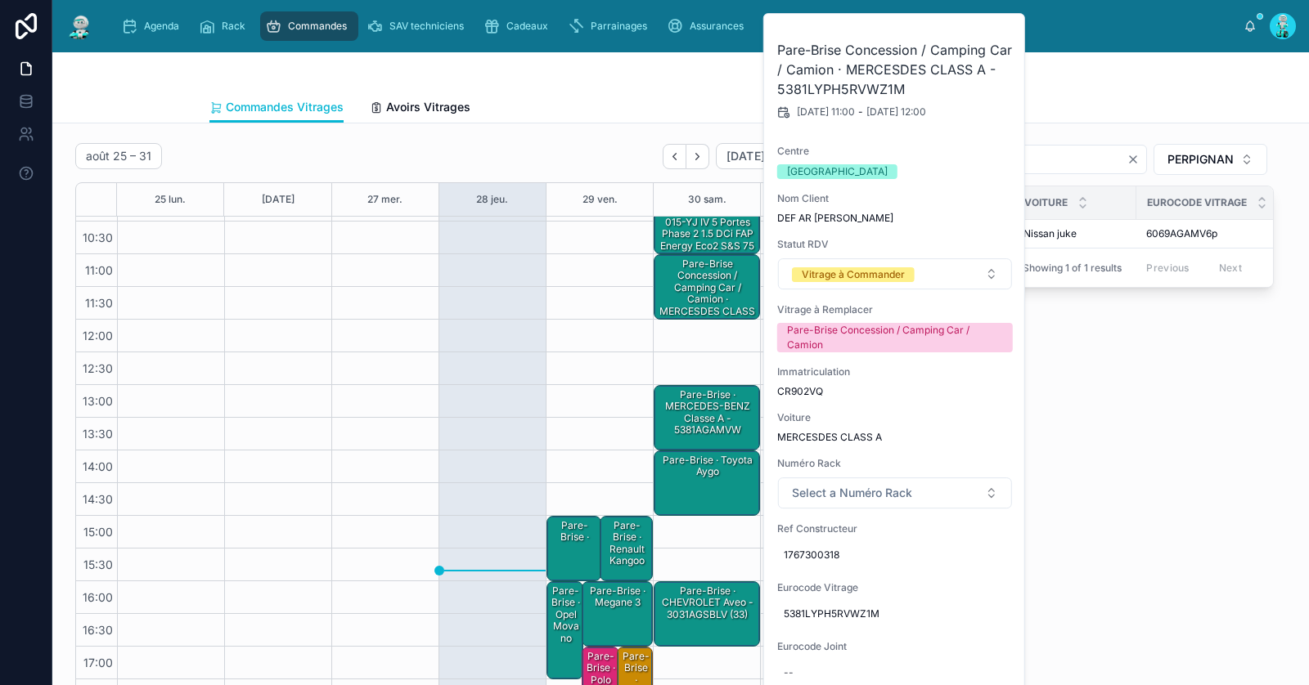
click at [721, 407] on div "Pare-Brise · MERCEDES-BENZ Classe A - 5381AGAMVW" at bounding box center [707, 413] width 101 height 51
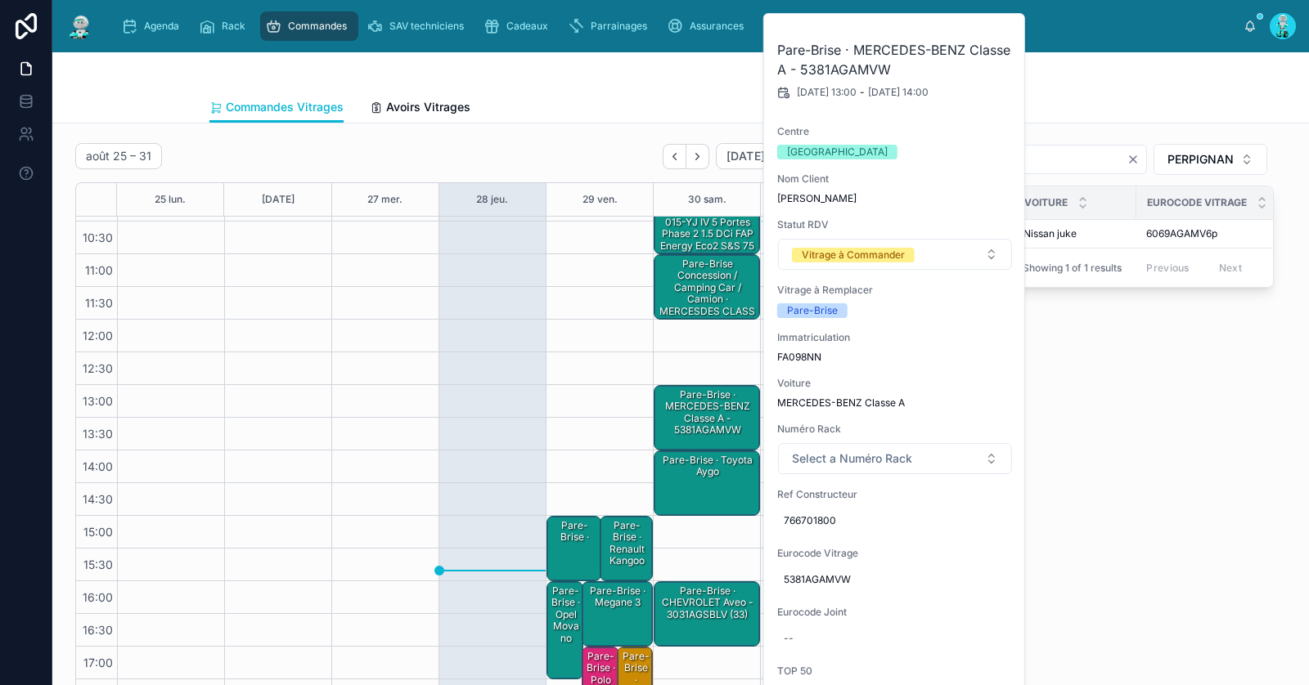
click at [715, 288] on div "Pare-Brise Concession / Camping Car / Camion · MERCESDES CLASS A - 5381LYPH5RVW…" at bounding box center [707, 300] width 101 height 86
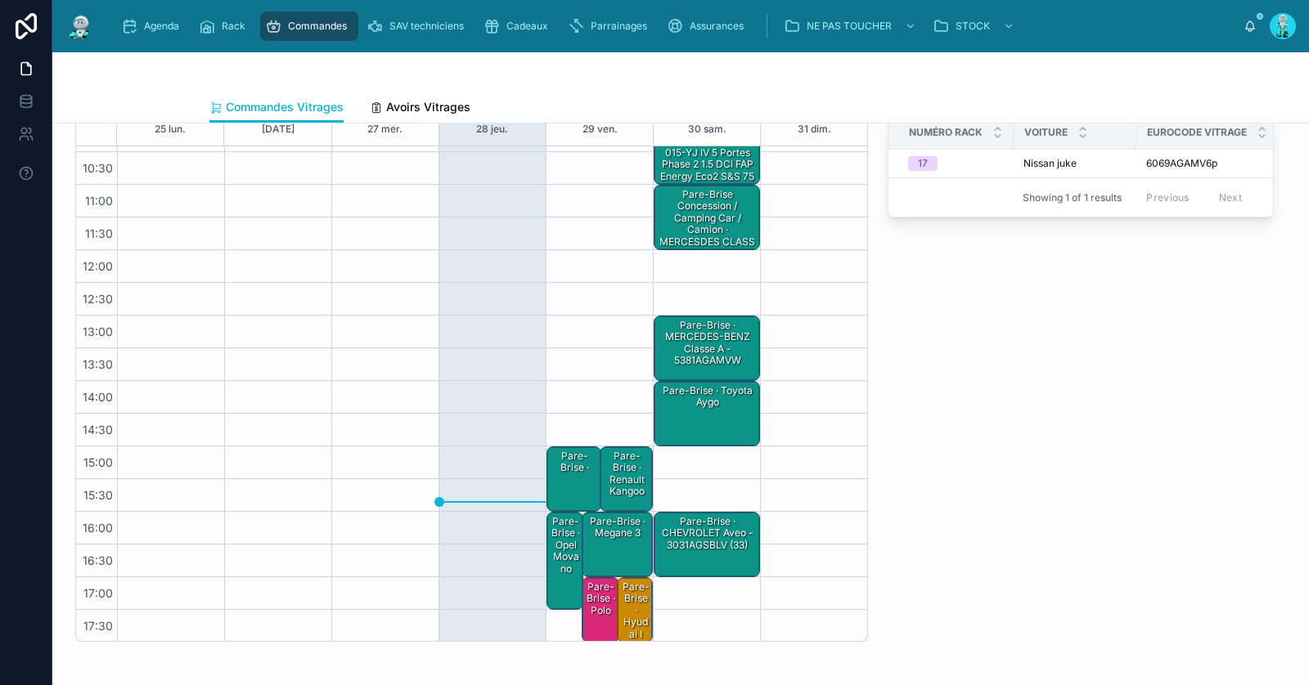
scroll to position [75, 0]
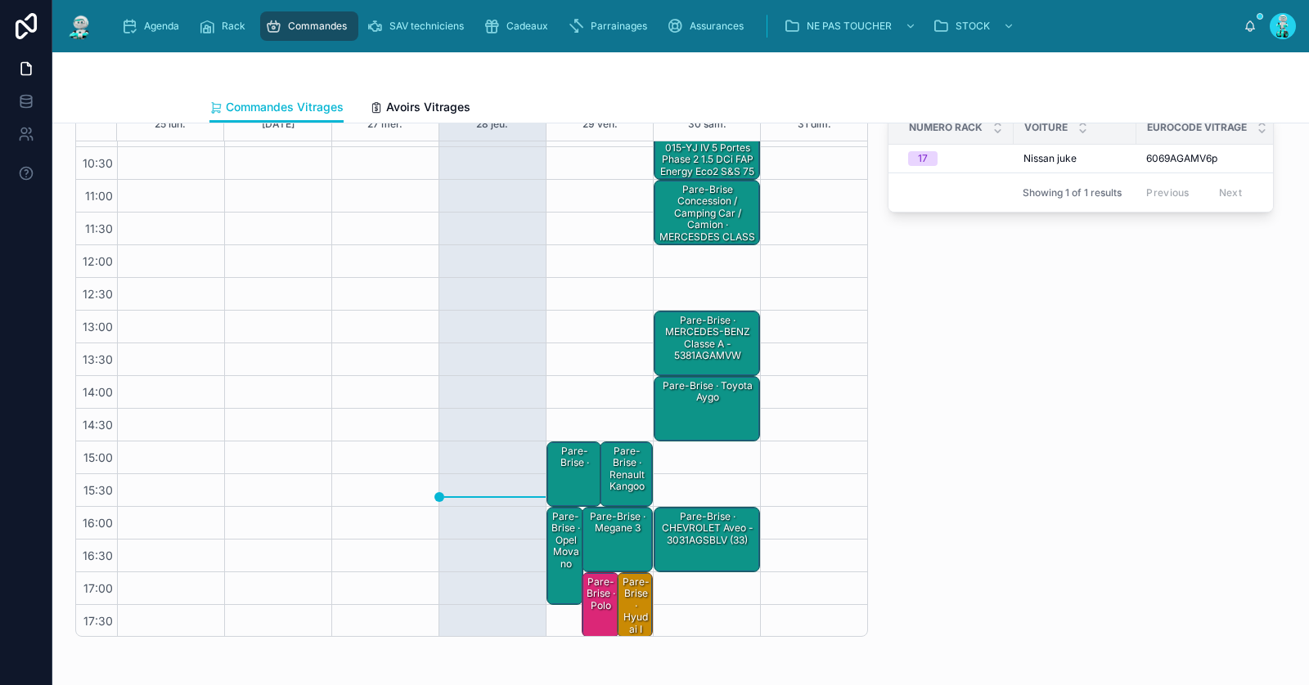
click at [641, 609] on div "Pare-Brise · hyudai i 20" at bounding box center [635, 612] width 30 height 74
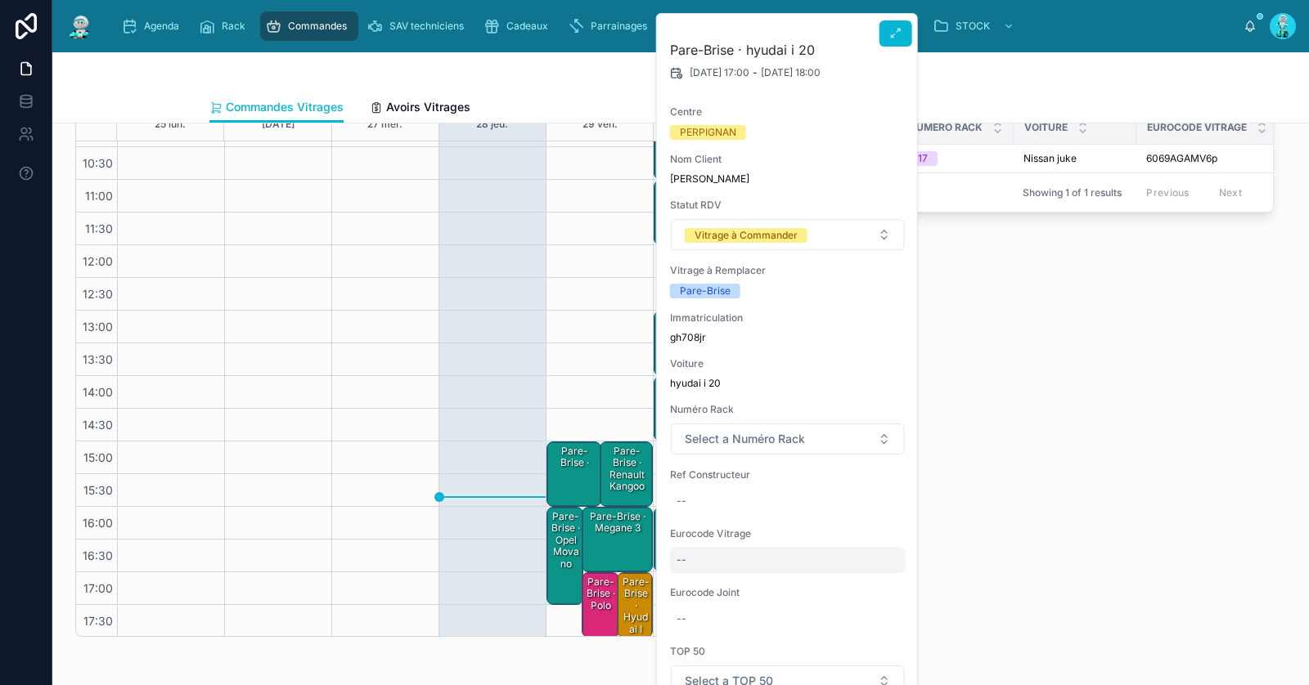
click at [700, 551] on div "--" at bounding box center [788, 560] width 236 height 26
type input "*********"
click button "submit" at bounding box center [876, 581] width 20 height 20
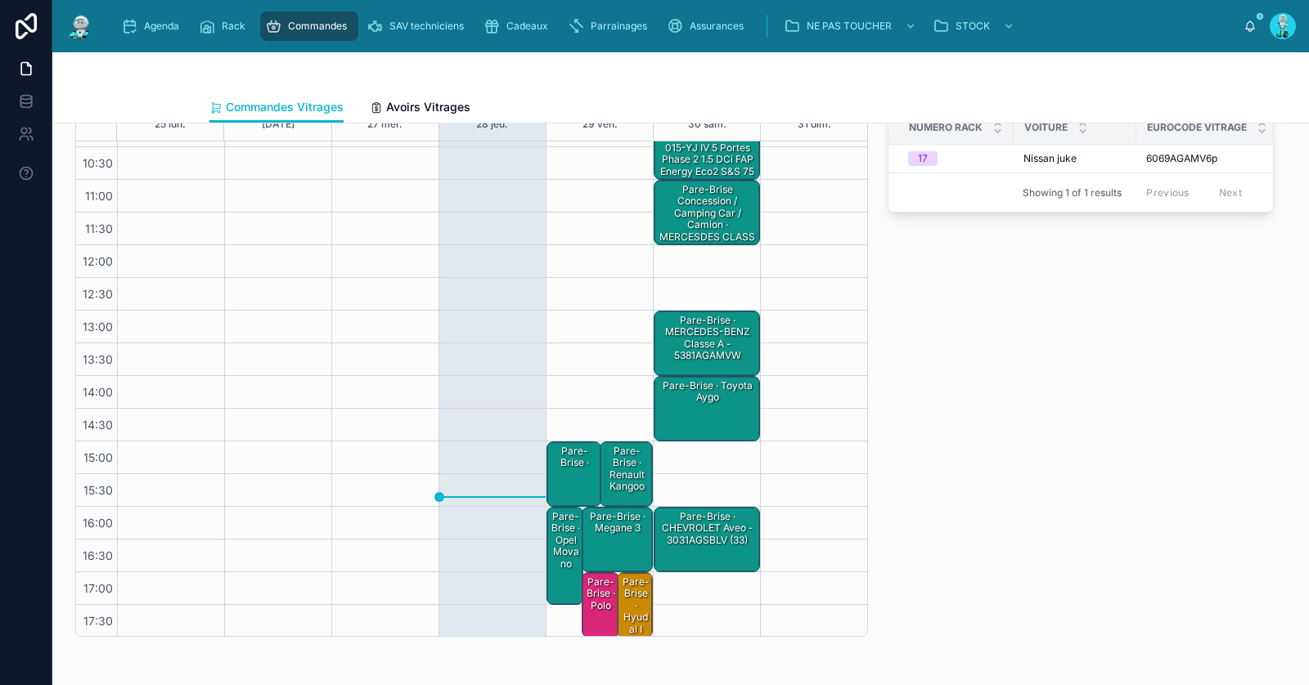
scroll to position [0, 0]
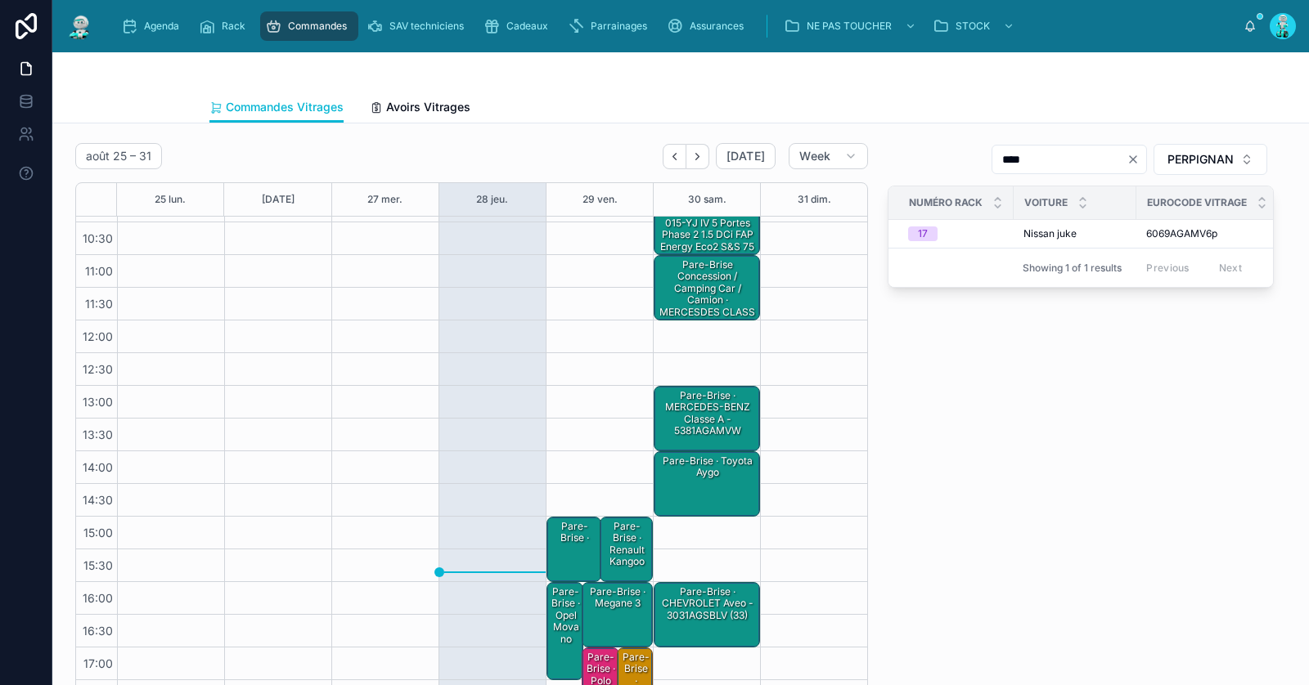
click at [1130, 160] on icon "Clear" at bounding box center [1132, 159] width 13 height 13
click at [1124, 158] on input "text" at bounding box center [1079, 159] width 134 height 23
paste input "*********"
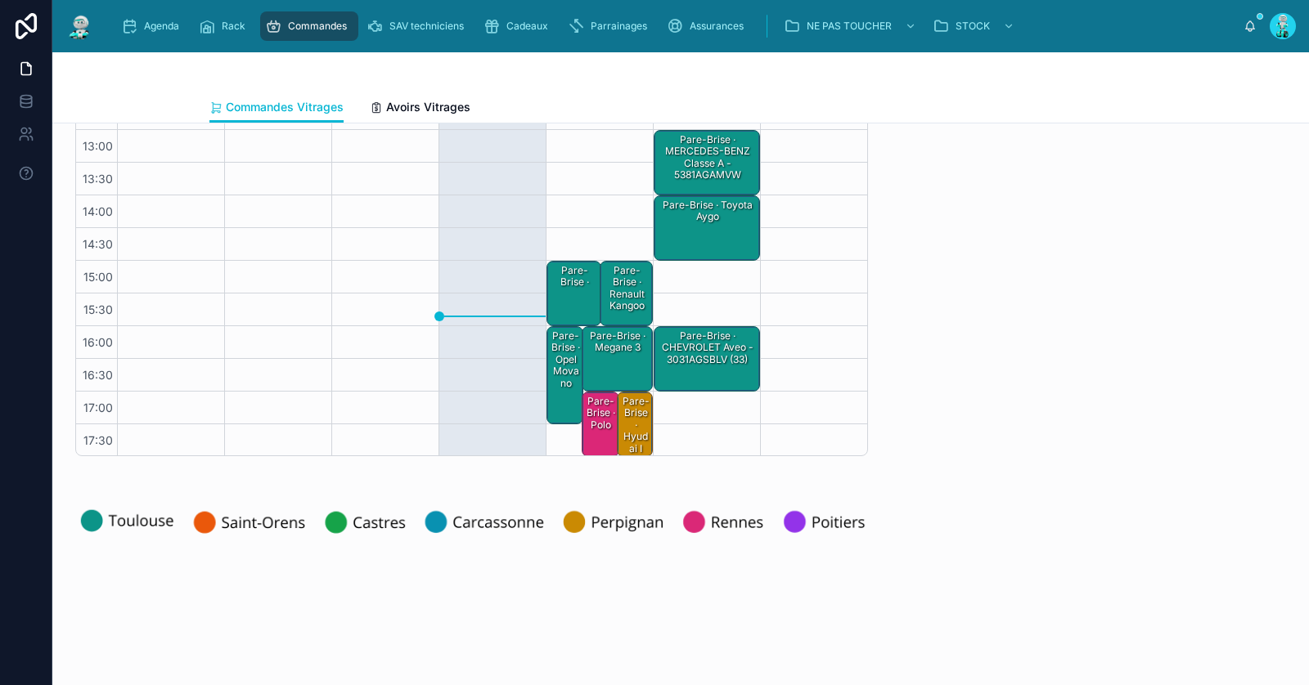
scroll to position [371, 0]
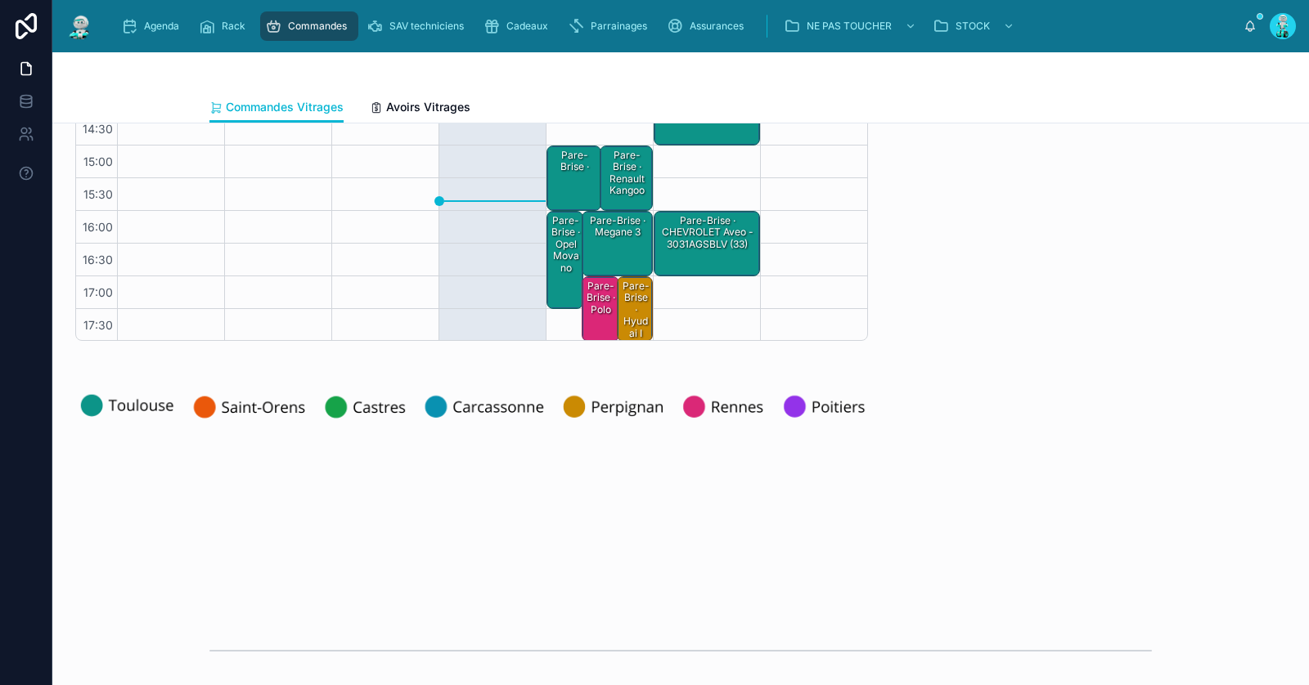
type input "*********"
click at [635, 314] on div "Pare-Brise · hyudai i 20 - 4178AGNCV" at bounding box center [635, 334] width 30 height 110
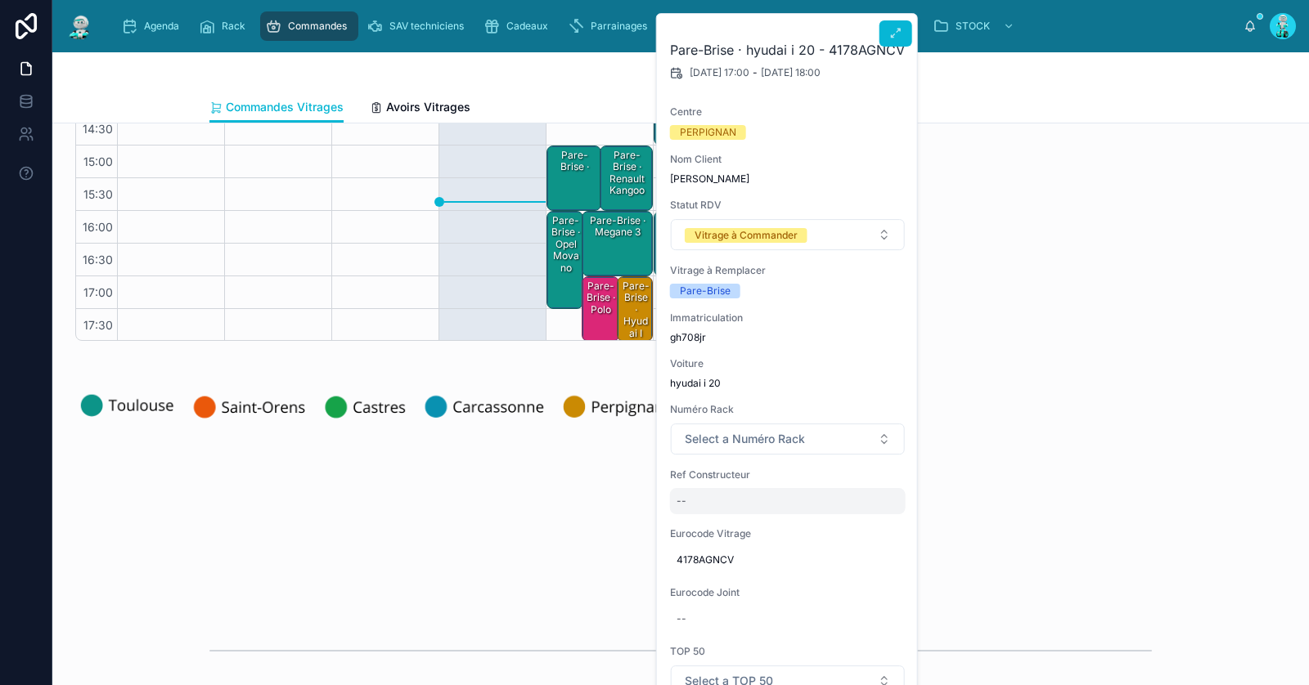
click at [712, 495] on div "--" at bounding box center [788, 501] width 236 height 26
type input "**********"
click button "submit" at bounding box center [876, 522] width 20 height 20
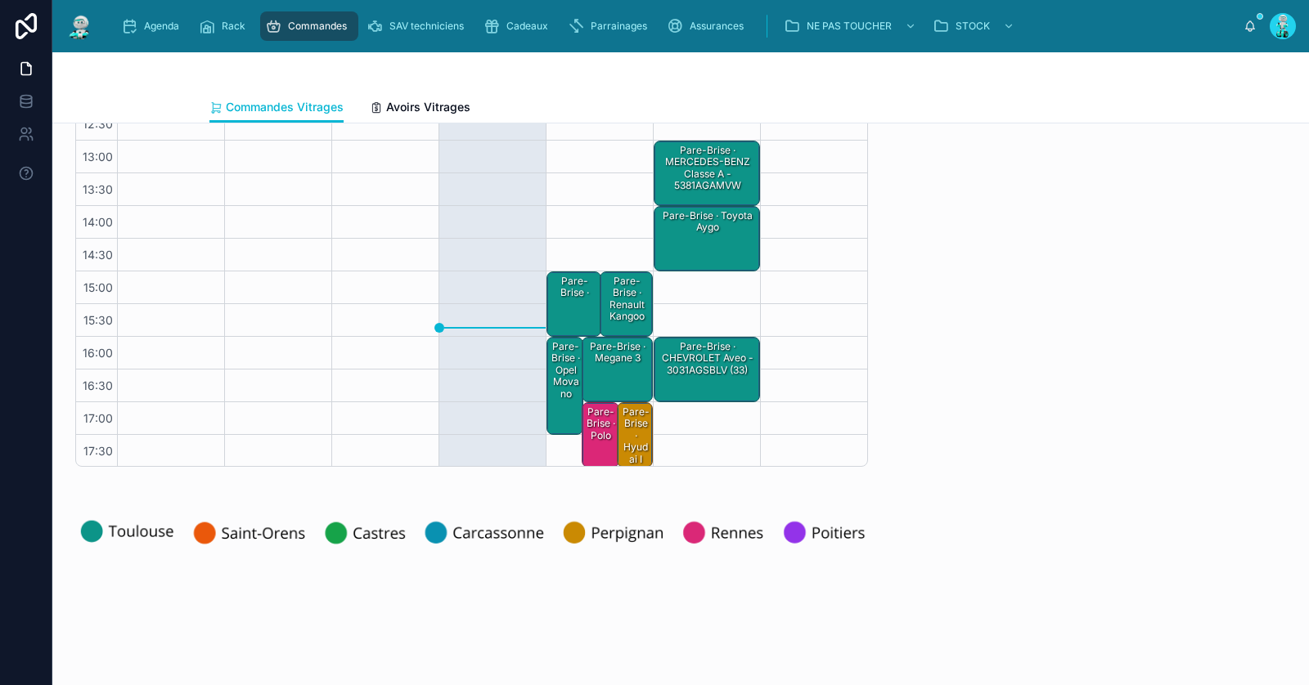
scroll to position [0, 0]
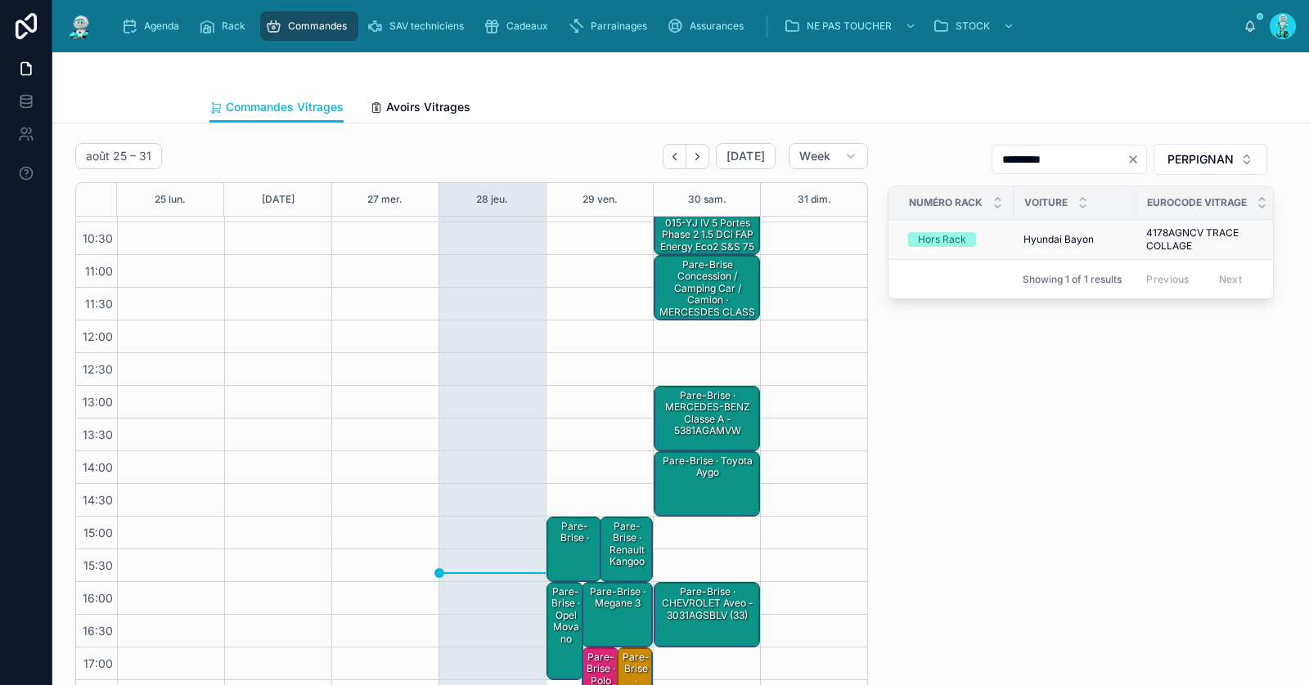
type input "****"
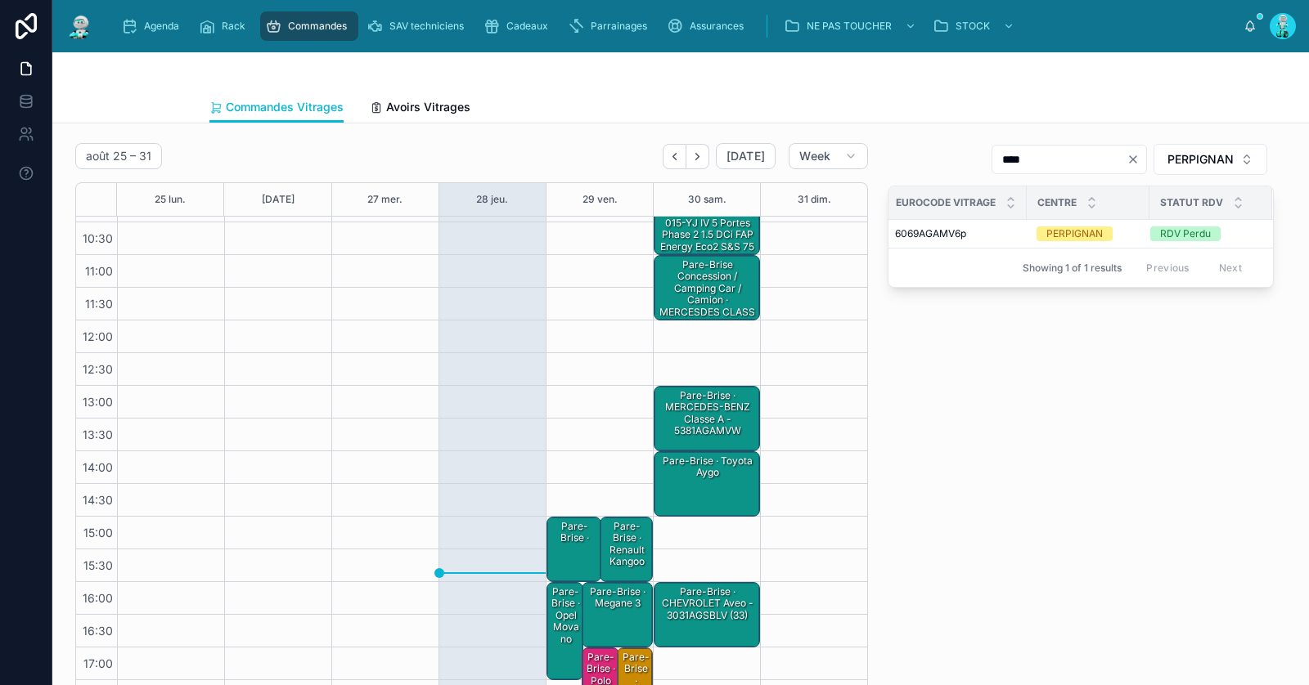
click at [1133, 161] on icon "Clear" at bounding box center [1132, 159] width 13 height 13
click at [1107, 159] on input "text" at bounding box center [1079, 159] width 134 height 23
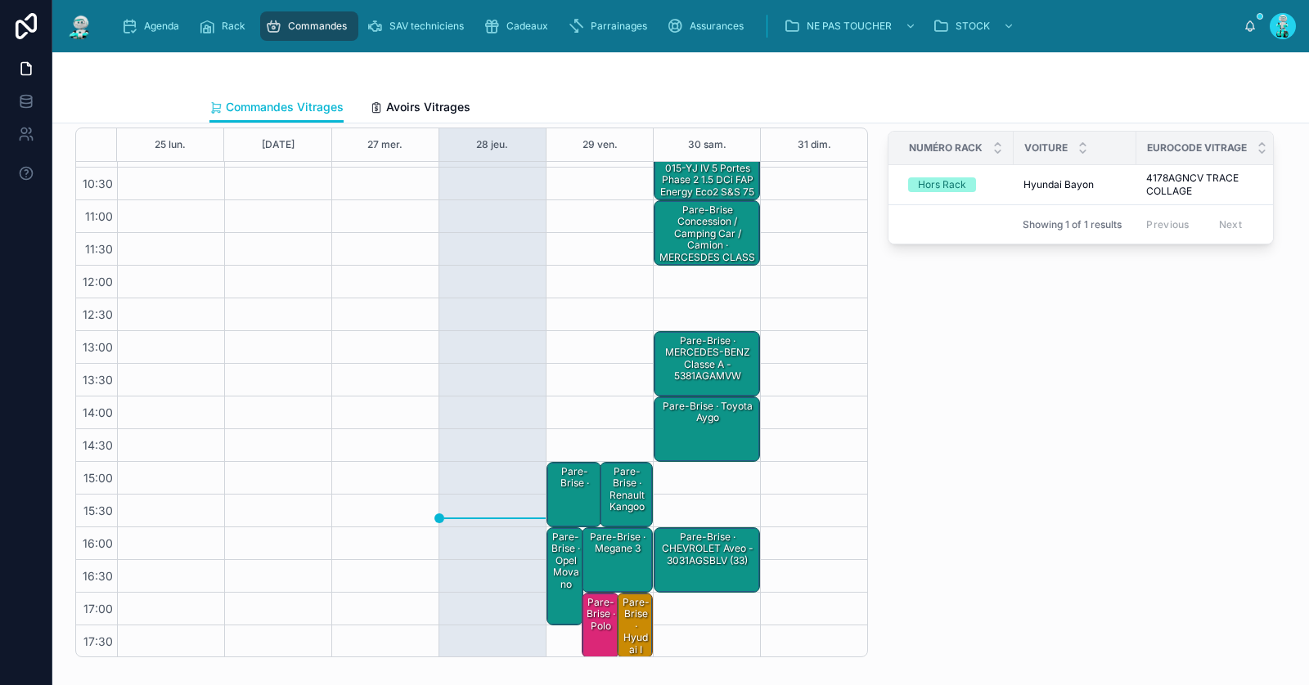
type input "*********"
click at [640, 612] on div "Pare-Brise · hyudai i 20 - 4178AGNCV" at bounding box center [635, 650] width 30 height 110
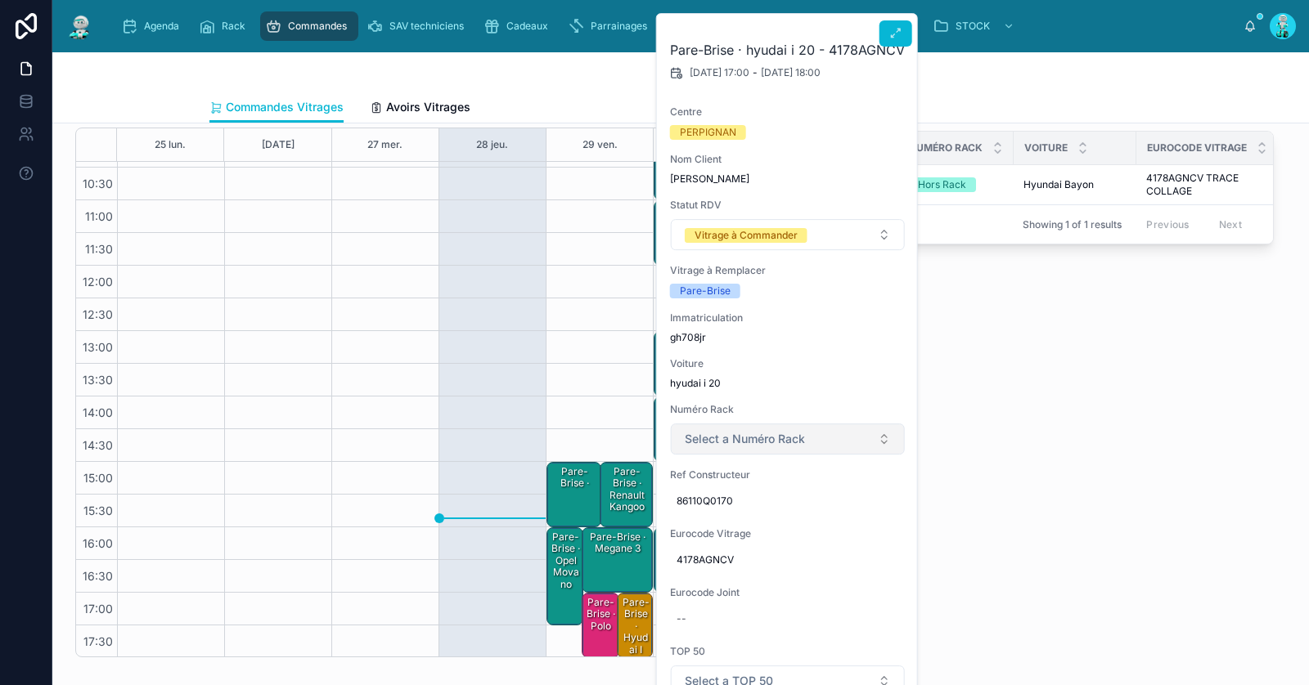
click at [764, 431] on span "Select a Numéro Rack" at bounding box center [745, 439] width 120 height 16
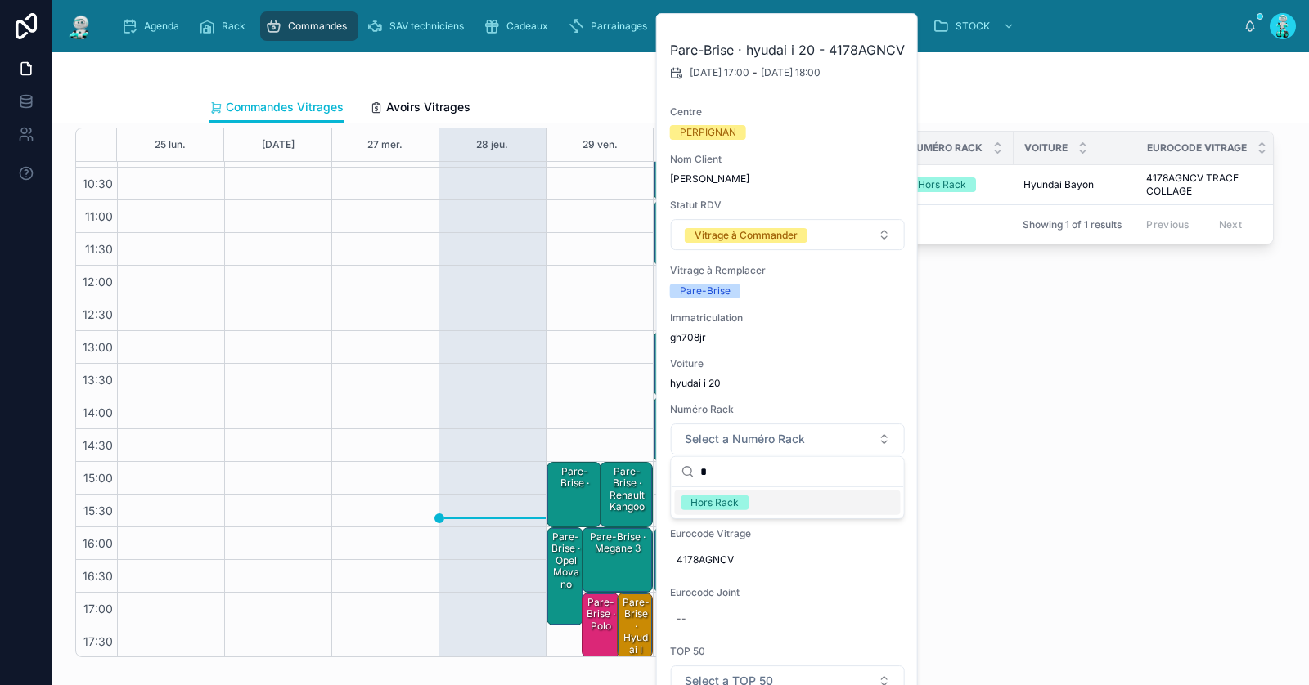
type input "*"
click at [748, 501] on div "Hors Rack" at bounding box center [787, 503] width 226 height 25
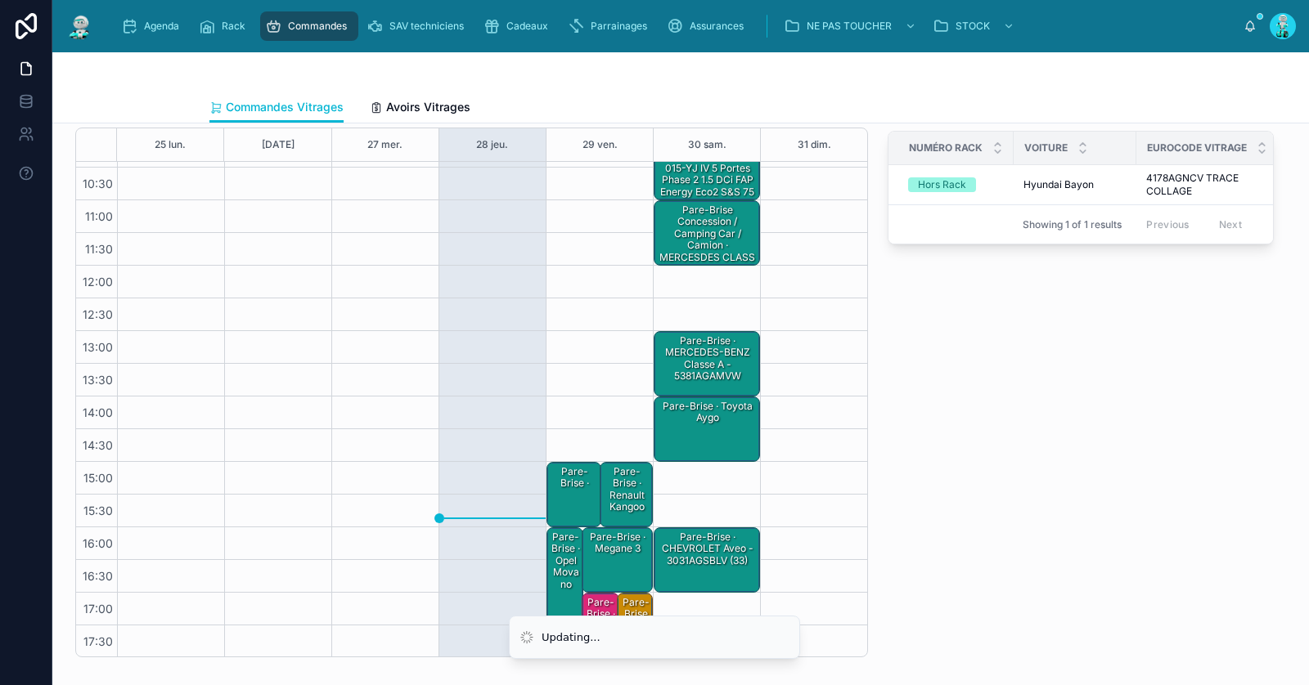
click at [636, 619] on li "Updating..." at bounding box center [654, 637] width 291 height 43
click at [636, 606] on div "Pare-Brise · hyudai i 20 - 4178AGNCV" at bounding box center [635, 650] width 30 height 110
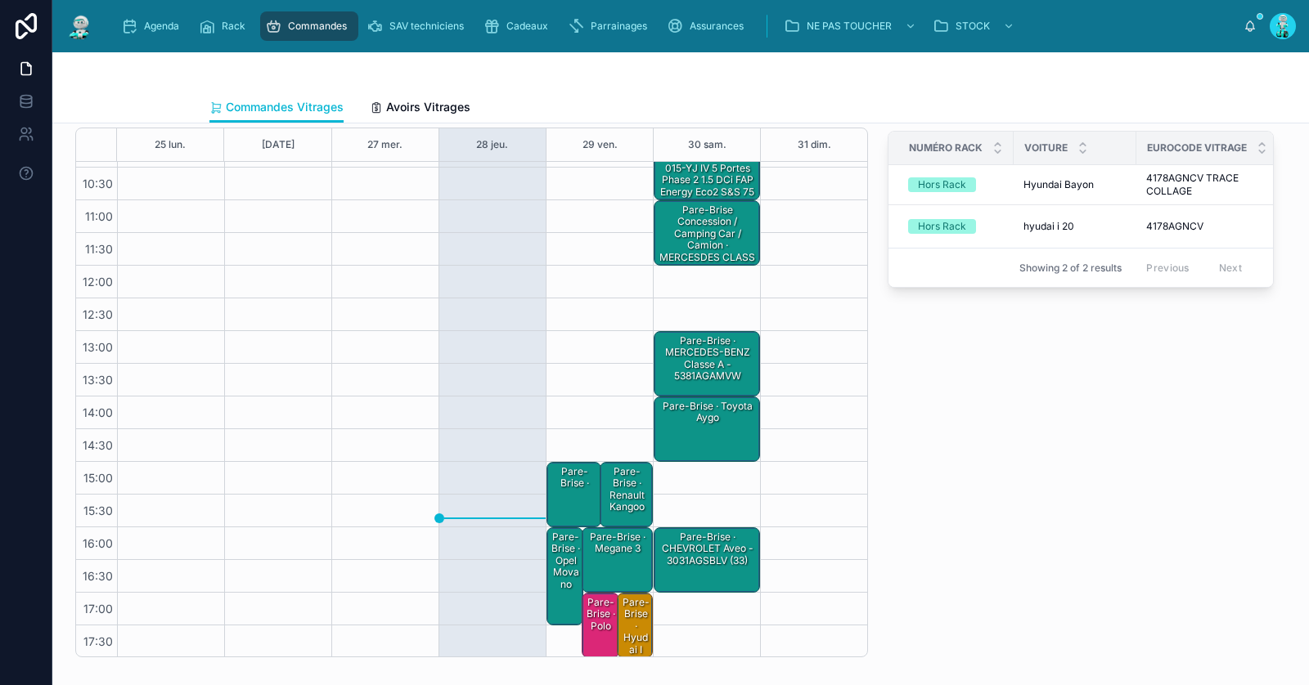
click at [640, 632] on div "Pare-Brise · hyudai i 20 - 4178AGNCV (Hors Rack)" at bounding box center [635, 661] width 30 height 133
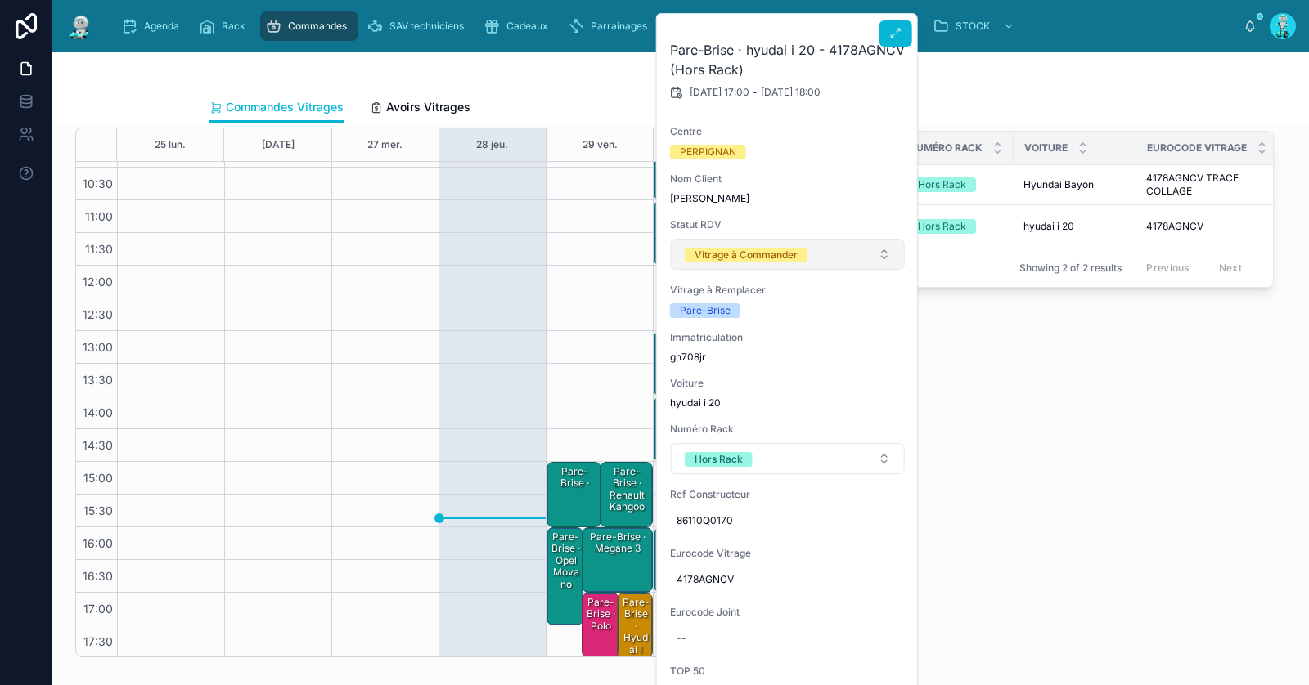
click at [727, 250] on div "Vitrage à Commander" at bounding box center [745, 255] width 103 height 15
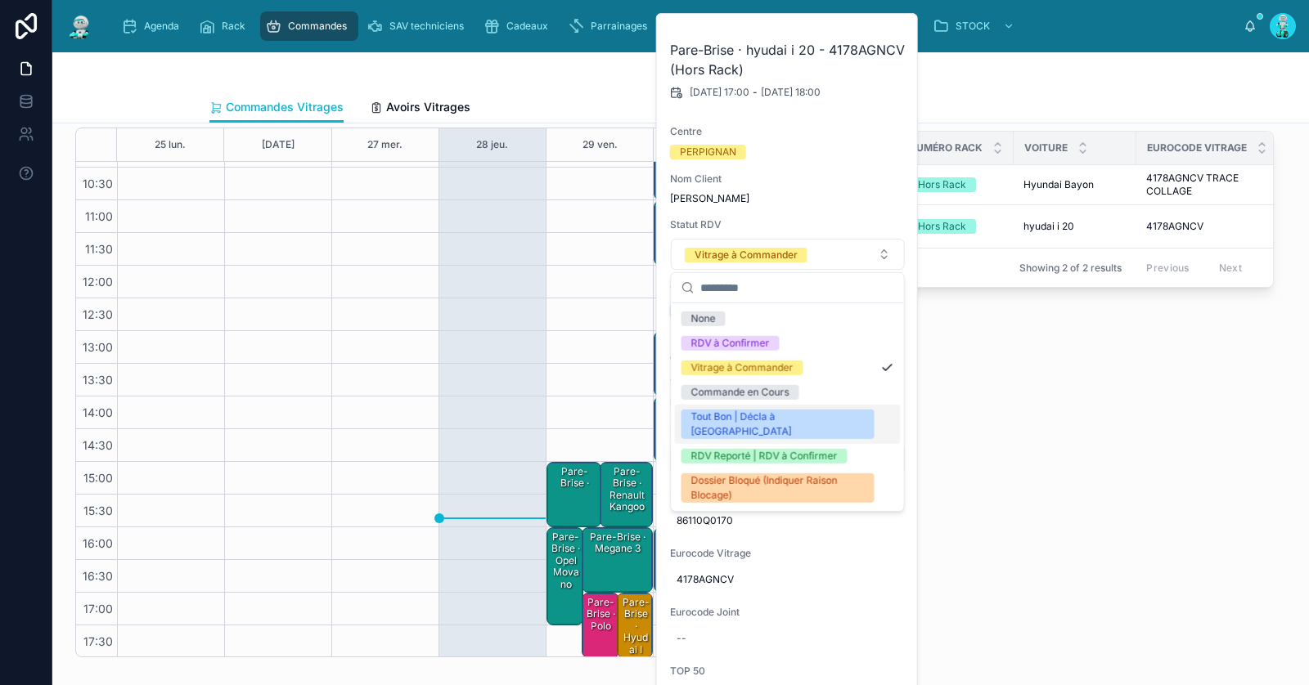
click at [735, 419] on div "Tout Bon | Décla à [GEOGRAPHIC_DATA]" at bounding box center [776, 424] width 173 height 29
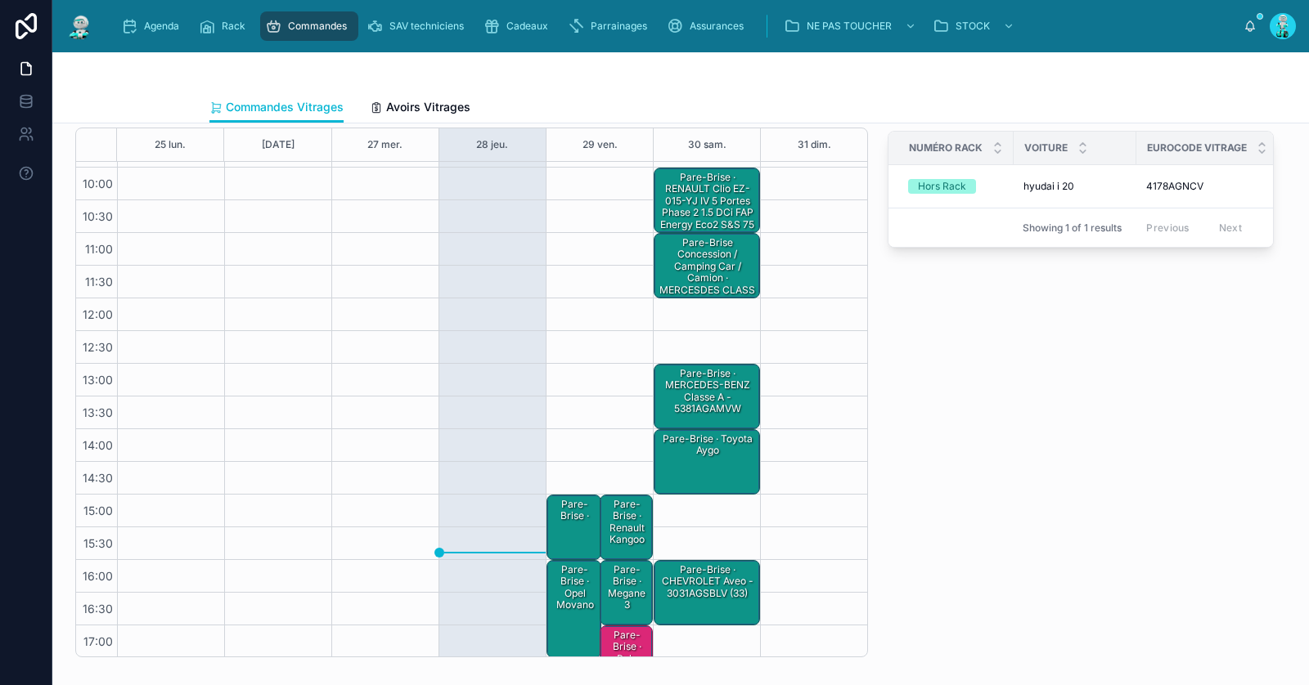
scroll to position [92, 0]
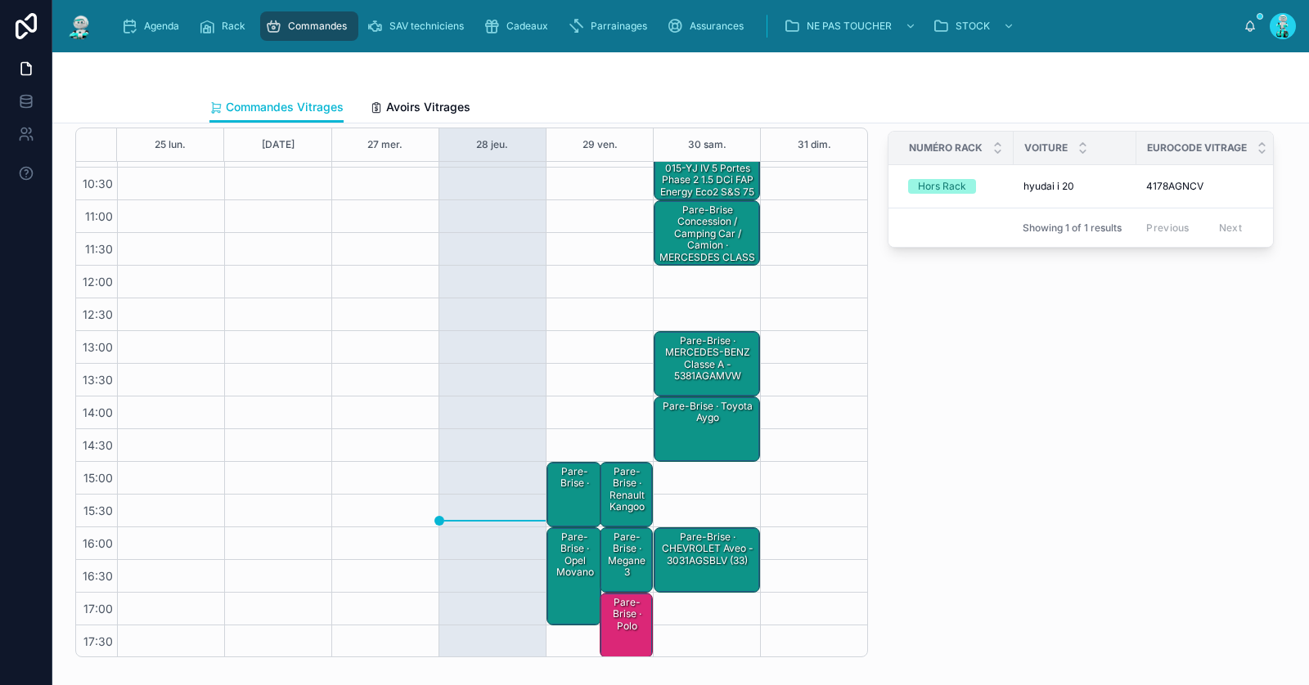
click at [618, 619] on div "Pare-Brise · polo" at bounding box center [627, 614] width 48 height 38
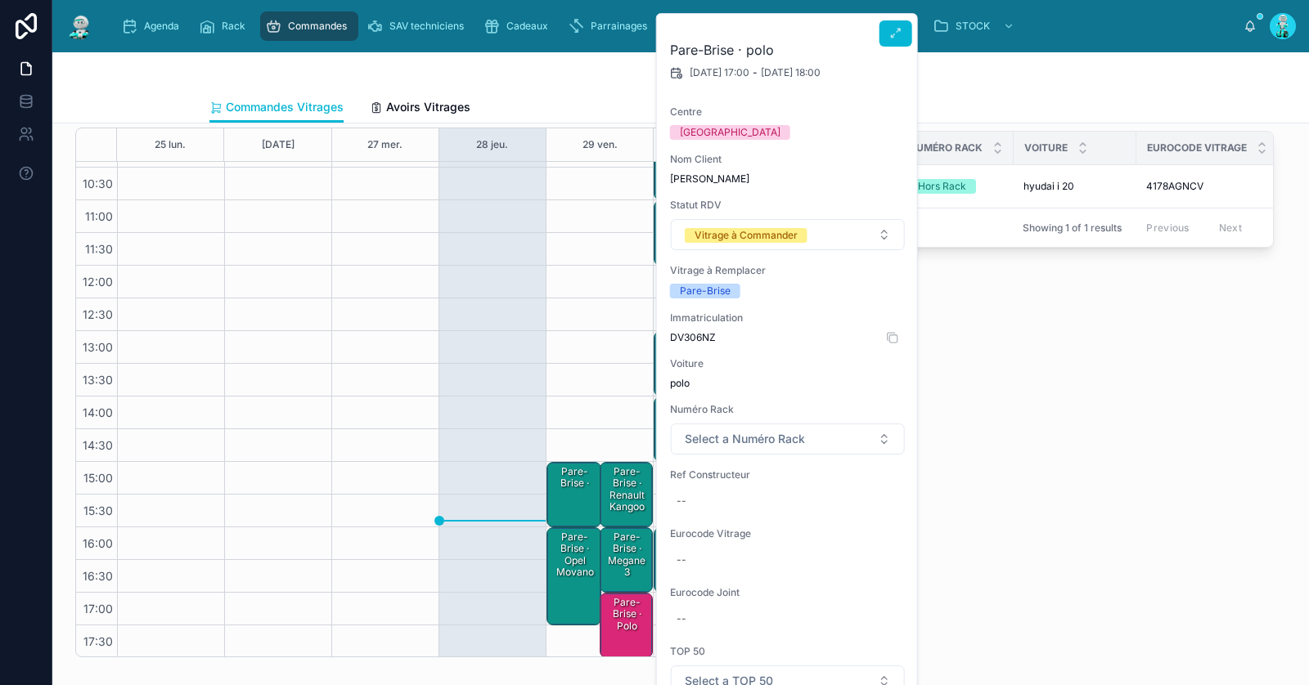
click at [703, 335] on span "DV306NZ" at bounding box center [788, 337] width 236 height 13
copy span "DV306NZ"
click at [633, 623] on div "Pare-Brise · polo" at bounding box center [627, 614] width 48 height 38
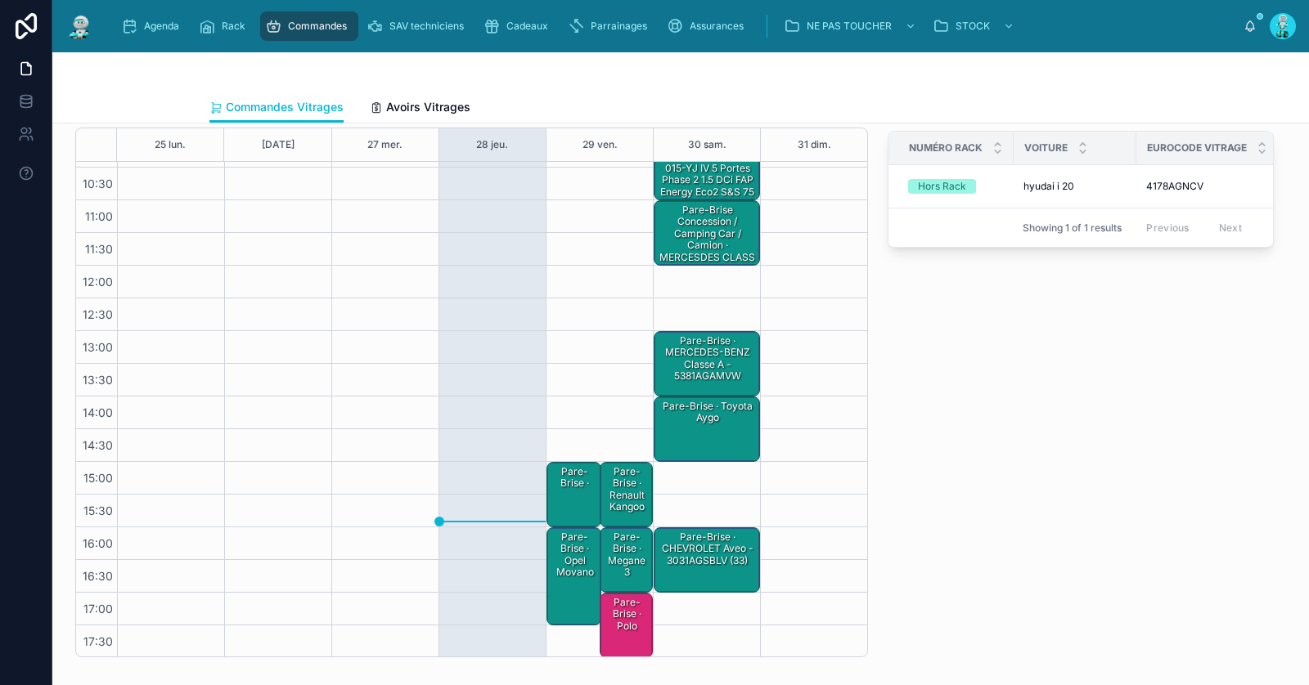
click at [630, 622] on div "Pare-Brise · polo" at bounding box center [627, 614] width 48 height 38
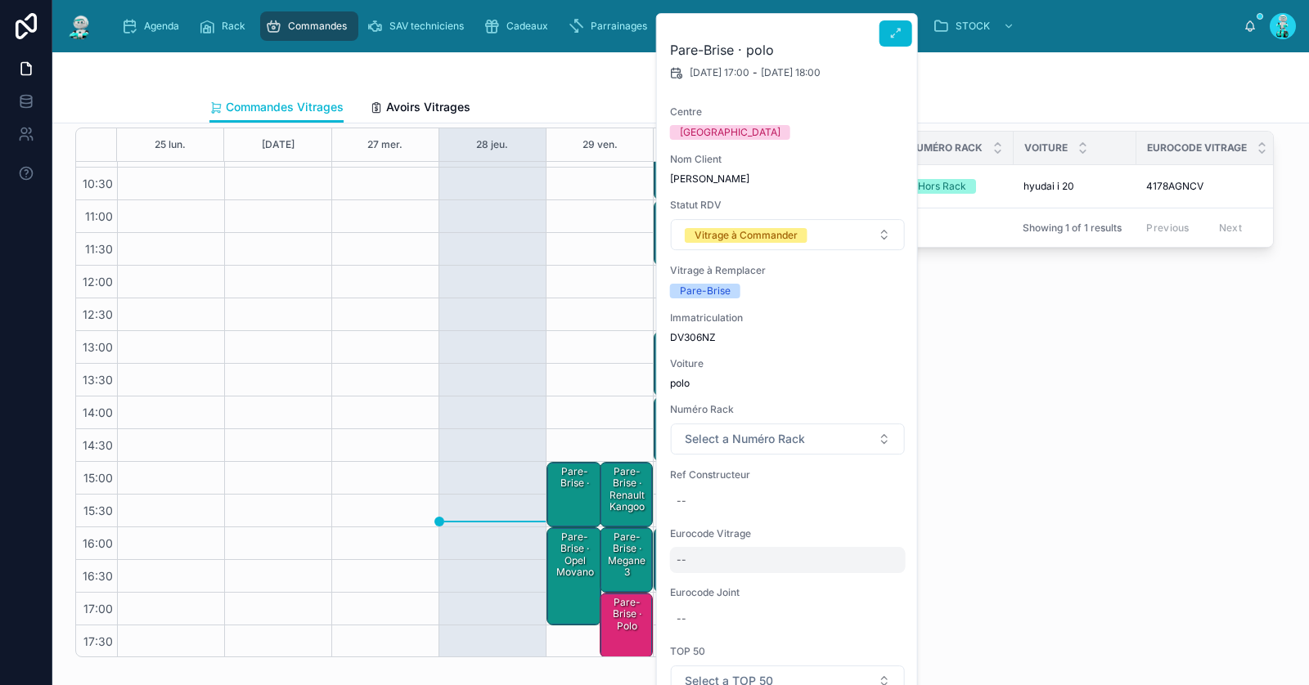
click at [737, 549] on div "--" at bounding box center [788, 560] width 236 height 26
type input "**********"
click button "submit" at bounding box center [876, 581] width 20 height 20
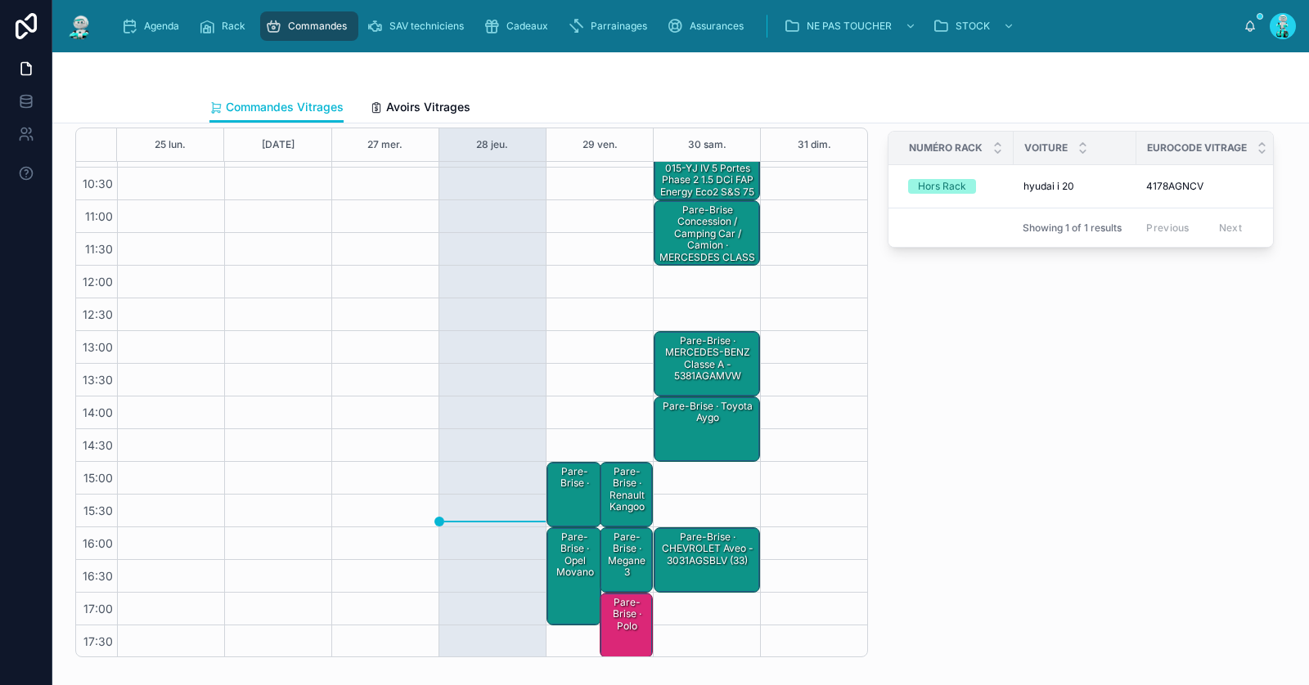
scroll to position [0, 0]
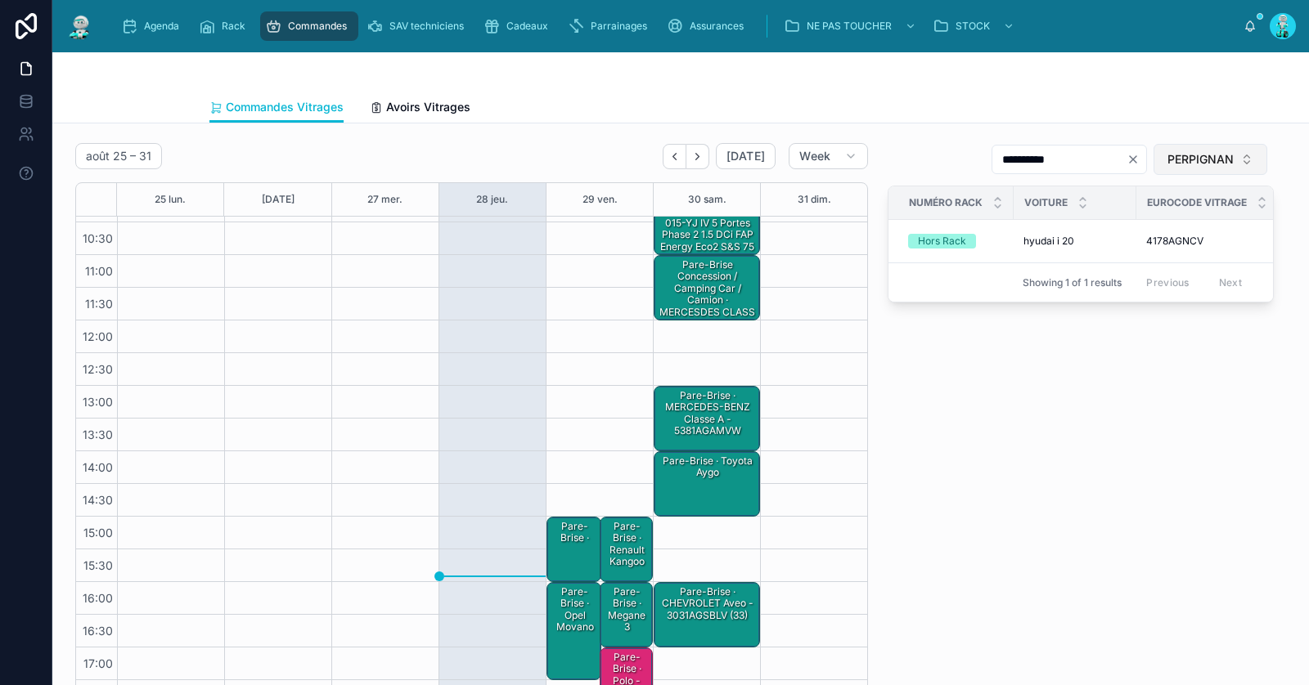
click at [1177, 162] on span "PERPIGNAN" at bounding box center [1200, 159] width 66 height 16
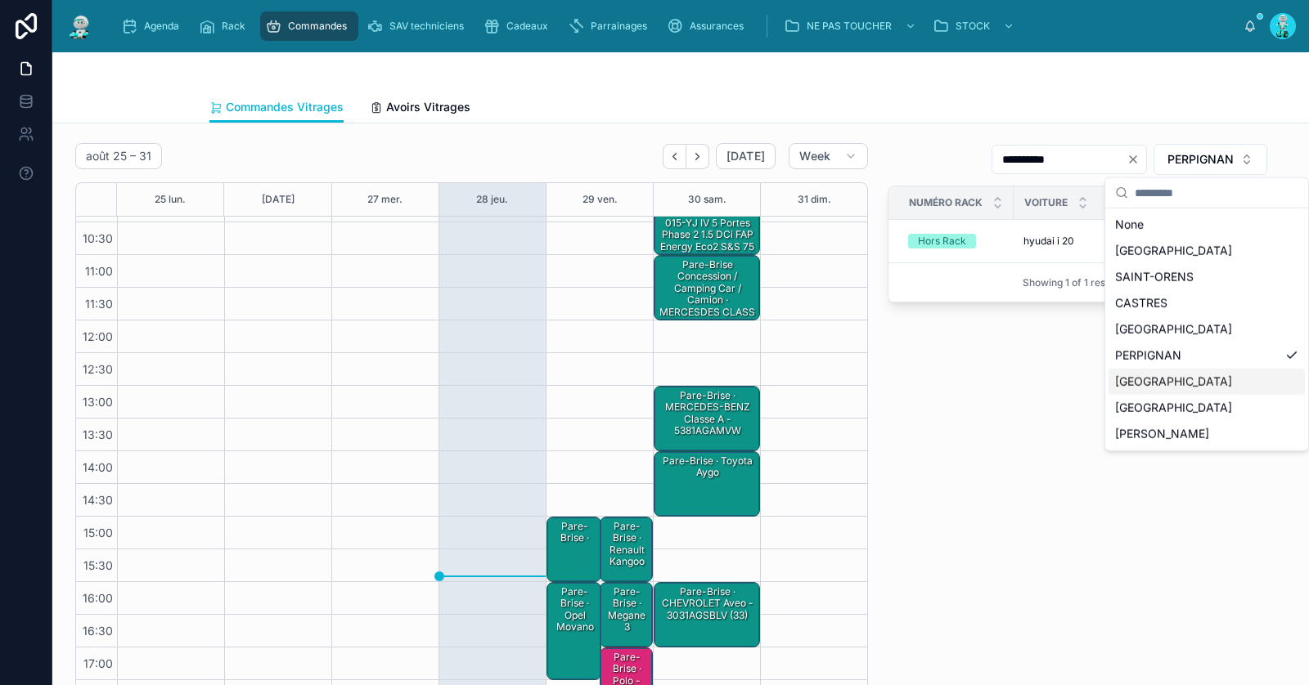
click at [1167, 386] on div "[GEOGRAPHIC_DATA]" at bounding box center [1206, 382] width 196 height 26
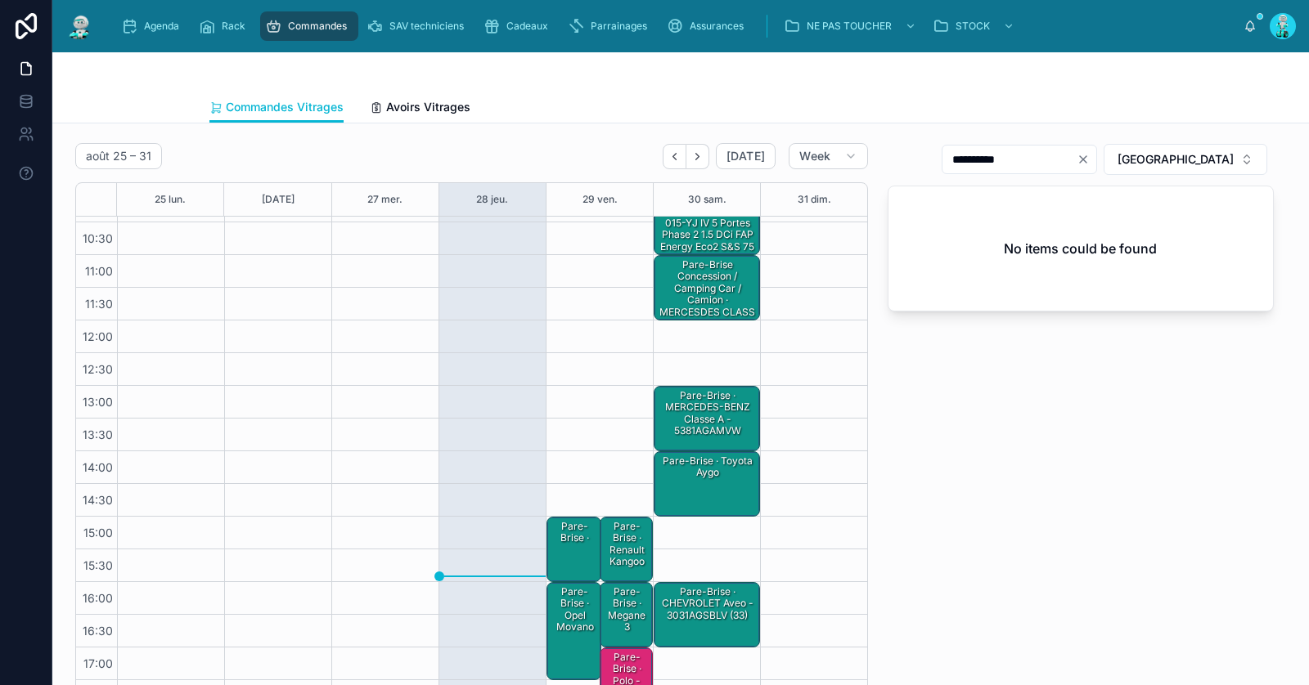
click at [1086, 158] on icon "Clear" at bounding box center [1083, 159] width 7 height 7
click at [1090, 156] on input "text" at bounding box center [1029, 159] width 134 height 23
paste input "**********"
type input "**********"
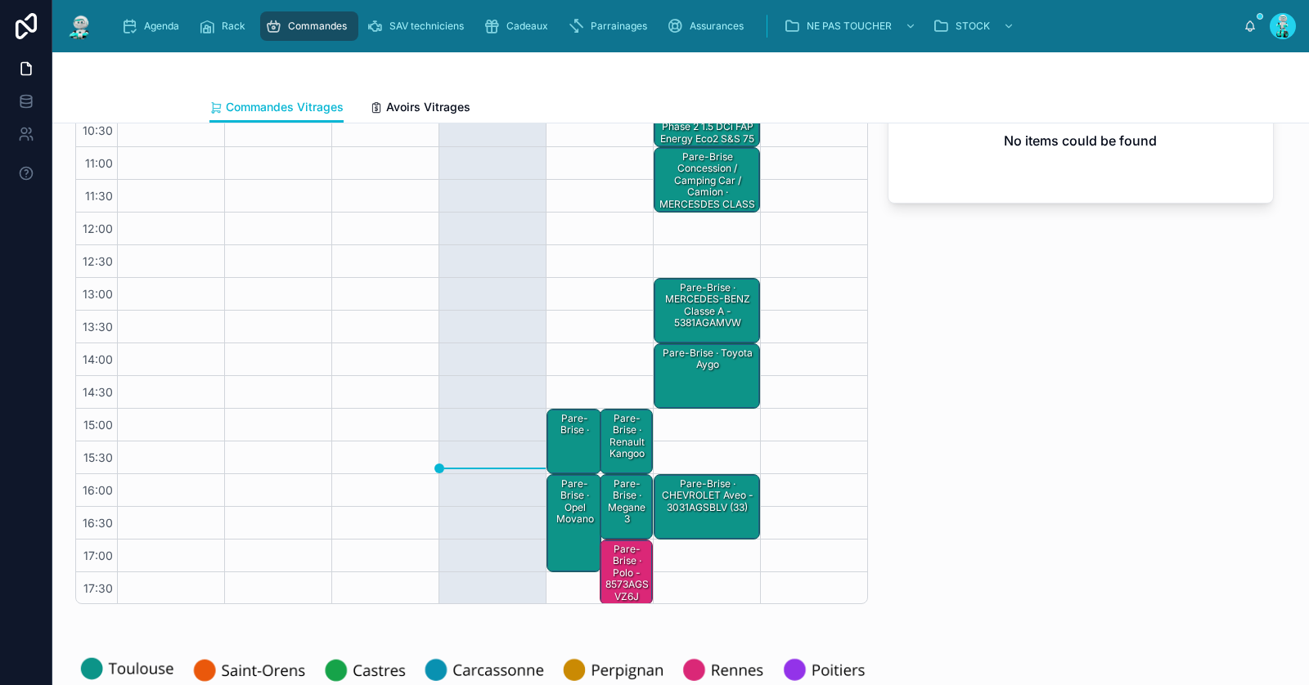
scroll to position [142, 0]
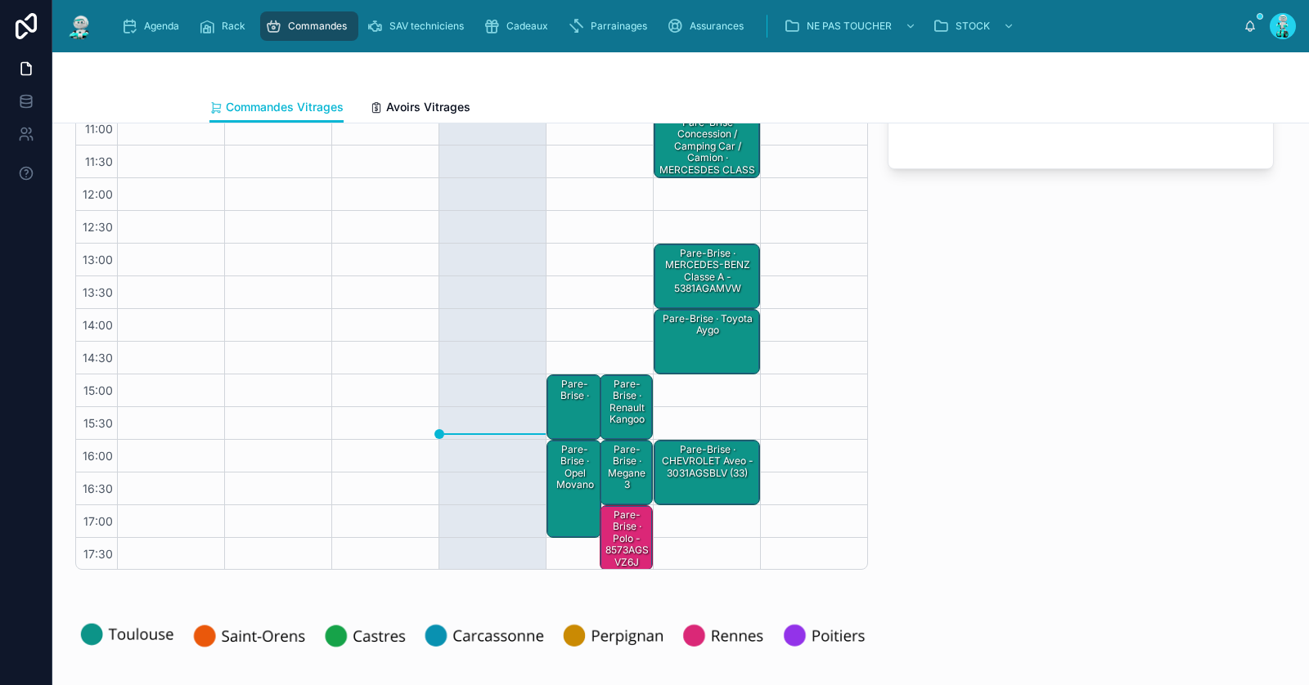
click at [624, 537] on div "Pare-Brise · polo - 8573AGSVZ6J" at bounding box center [627, 539] width 48 height 62
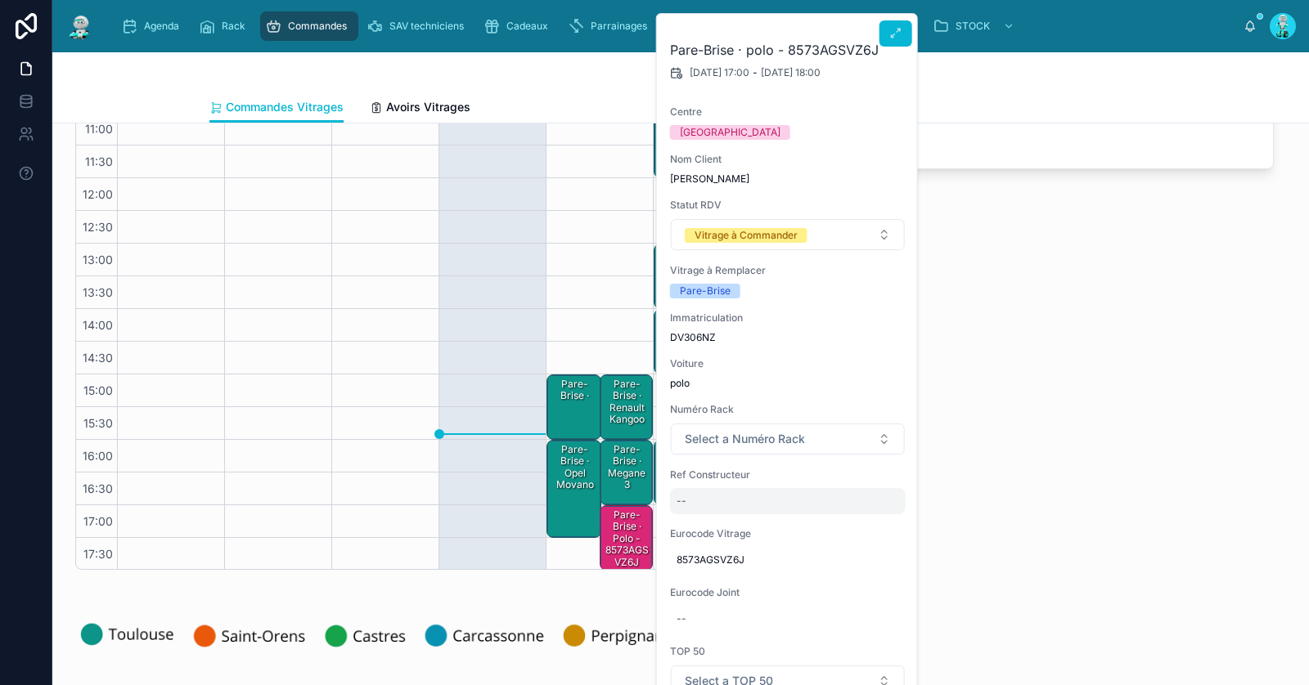
click at [734, 498] on div "--" at bounding box center [788, 501] width 236 height 26
type input "**********"
click button "submit" at bounding box center [876, 522] width 20 height 20
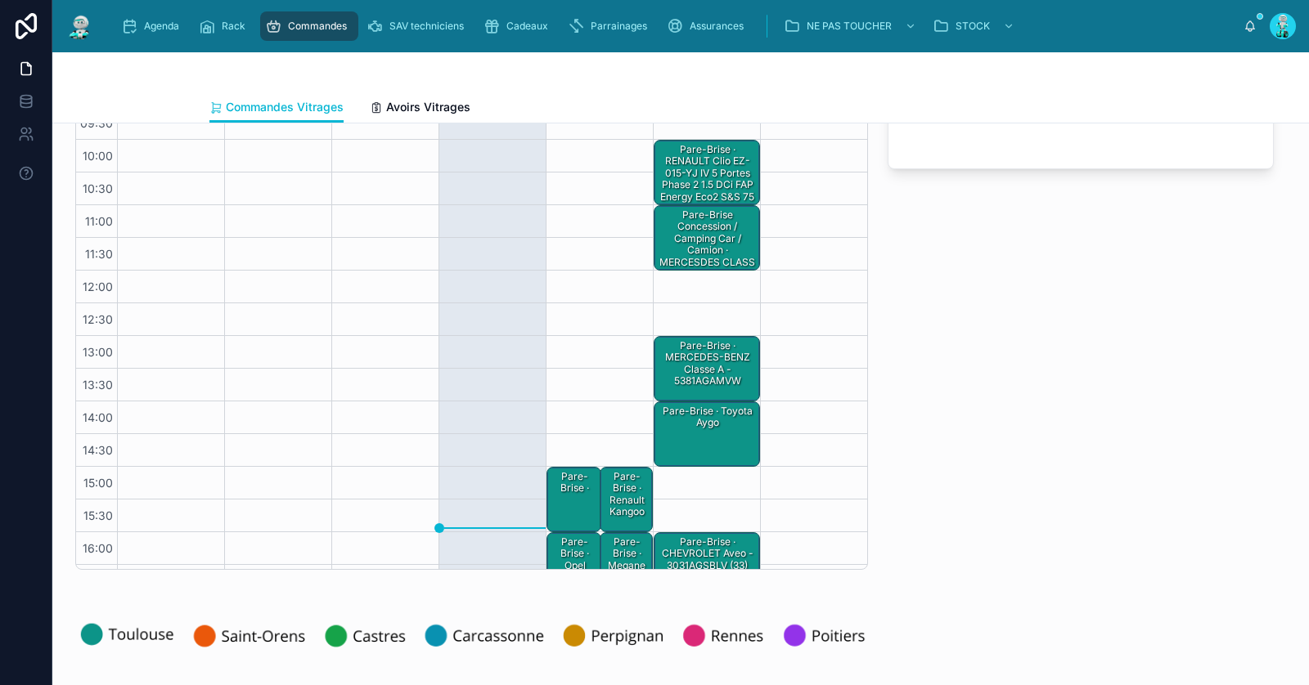
scroll to position [92, 0]
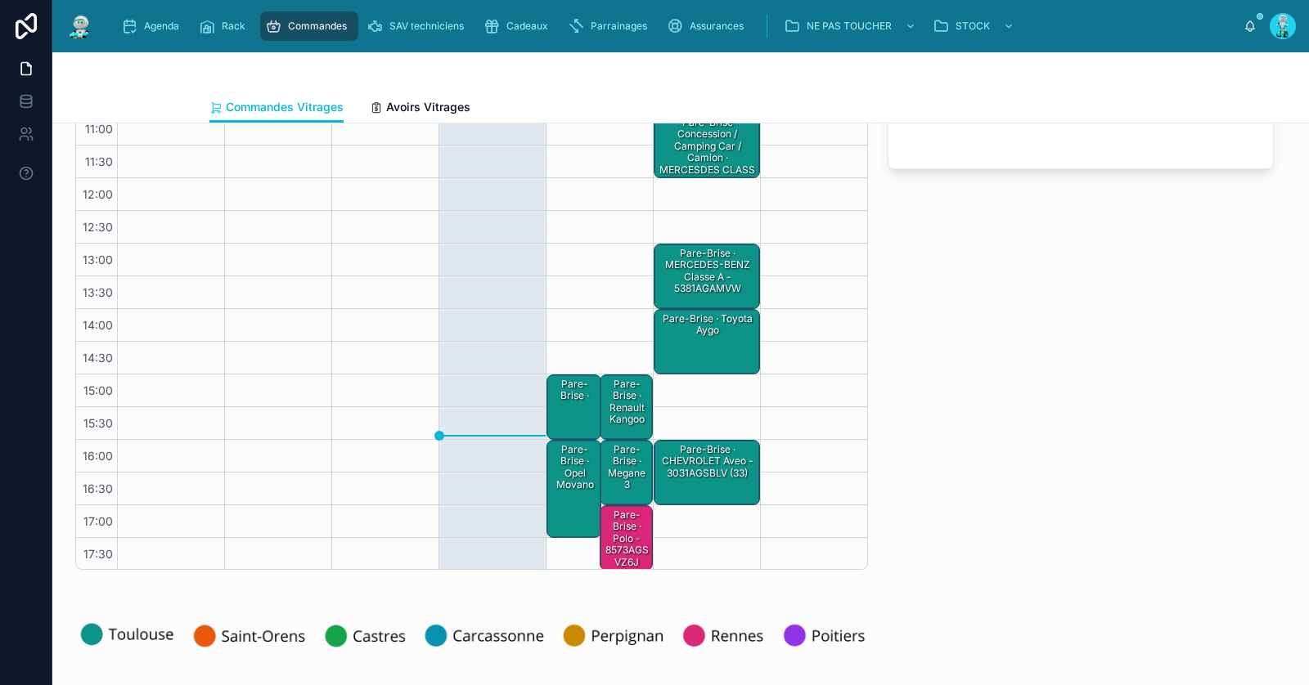
click at [633, 543] on div "Pare-Brise · polo - 8573AGSVZ6J" at bounding box center [627, 539] width 48 height 62
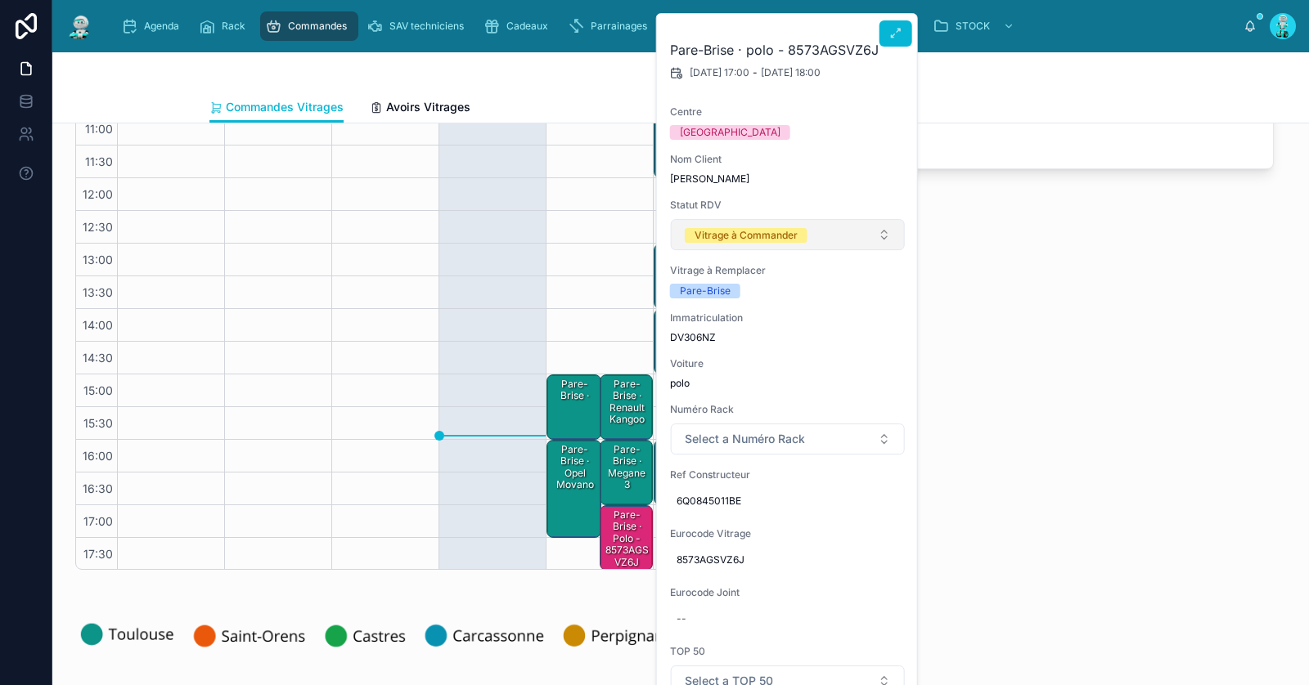
click at [780, 237] on div "Vitrage à Commander" at bounding box center [745, 235] width 103 height 15
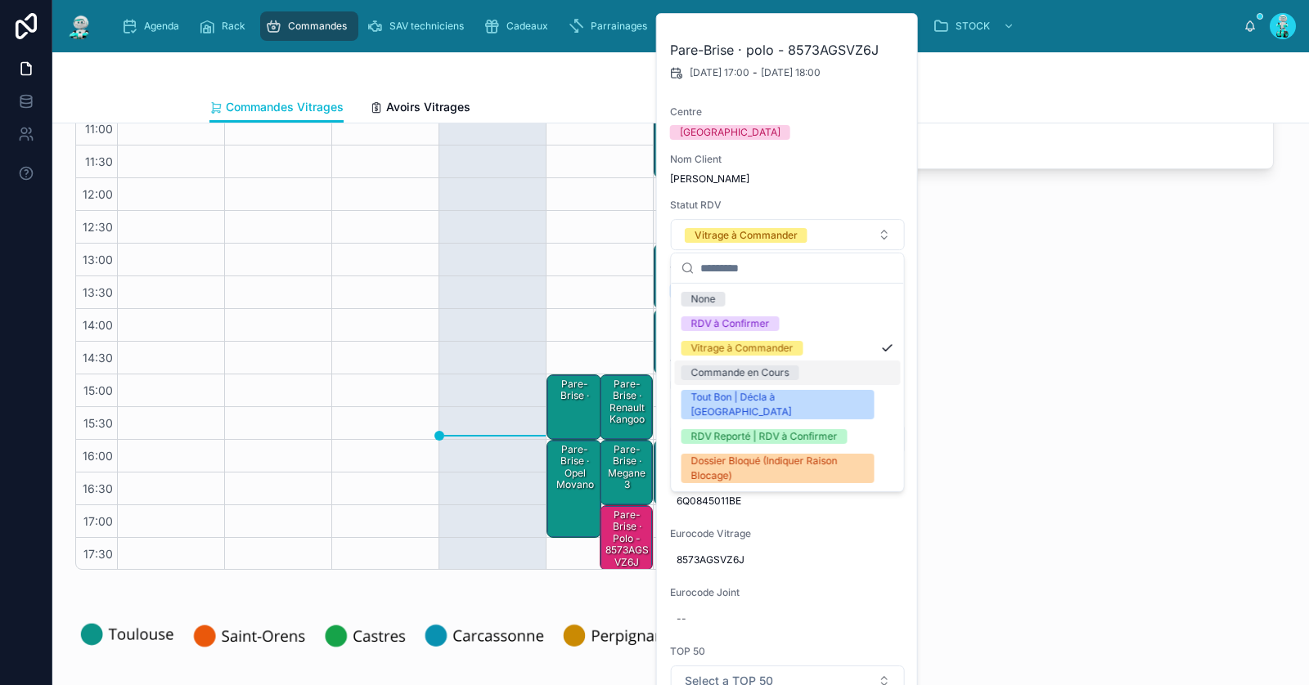
click at [782, 381] on div "Commande en Cours" at bounding box center [787, 373] width 226 height 25
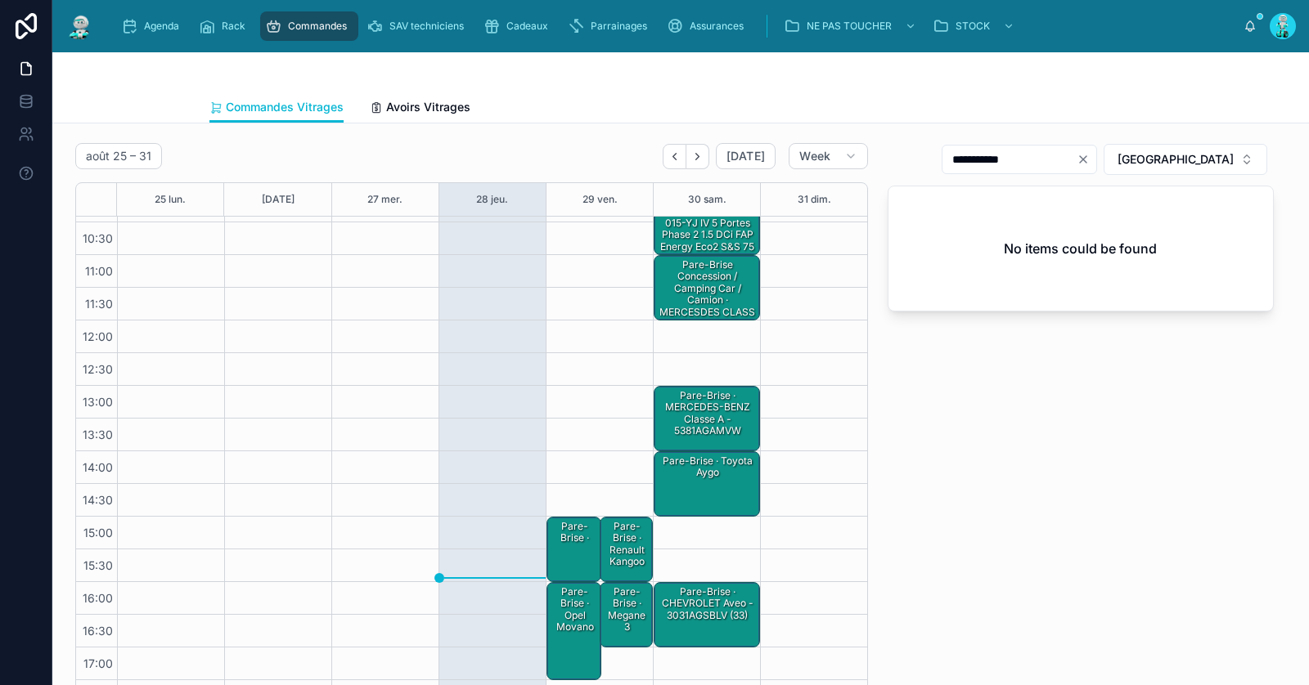
click at [569, 552] on div "Pare-Brise ·" at bounding box center [575, 550] width 51 height 62
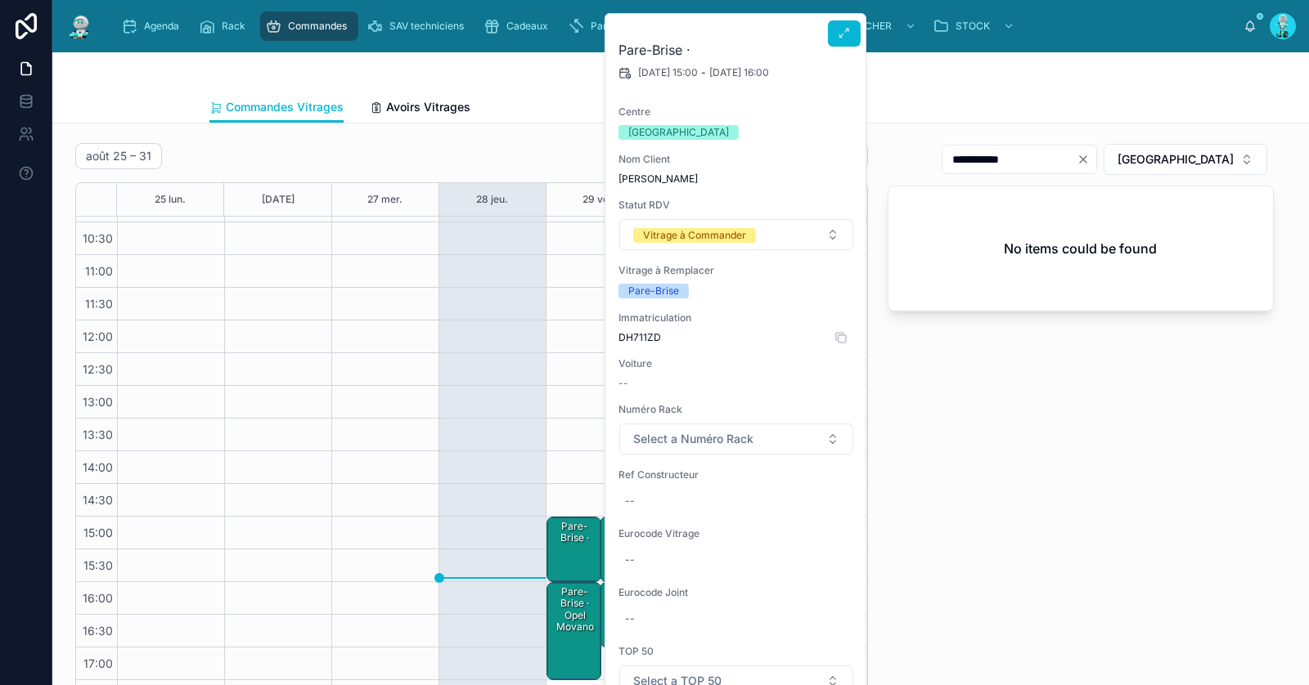
click at [646, 338] on span "DH711ZD" at bounding box center [736, 337] width 236 height 13
click at [1049, 554] on div "**********" at bounding box center [1081, 428] width 406 height 582
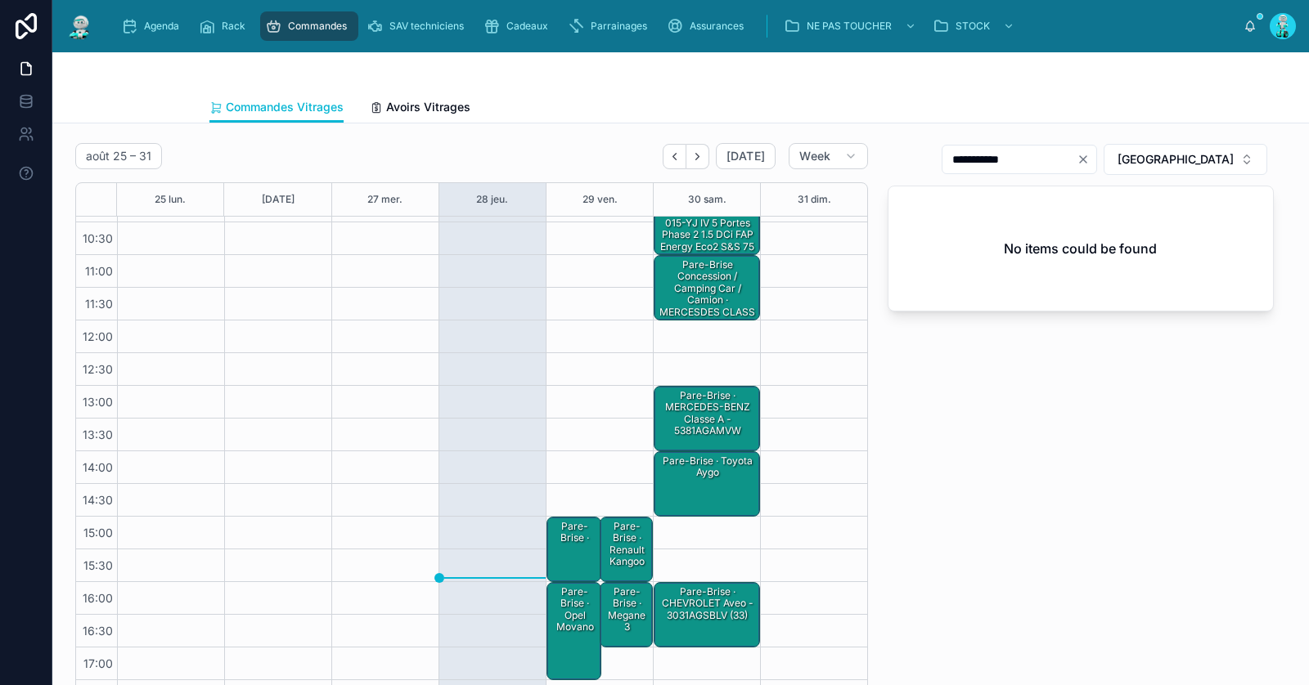
click at [560, 544] on div "Pare-Brise ·" at bounding box center [575, 550] width 51 height 62
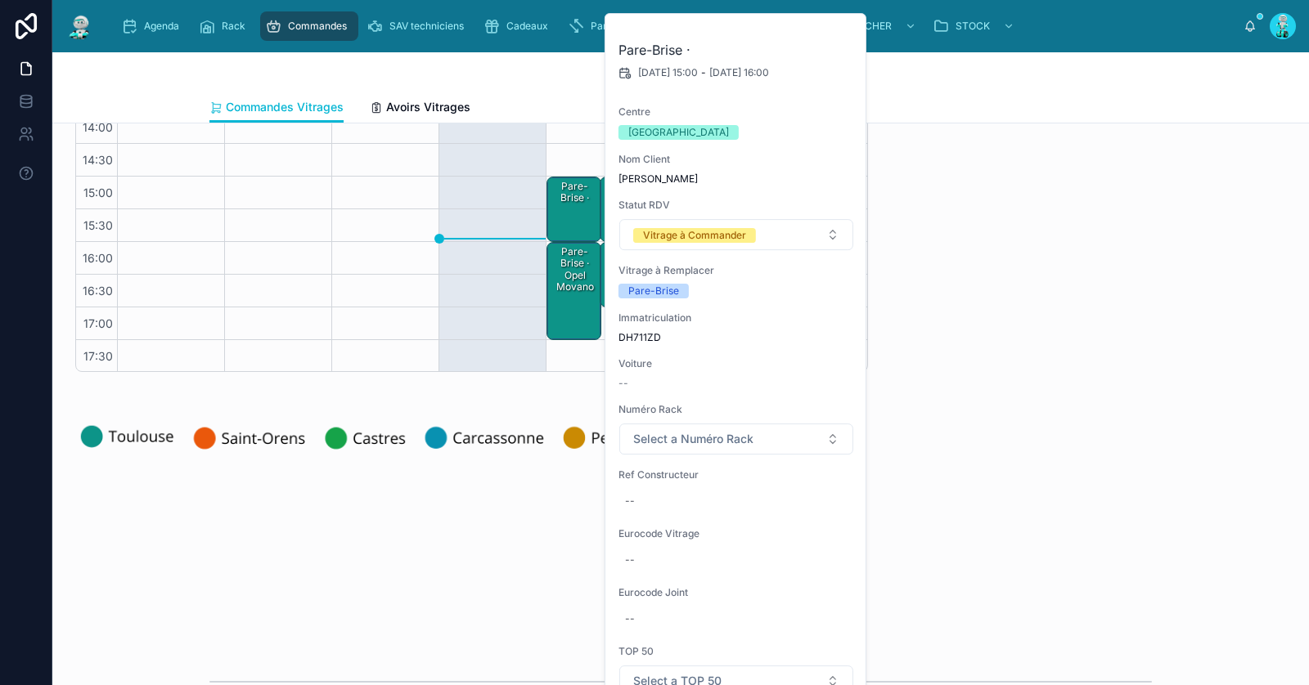
scroll to position [274, 0]
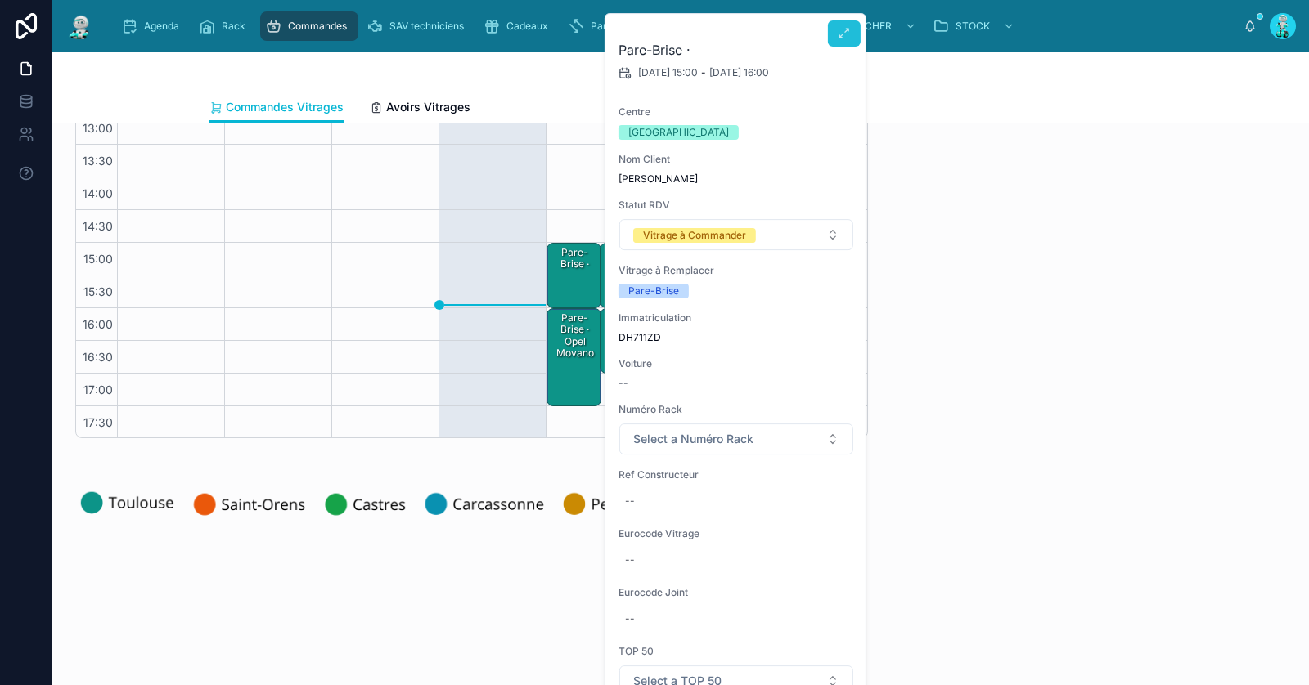
click at [843, 37] on icon at bounding box center [844, 33] width 13 height 13
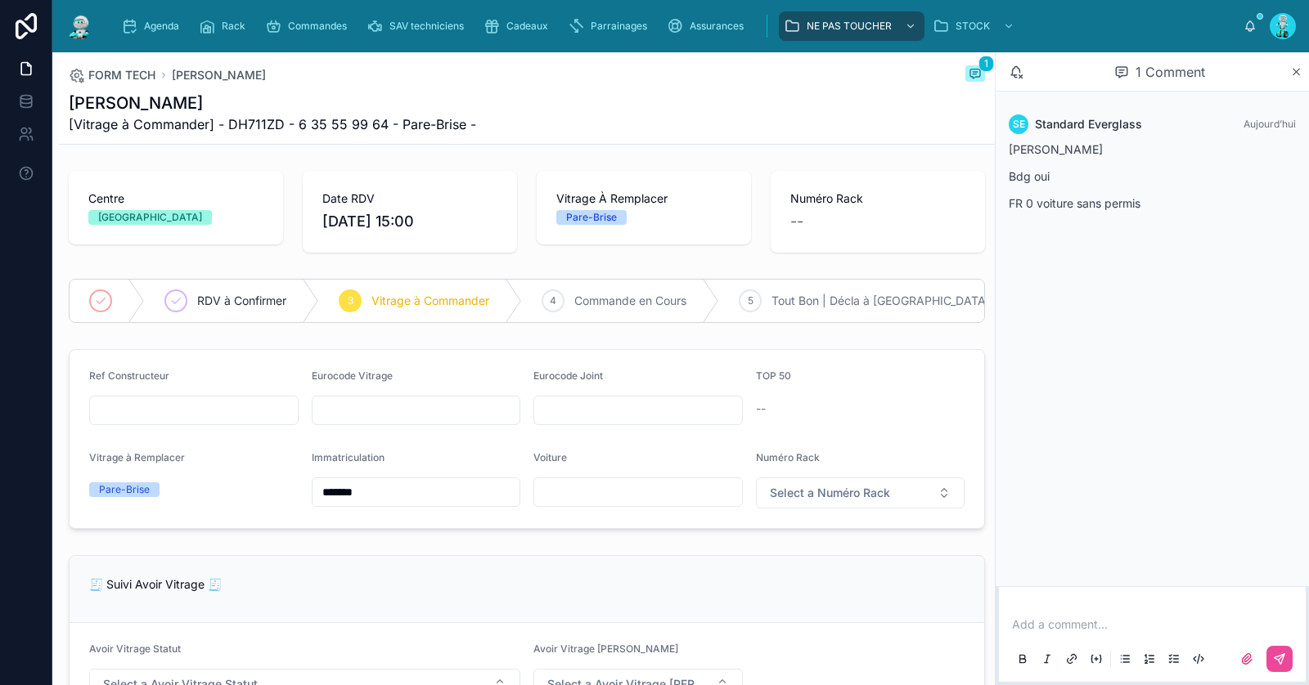
click at [1044, 628] on p at bounding box center [1155, 625] width 287 height 16
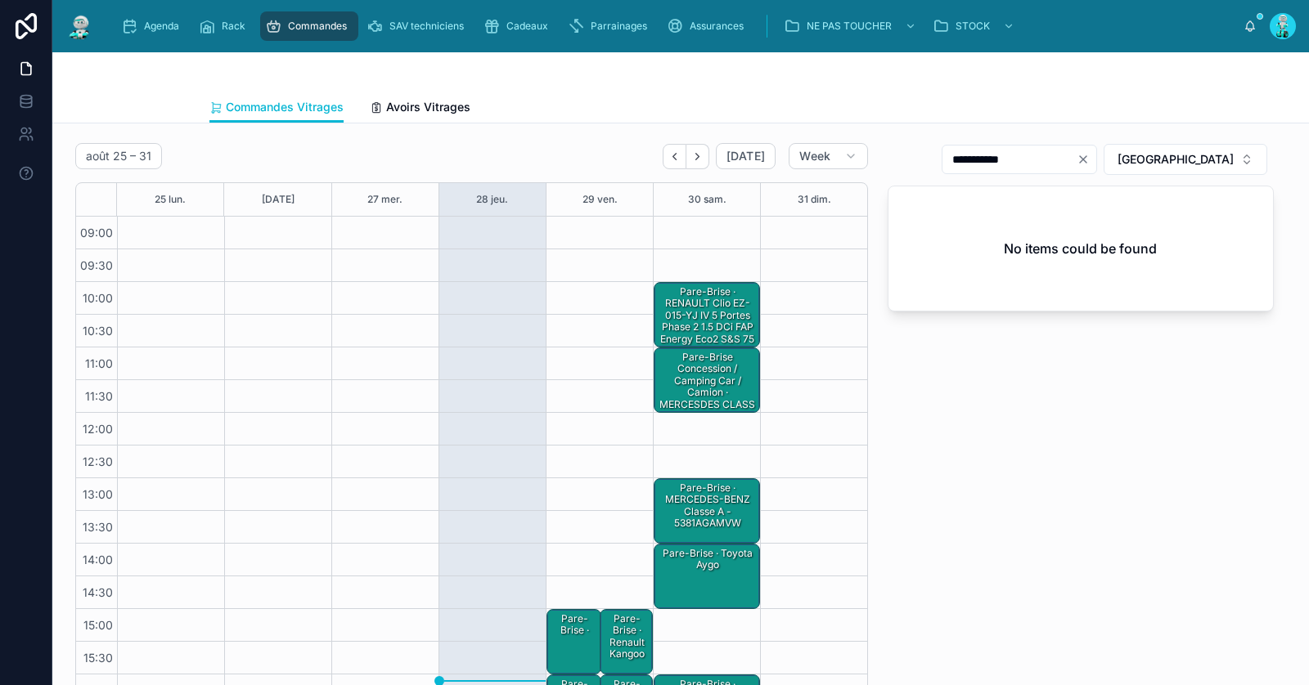
scroll to position [93, 0]
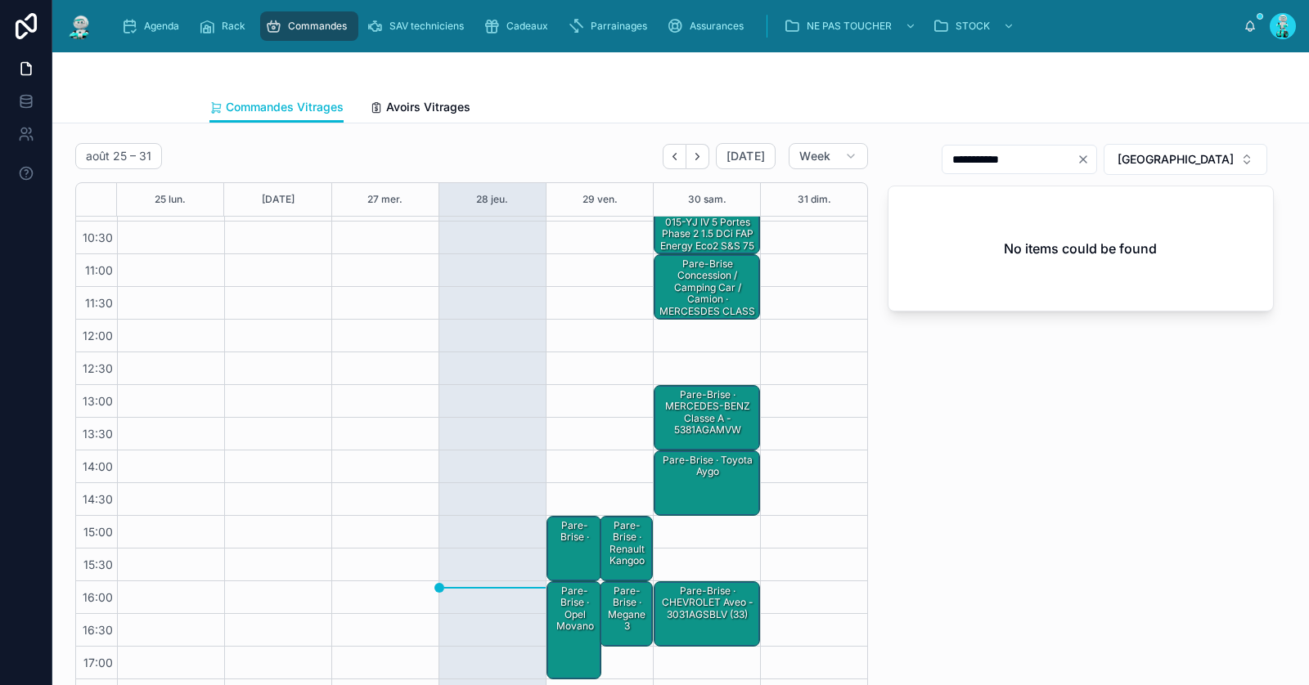
click at [570, 543] on div "Pare-Brise ·" at bounding box center [575, 532] width 51 height 29
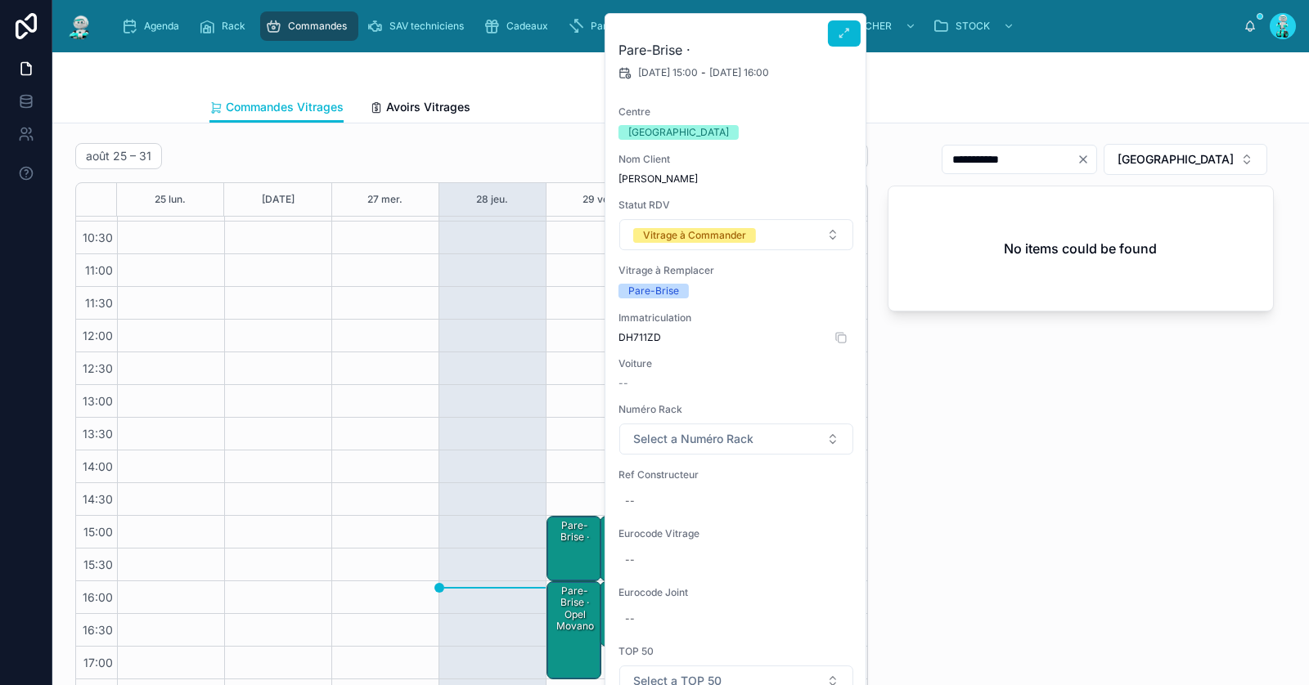
click at [636, 338] on span "DH711ZD" at bounding box center [736, 337] width 236 height 13
copy span "DH711ZD"
click at [924, 417] on div "**********" at bounding box center [1081, 428] width 406 height 582
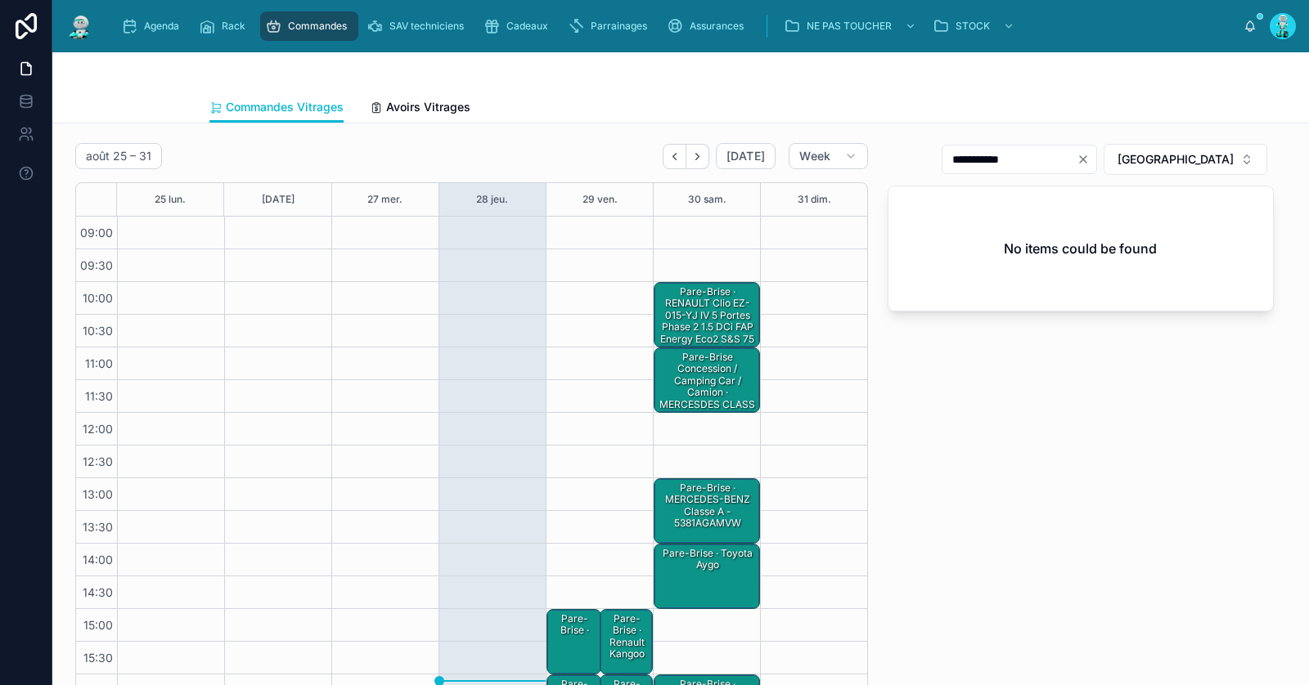
scroll to position [92, 0]
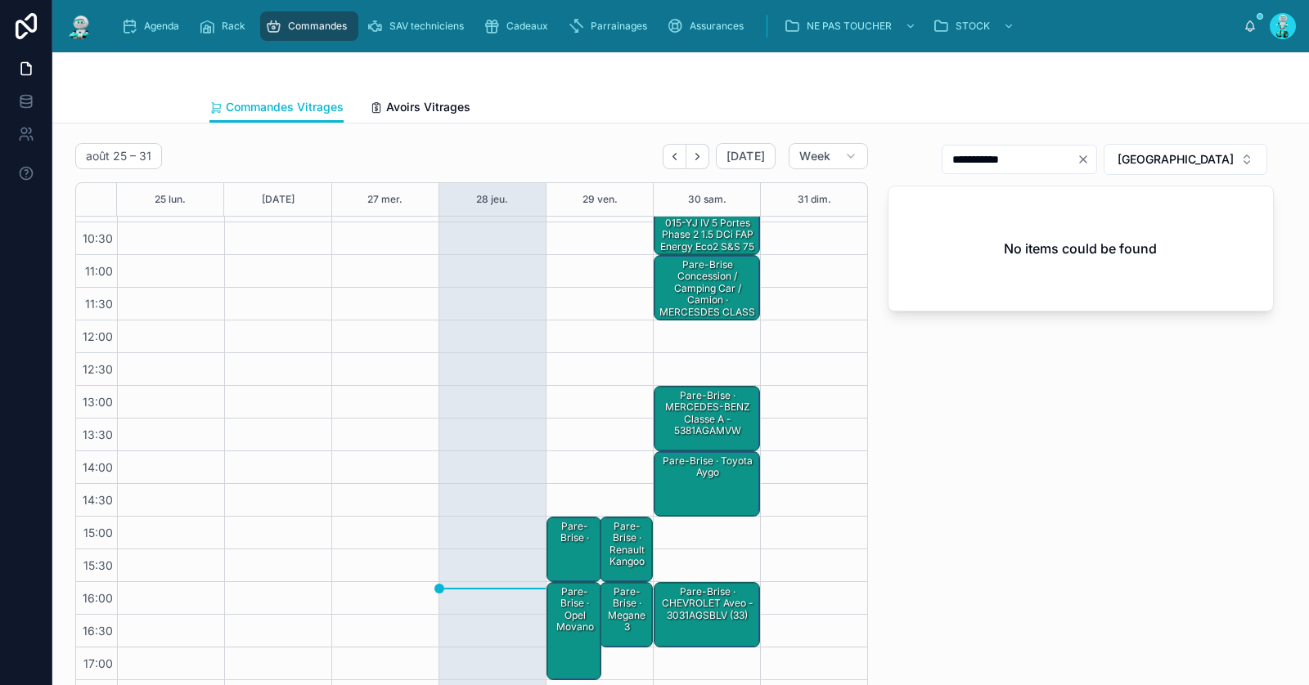
click at [563, 562] on div "Pare-Brise ·" at bounding box center [575, 550] width 51 height 62
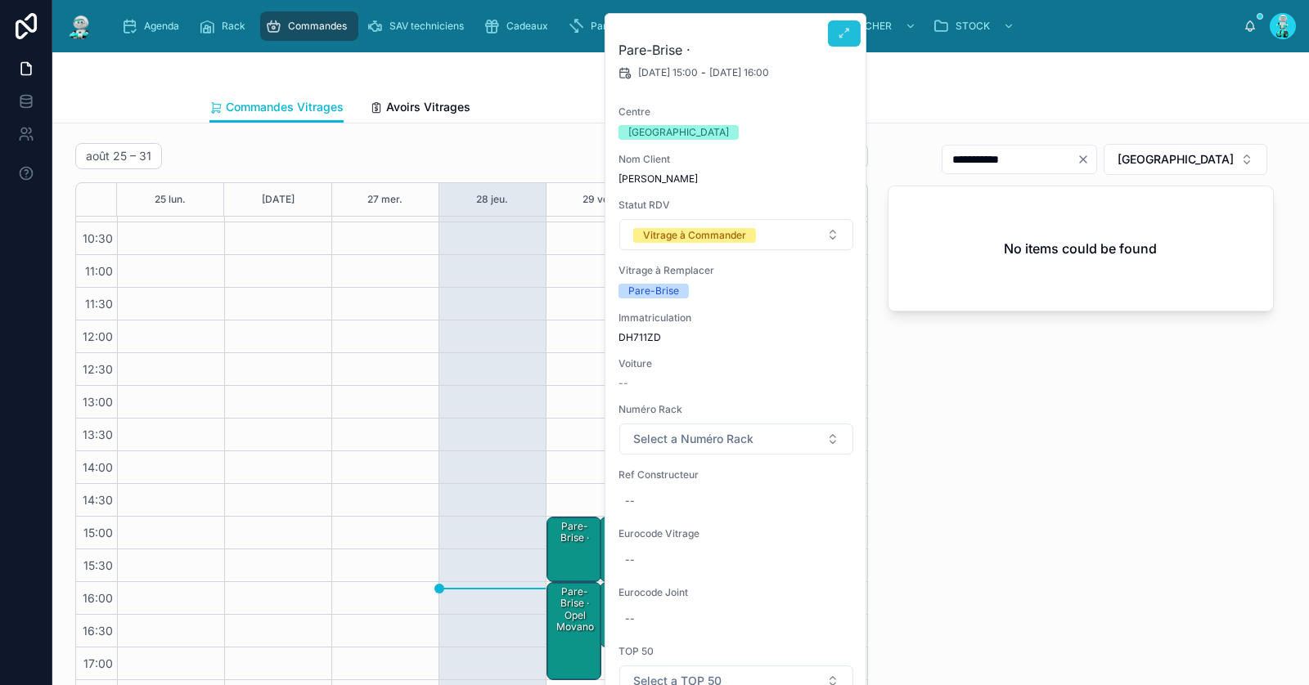
click at [851, 26] on button at bounding box center [844, 33] width 33 height 26
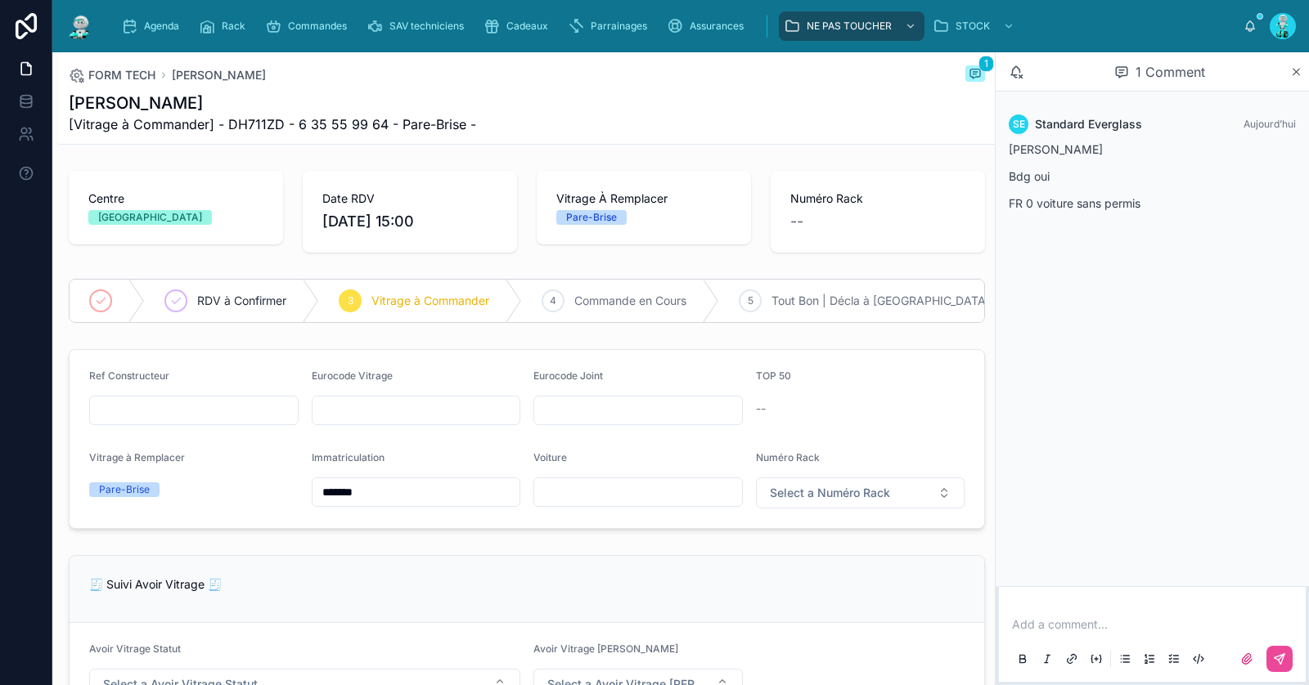
click at [1071, 622] on p at bounding box center [1155, 625] width 287 height 16
click at [1284, 591] on span "[EMAIL_ADDRESS][DOMAIN_NAME]" at bounding box center [1310, 598] width 197 height 16
click at [1279, 658] on icon at bounding box center [1282, 657] width 6 height 6
click at [227, 319] on div "RDV à Confirmer" at bounding box center [232, 301] width 174 height 43
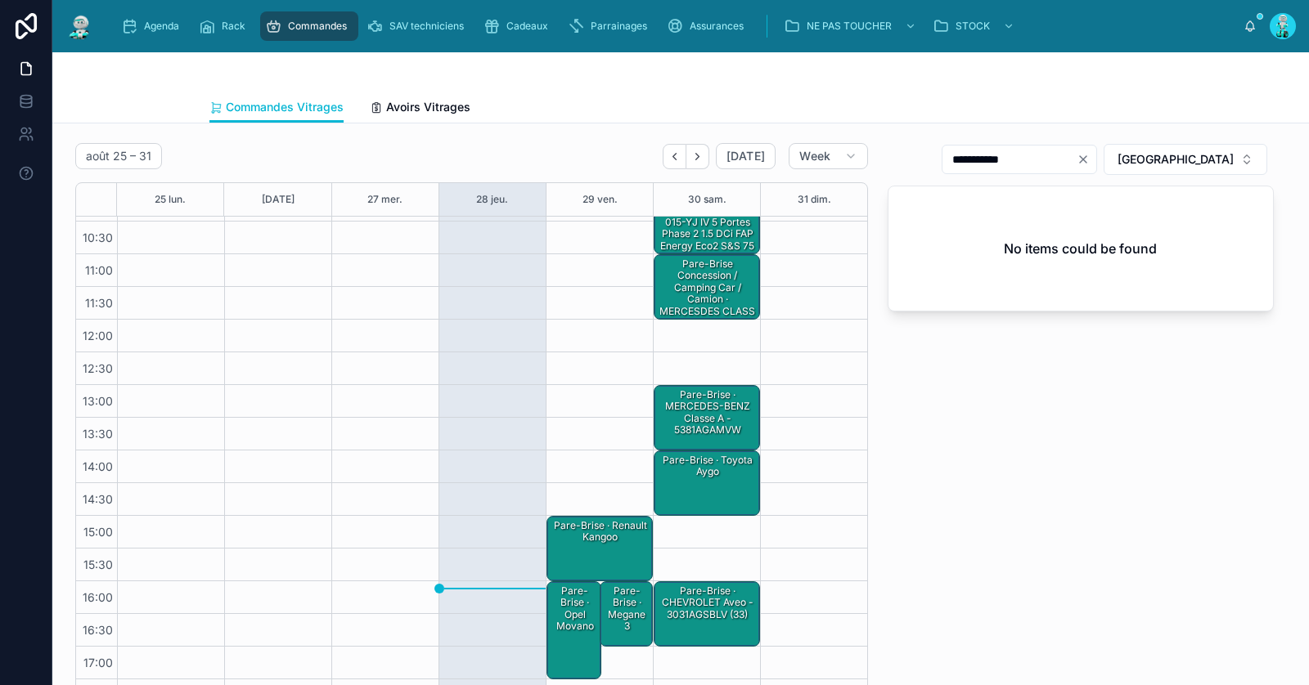
scroll to position [92, 0]
click at [584, 548] on div "Pare-Brise · renault kangoo" at bounding box center [600, 550] width 101 height 62
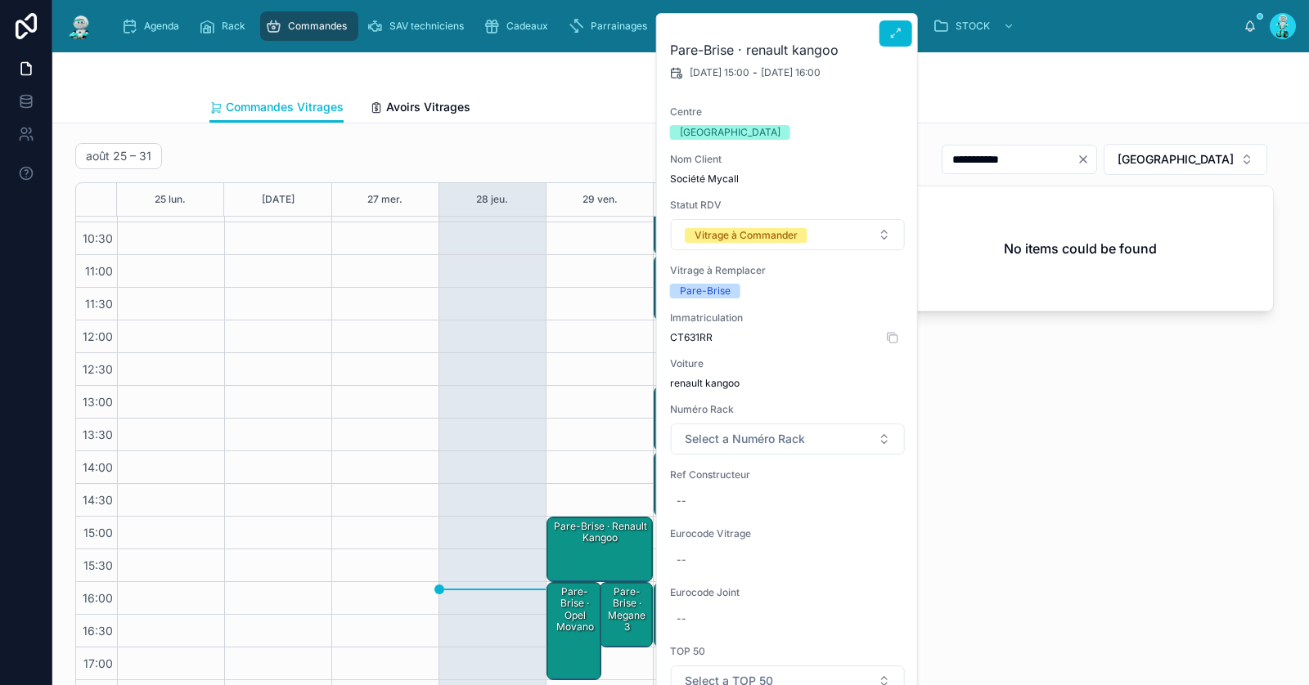
click at [707, 337] on span "CT631RR" at bounding box center [788, 337] width 236 height 13
copy span "CT631RR"
click at [1228, 142] on div "**********" at bounding box center [1081, 428] width 406 height 582
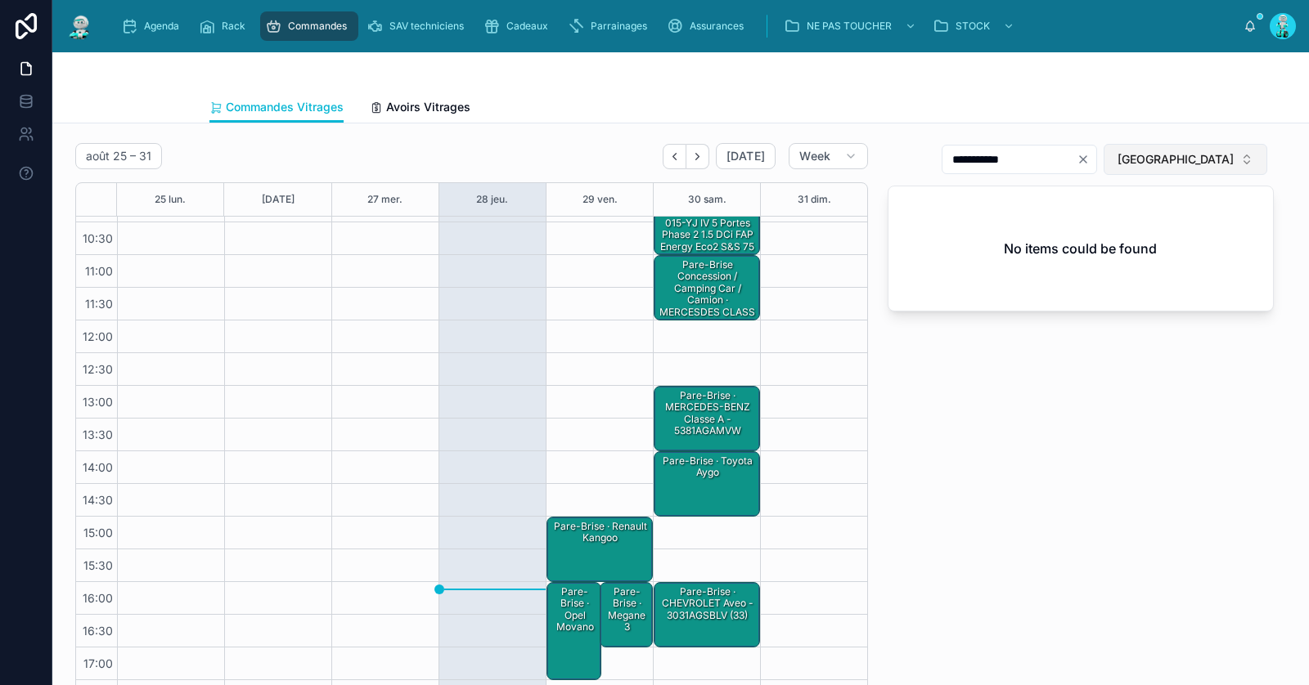
click at [1225, 164] on span "[GEOGRAPHIC_DATA]" at bounding box center [1175, 159] width 116 height 16
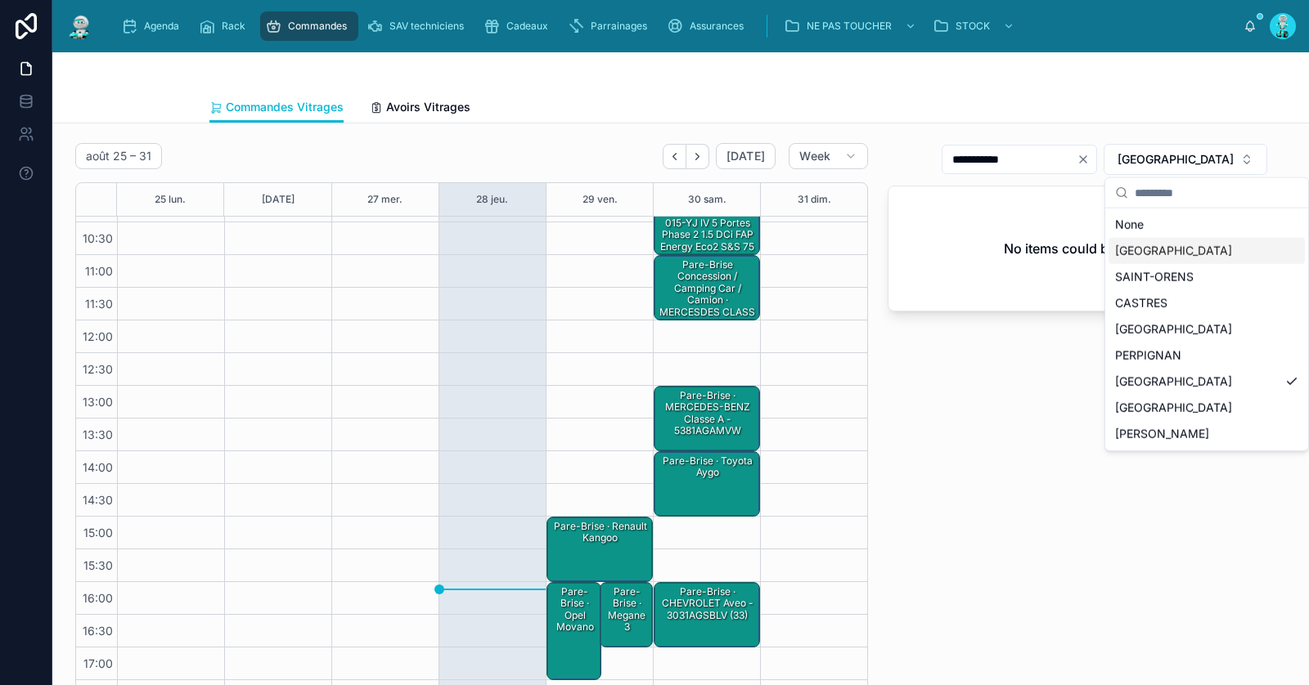
click at [1195, 253] on div "[GEOGRAPHIC_DATA]" at bounding box center [1206, 251] width 196 height 26
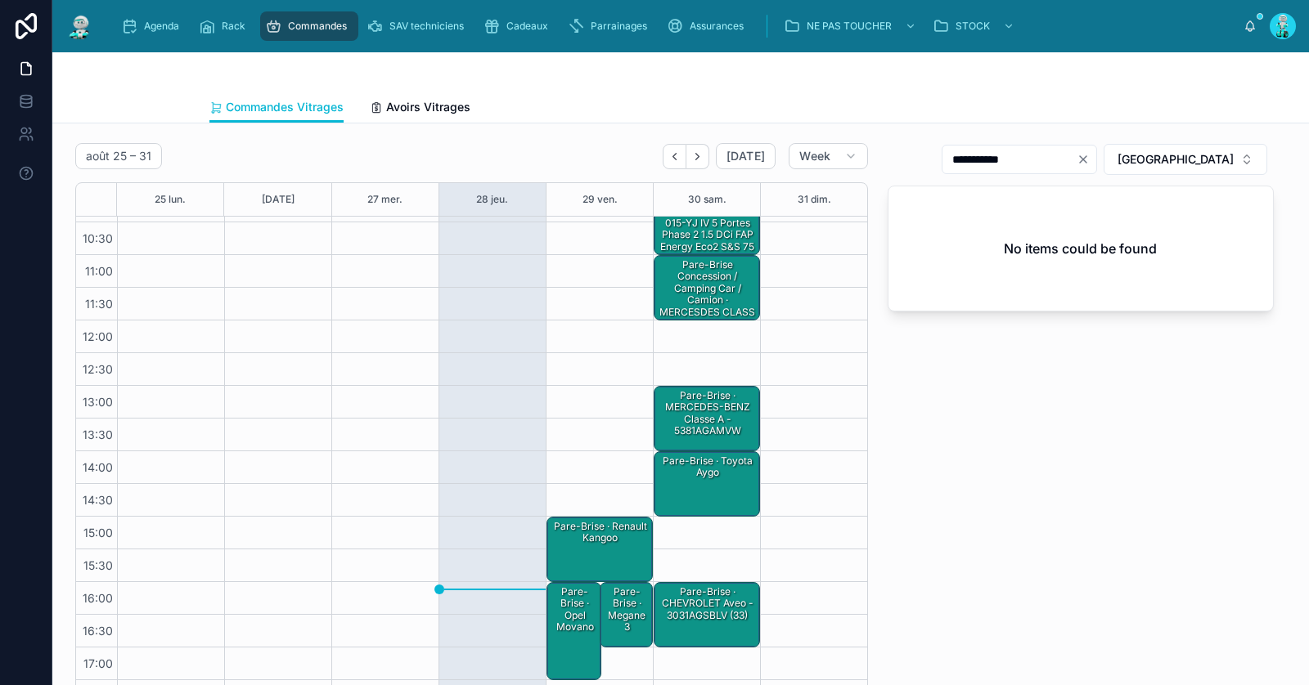
click at [1090, 160] on icon "Clear" at bounding box center [1082, 159] width 13 height 13
click at [1096, 160] on input "text" at bounding box center [1029, 159] width 134 height 23
paste input "*********"
type input "*****"
type input "*********"
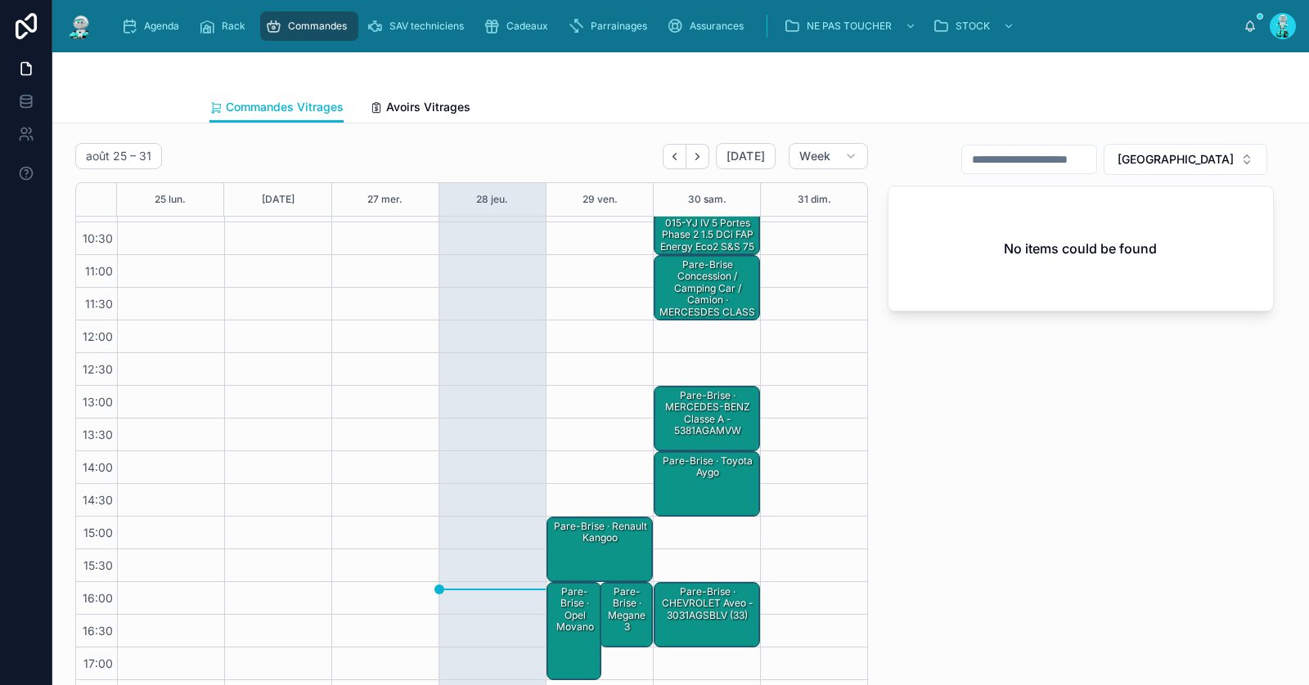
paste input "**********"
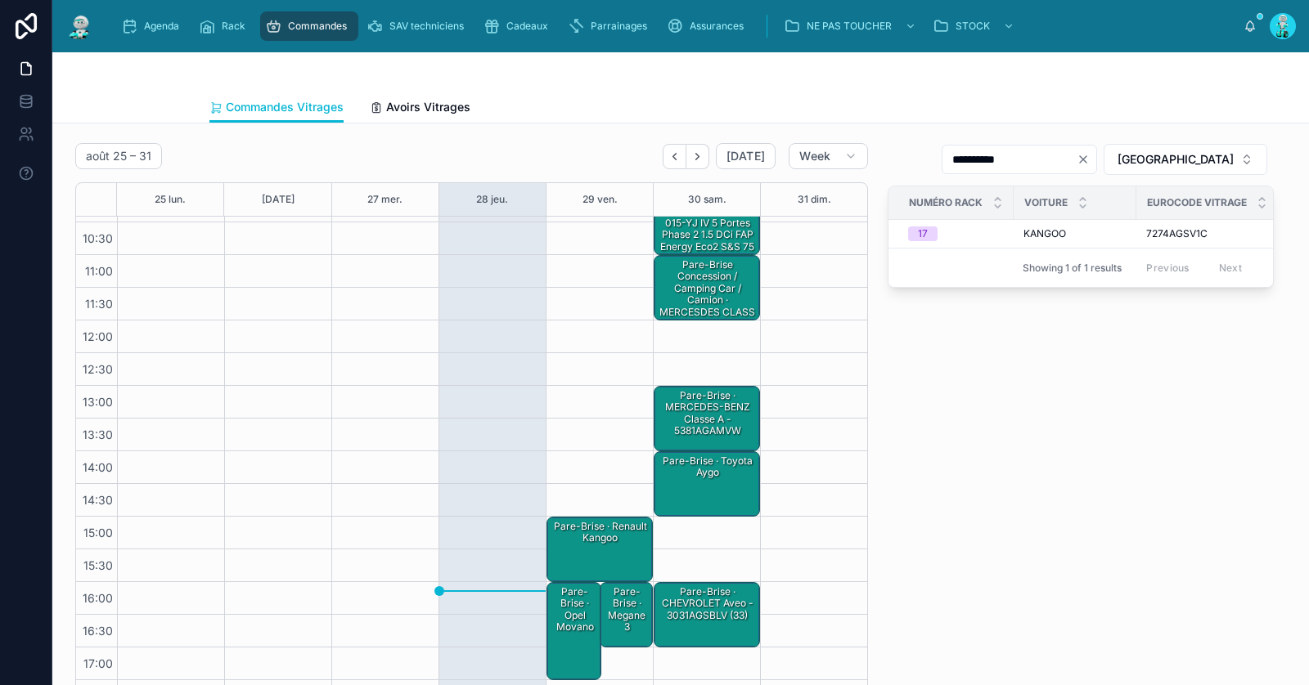
type input "**********"
click at [610, 531] on div "Pare-Brise · renault kangoo" at bounding box center [600, 532] width 101 height 27
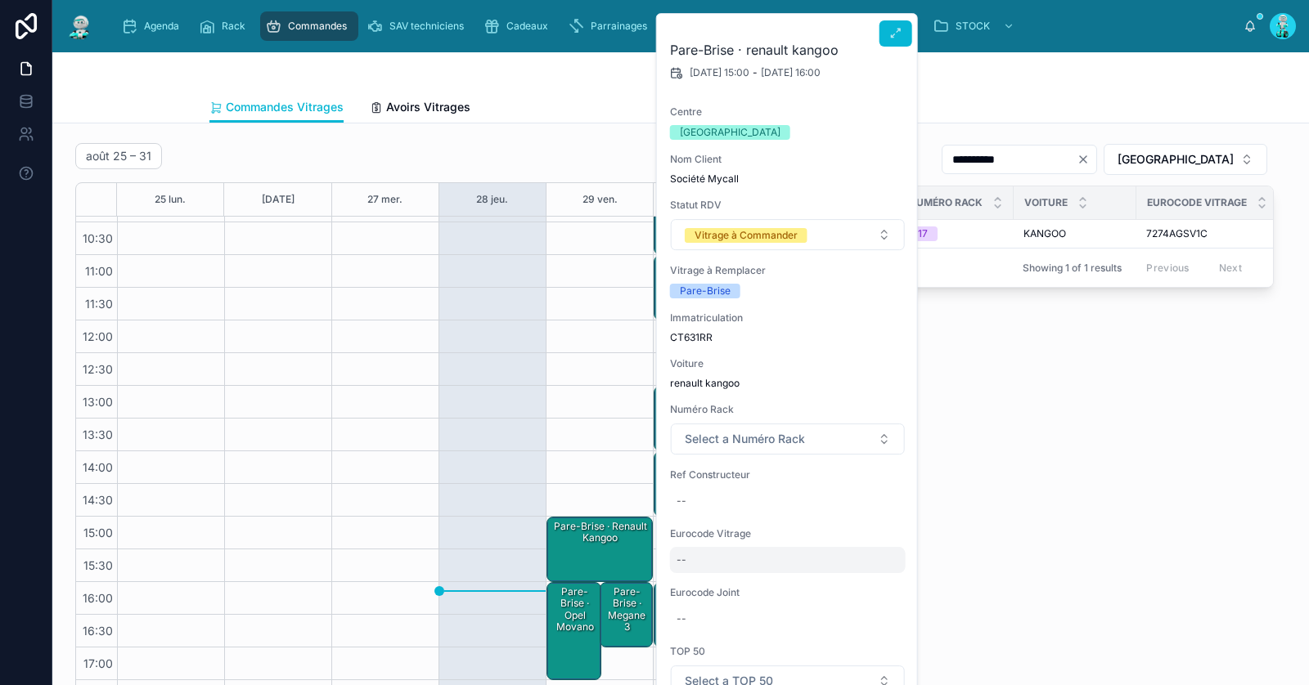
click at [730, 561] on div "--" at bounding box center [788, 560] width 236 height 26
type input "**********"
click button "submit" at bounding box center [876, 581] width 20 height 20
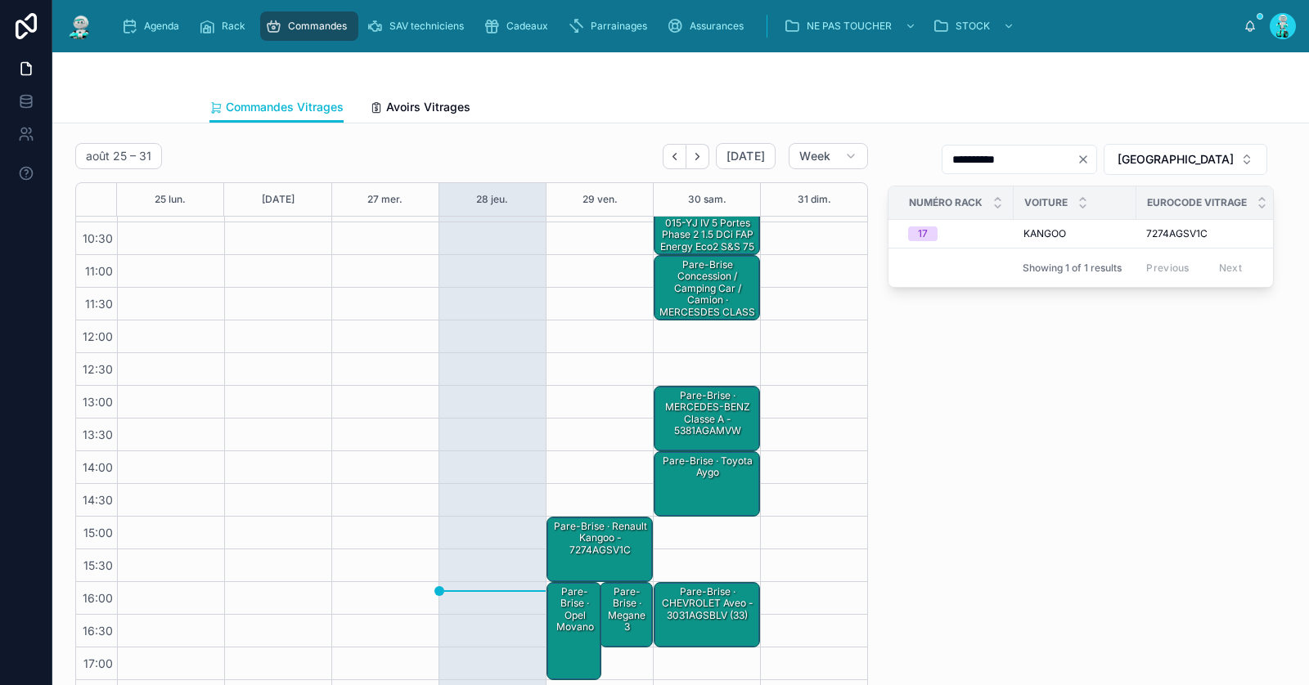
click at [619, 555] on div "Pare-Brise · renault kangoo - 7274AGSV1C" at bounding box center [600, 539] width 101 height 40
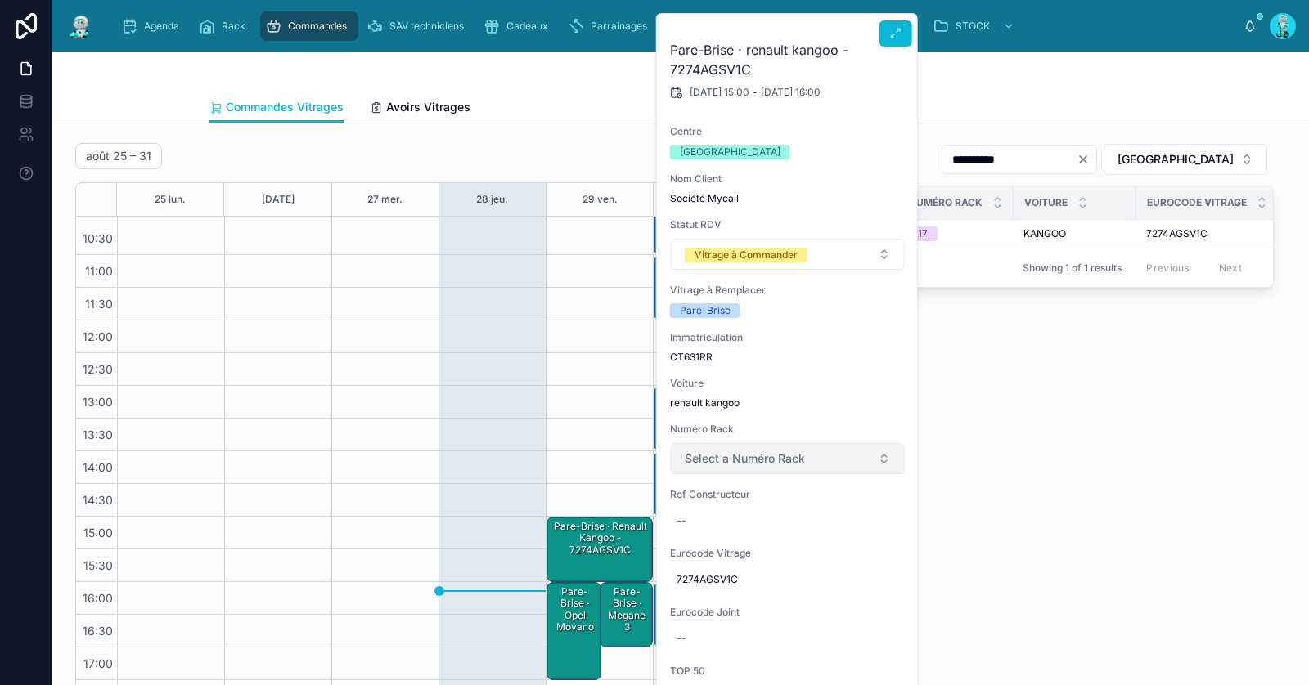
click at [735, 456] on span "Select a Numéro Rack" at bounding box center [745, 459] width 120 height 16
type input "**"
click at [737, 526] on div "17" at bounding box center [787, 522] width 226 height 25
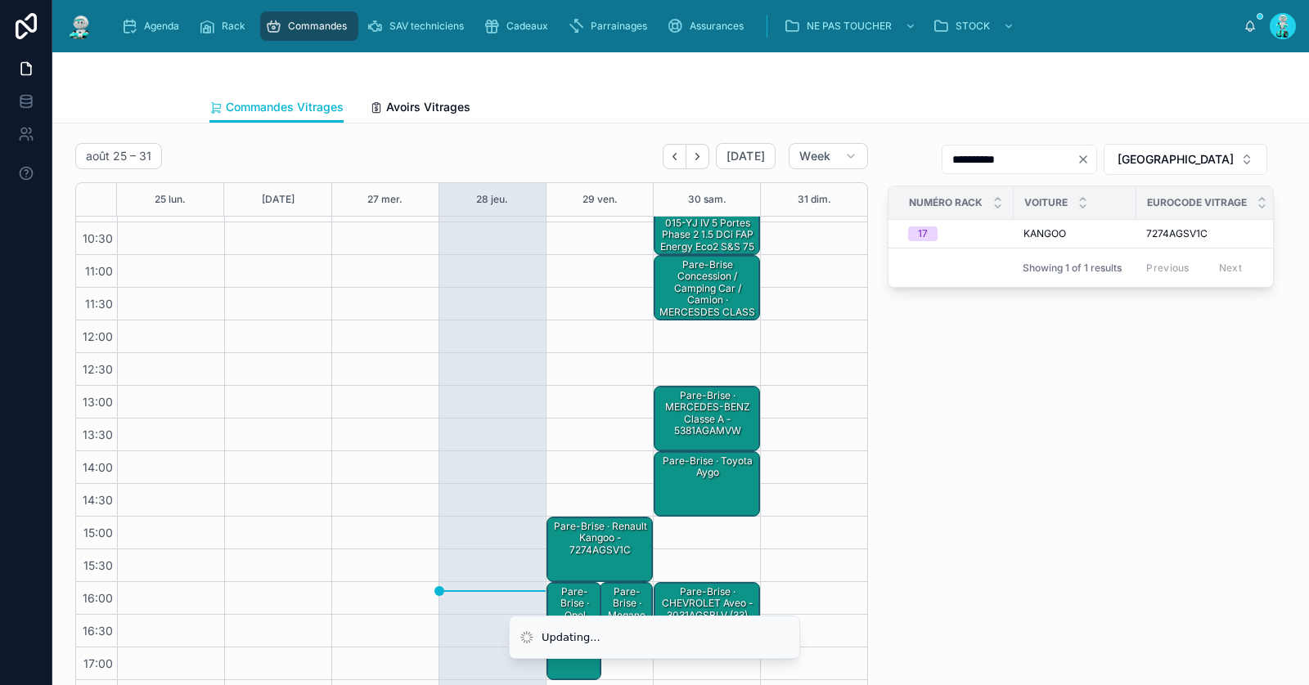
click at [606, 537] on div "Pare-Brise · renault kangoo - 7274AGSV1C" at bounding box center [600, 538] width 101 height 38
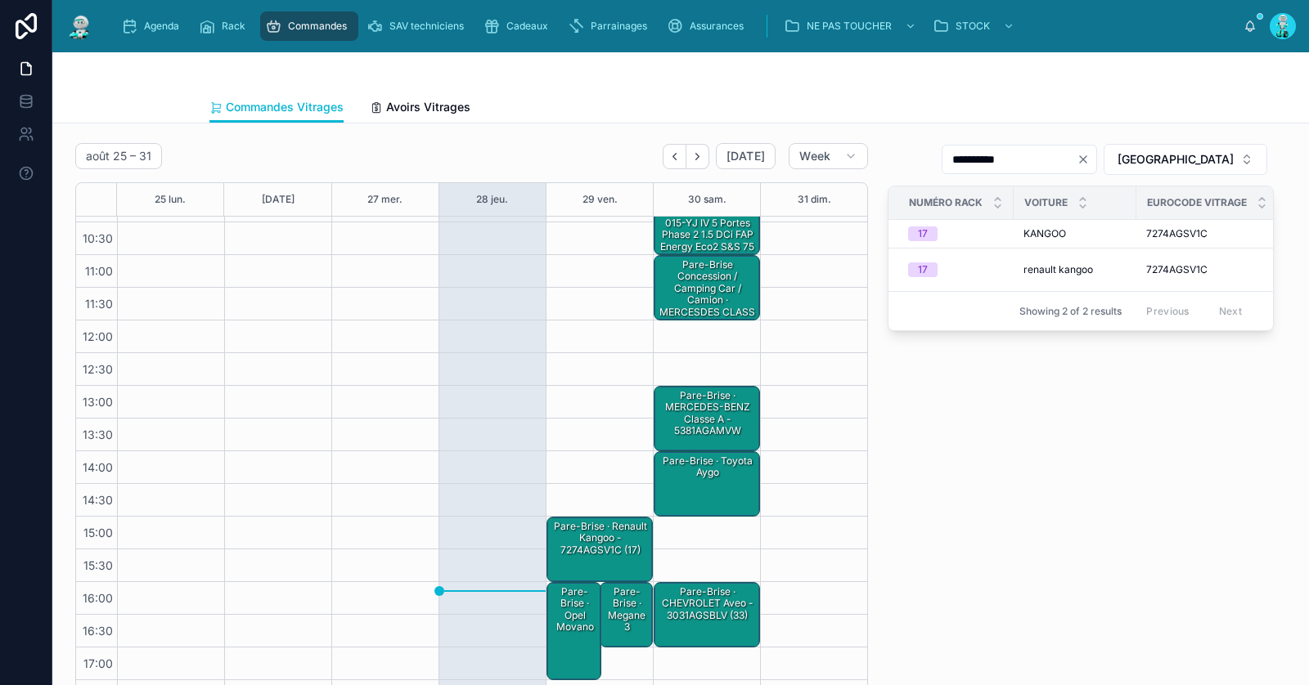
click at [604, 548] on div "Pare-Brise · renault kangoo - 7274AGSV1C (17)" at bounding box center [600, 538] width 101 height 38
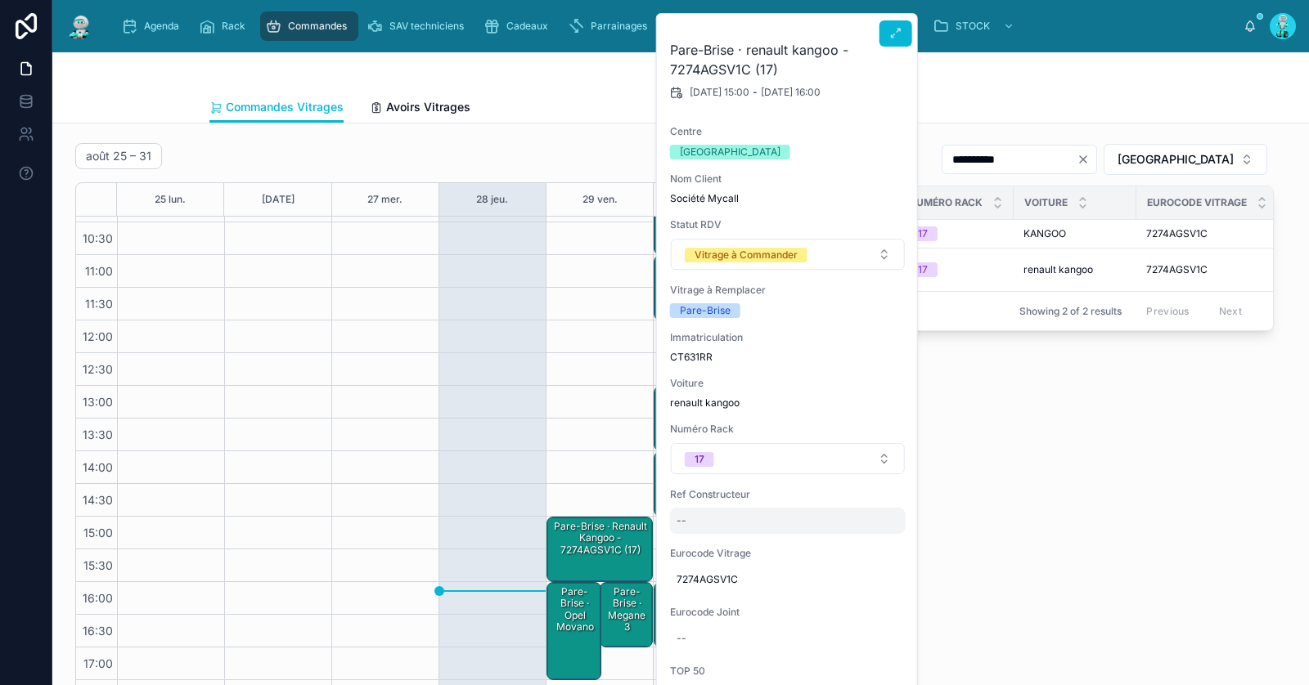
click at [708, 511] on div "--" at bounding box center [788, 521] width 236 height 26
type input "**********"
click button "submit" at bounding box center [876, 542] width 20 height 20
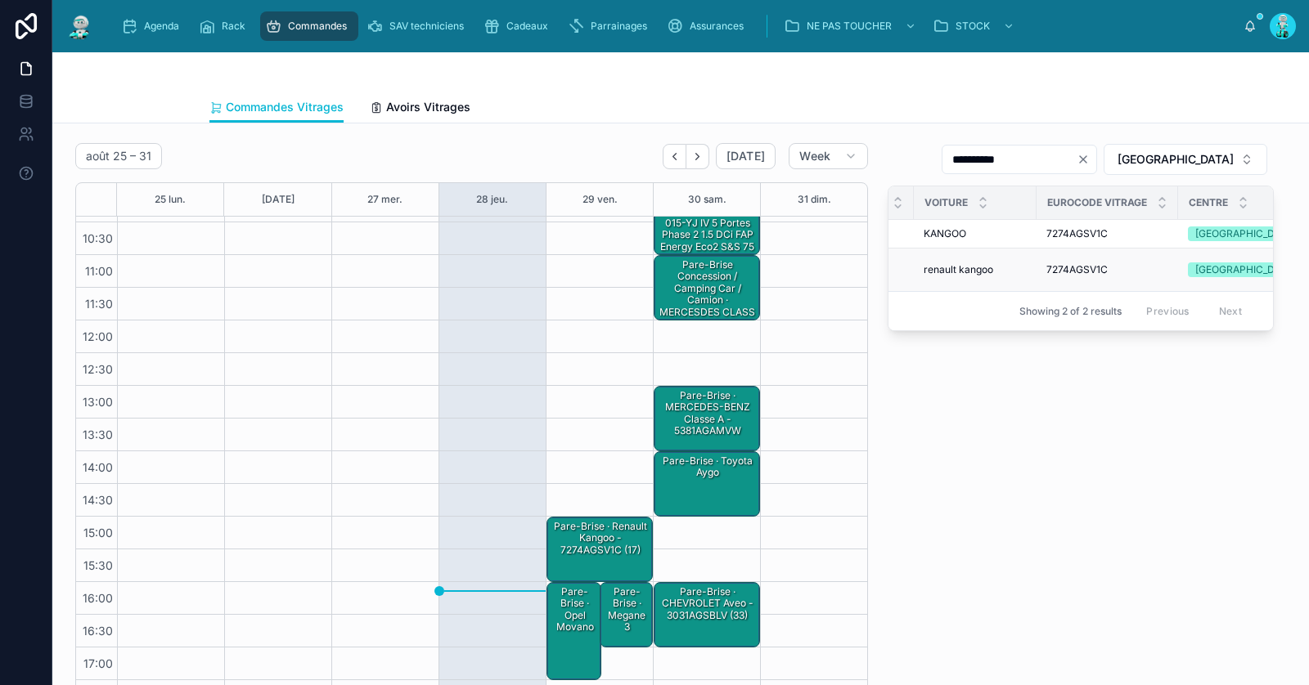
scroll to position [0, 251]
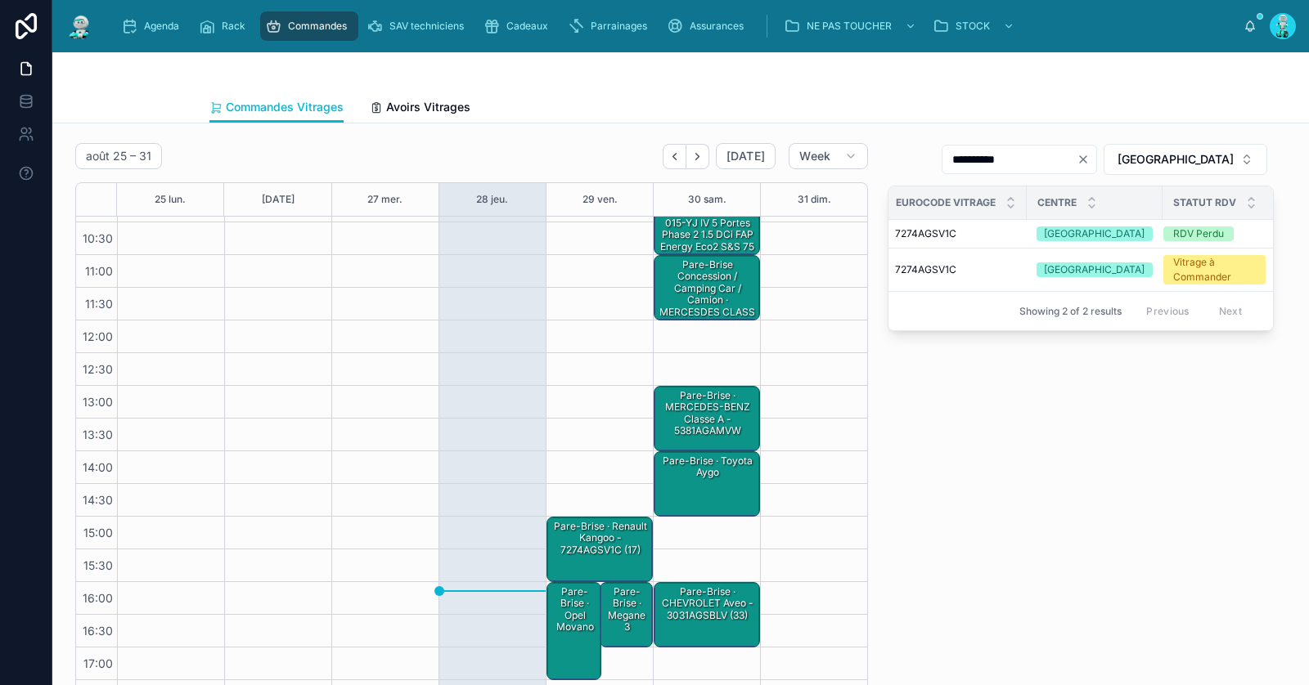
click at [594, 542] on div "Pare-Brise · renault kangoo - 7274AGSV1C (17)" at bounding box center [600, 538] width 101 height 38
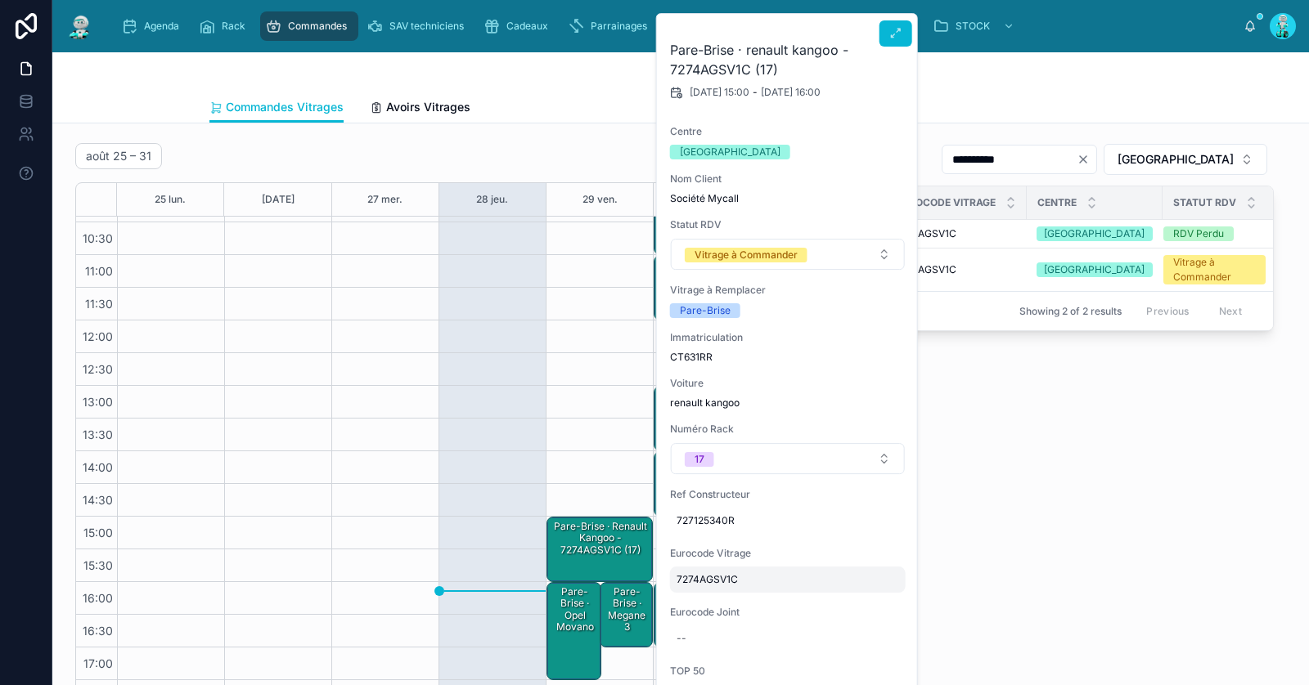
click at [722, 580] on span "7274AGSV1C" at bounding box center [787, 579] width 222 height 13
click at [720, 607] on input "**********" at bounding box center [756, 602] width 154 height 23
click at [780, 259] on div "Vitrage à Commander" at bounding box center [745, 255] width 103 height 15
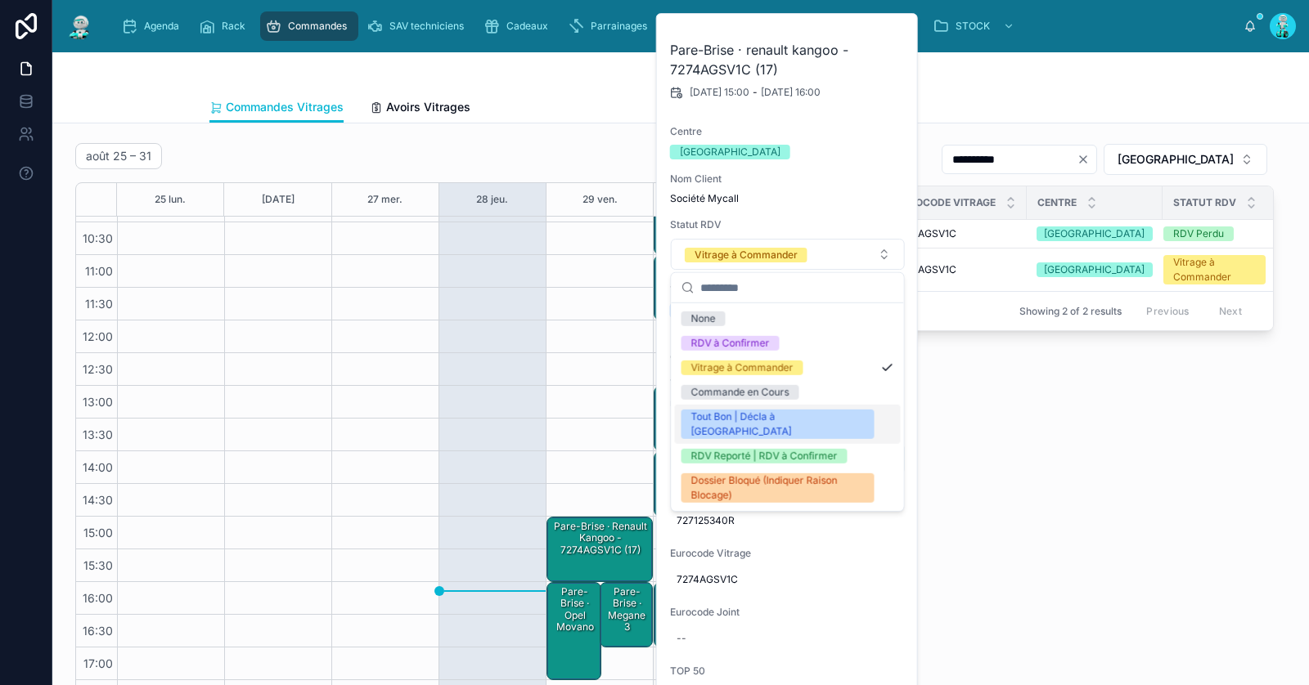
click at [763, 416] on div "Tout Bon | Décla à [GEOGRAPHIC_DATA]" at bounding box center [776, 424] width 173 height 29
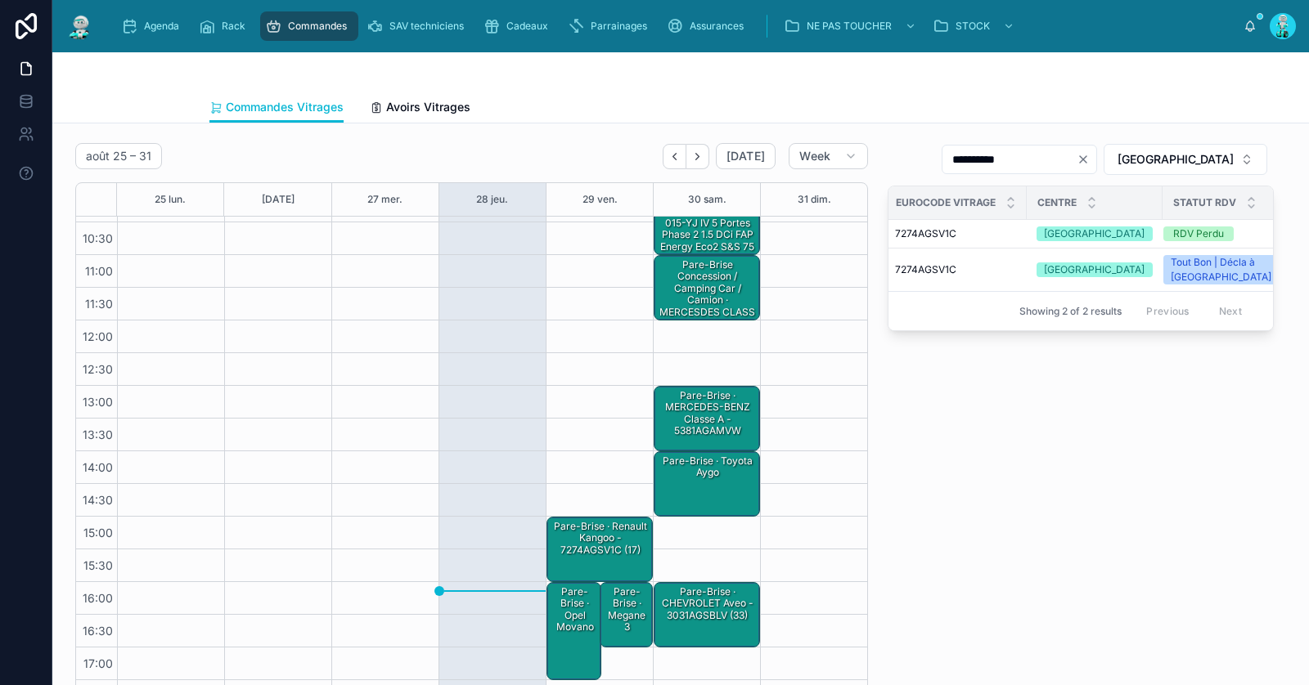
click at [924, 435] on div "**********" at bounding box center [1081, 428] width 406 height 582
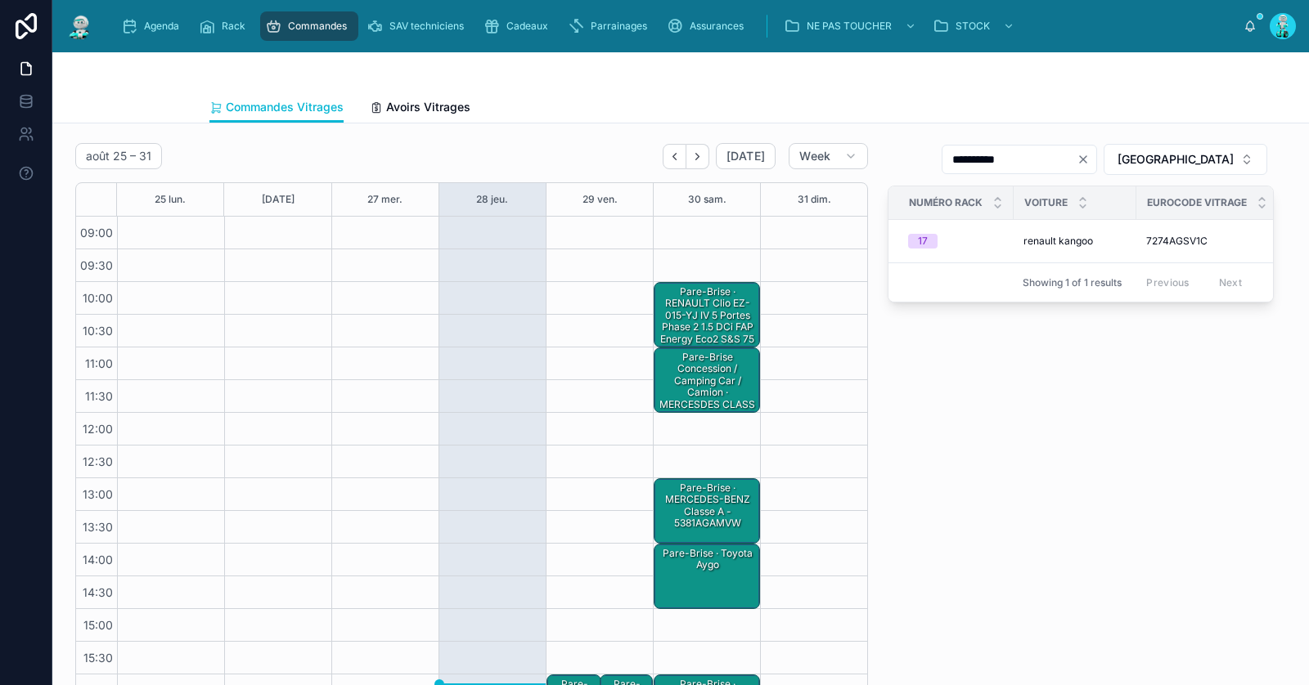
scroll to position [92, 0]
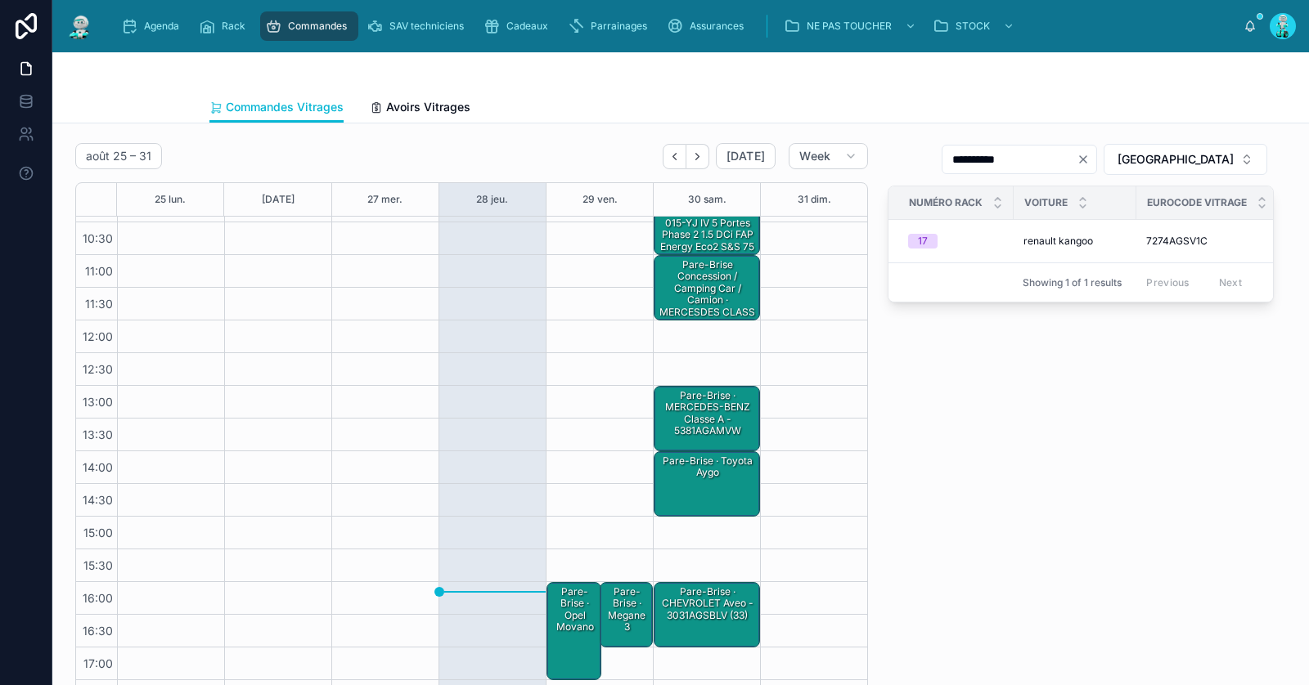
click at [577, 627] on div "Pare-Brise · Opel movano" at bounding box center [575, 610] width 51 height 51
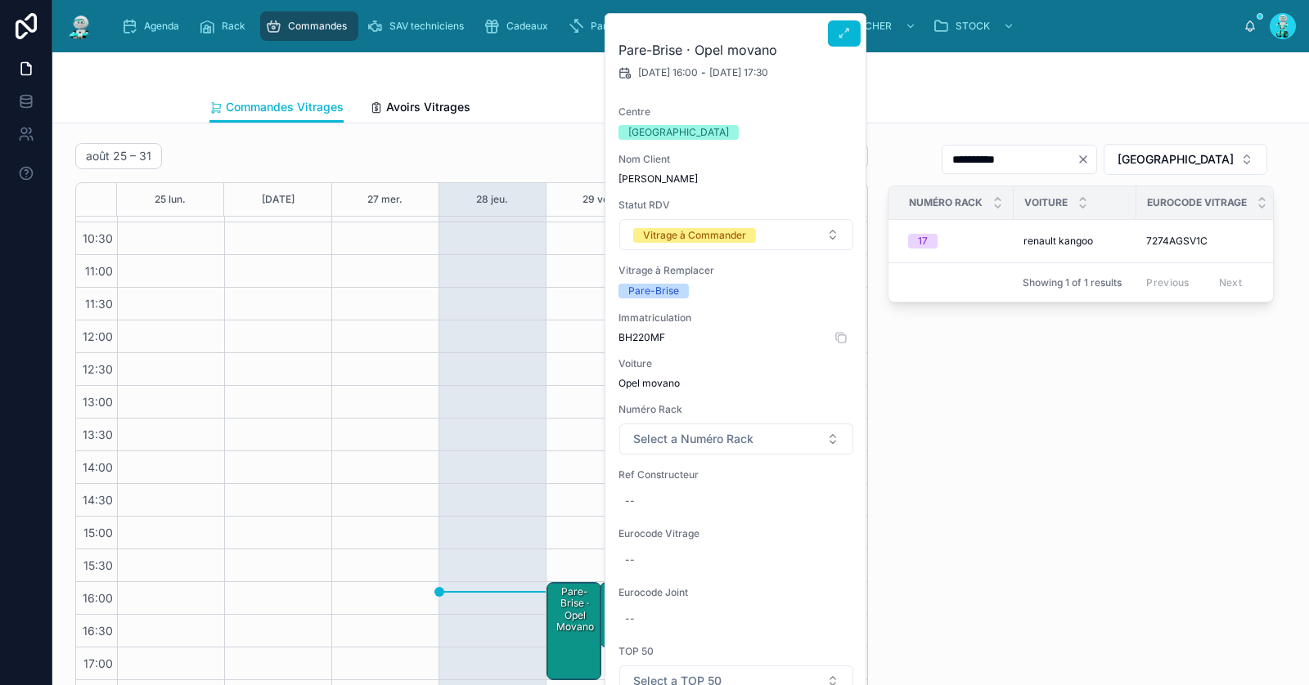
click at [649, 335] on span "BH220MF" at bounding box center [736, 337] width 236 height 13
copy span "BH220MF"
click at [664, 497] on div "--" at bounding box center [736, 501] width 236 height 26
type input "********"
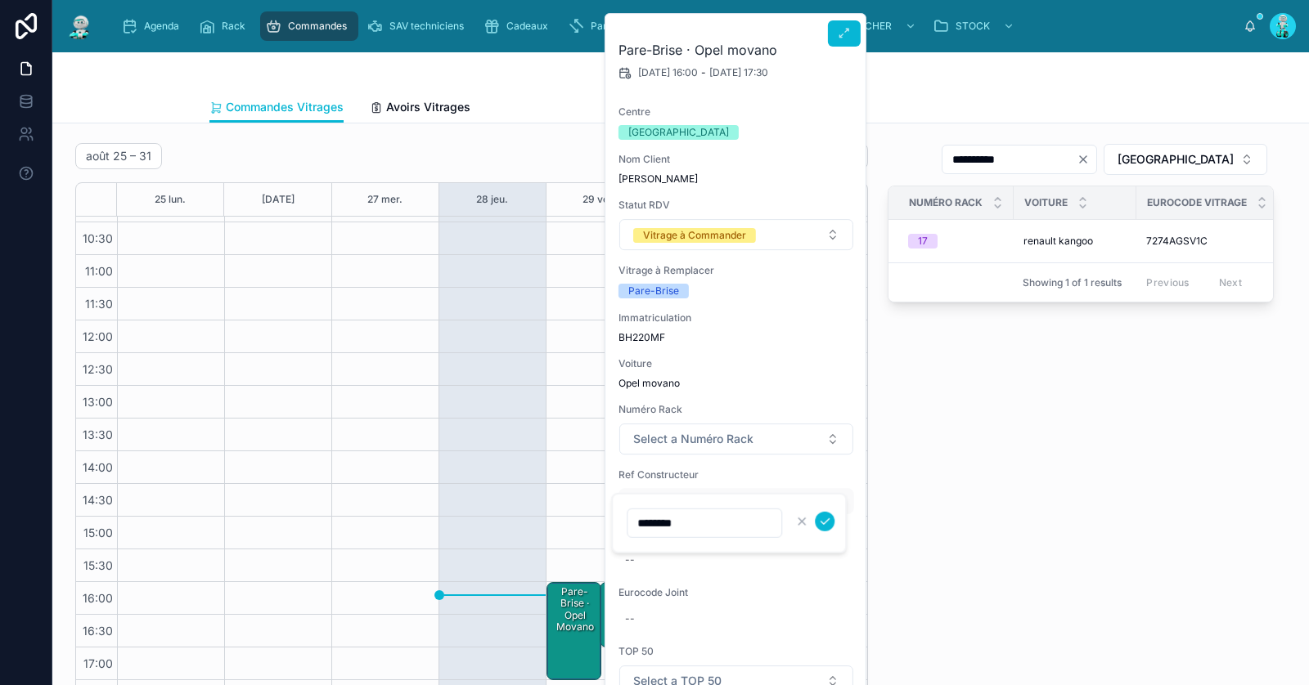
click button "submit" at bounding box center [825, 522] width 20 height 20
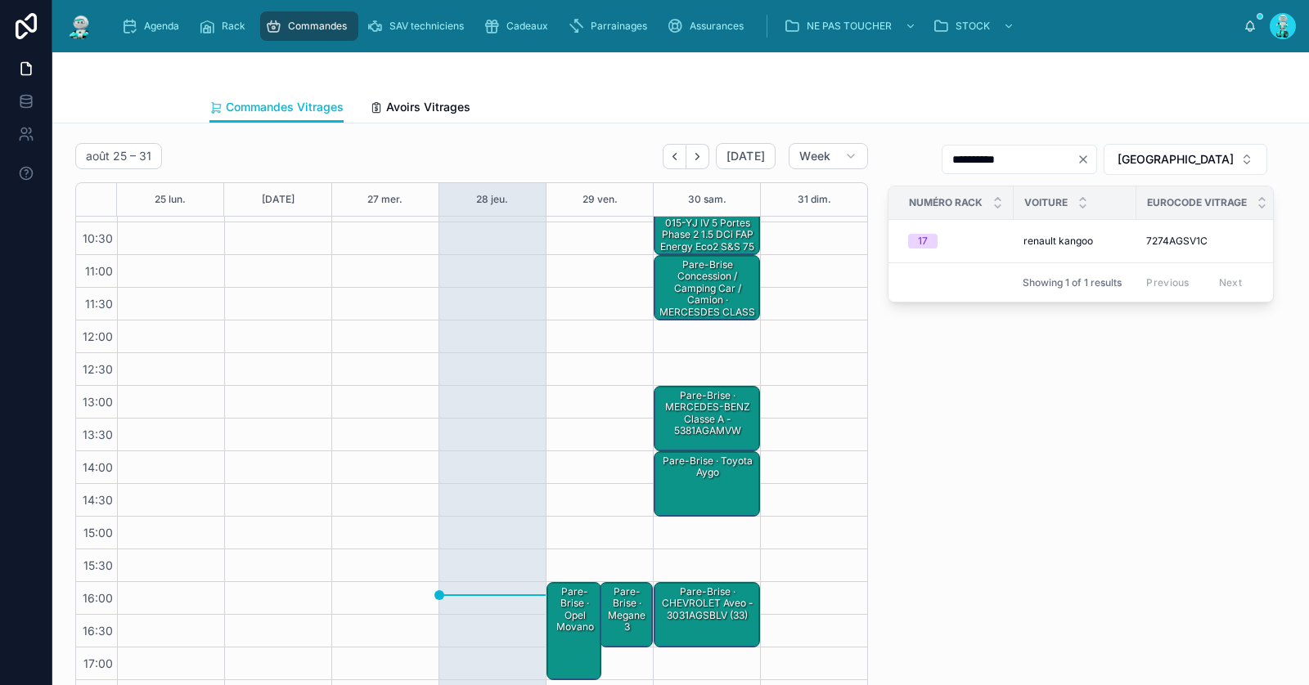
click at [1090, 155] on icon "Clear" at bounding box center [1082, 159] width 13 height 13
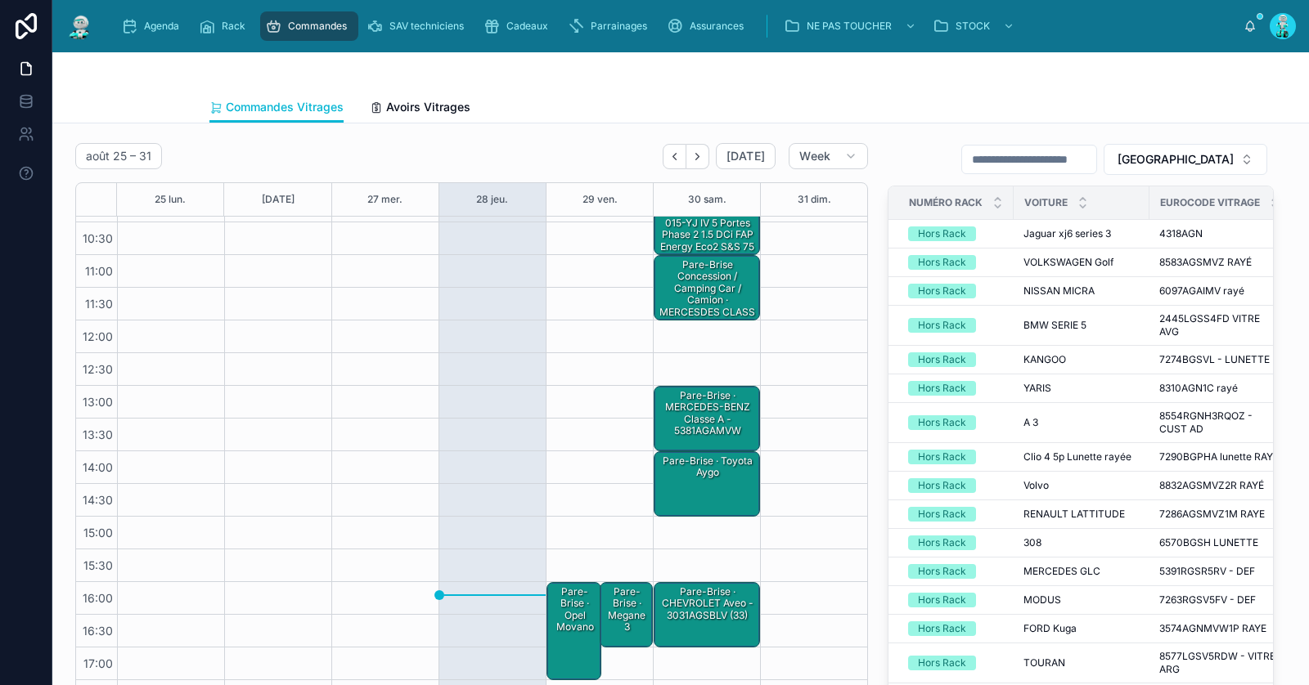
click at [586, 635] on div "Pare-Brise · Opel movano" at bounding box center [575, 631] width 51 height 95
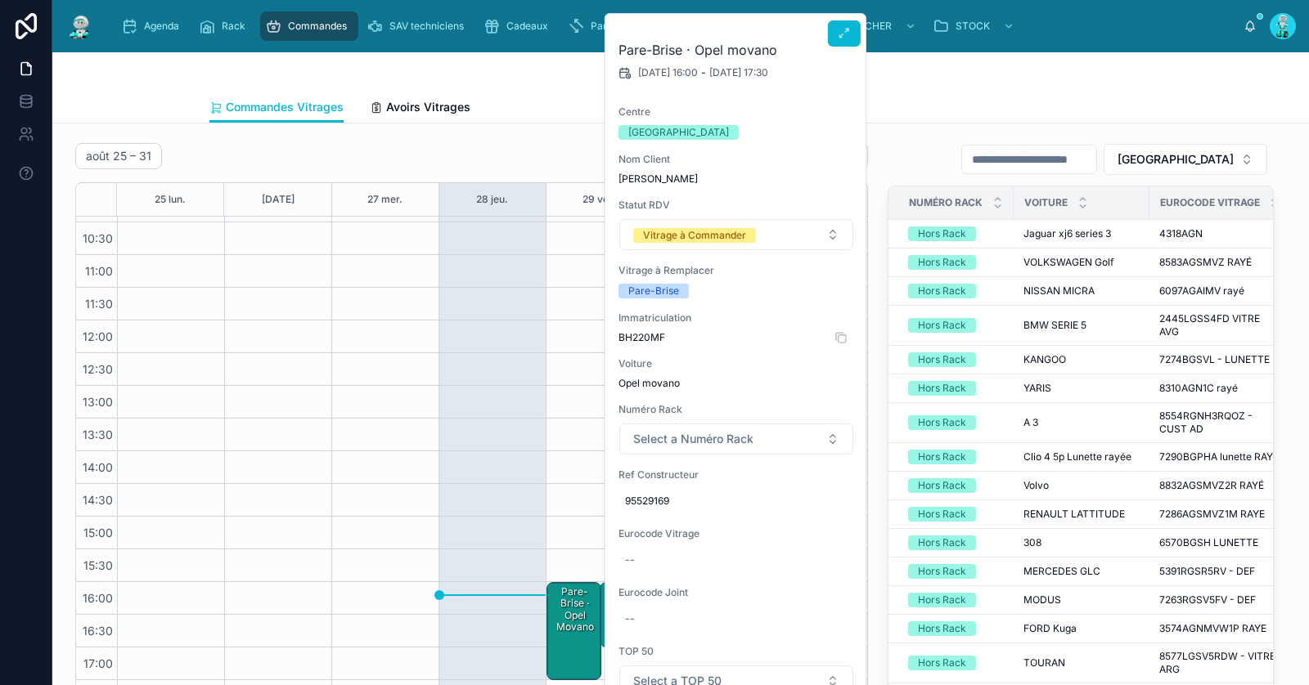
click at [641, 334] on span "BH220MF" at bounding box center [736, 337] width 236 height 13
copy span "BH220MF"
click at [1001, 137] on div "TOULOUSE Numéro Rack Voiture Eurocode Vitrage Centre Statut RDV Hors Rack Jagua…" at bounding box center [1081, 450] width 406 height 627
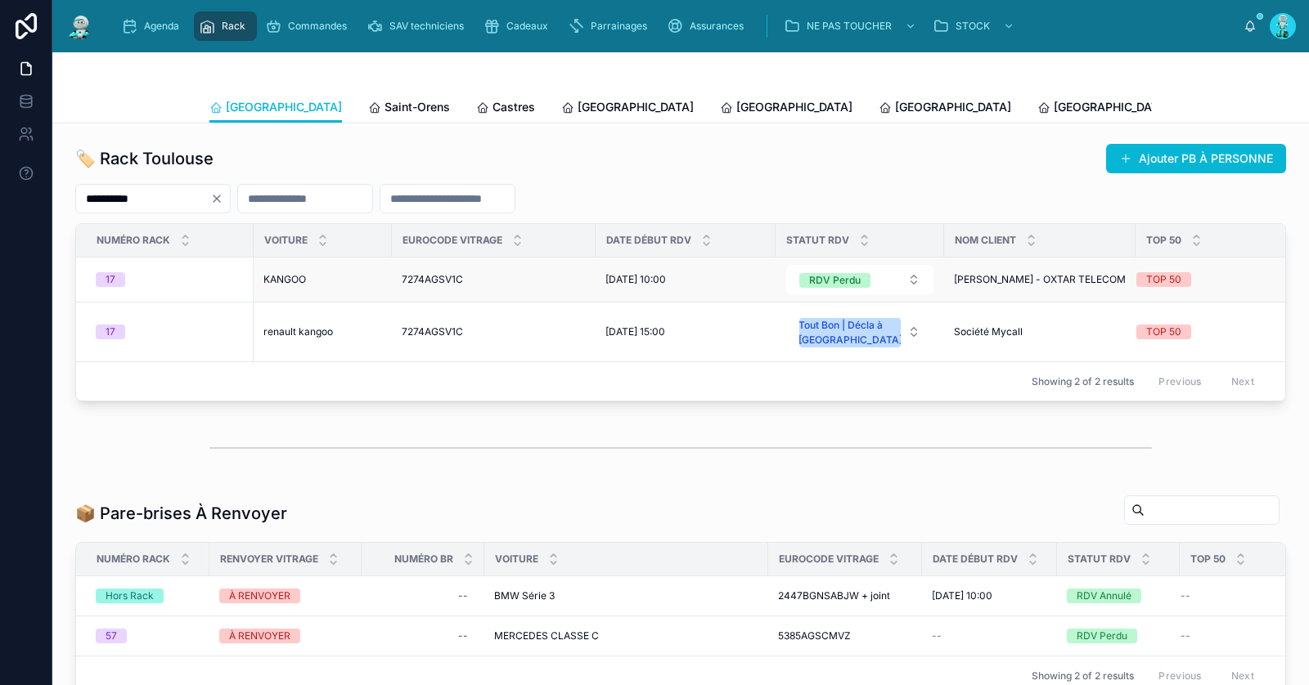
click at [334, 278] on div "KANGOO KANGOO" at bounding box center [322, 279] width 119 height 13
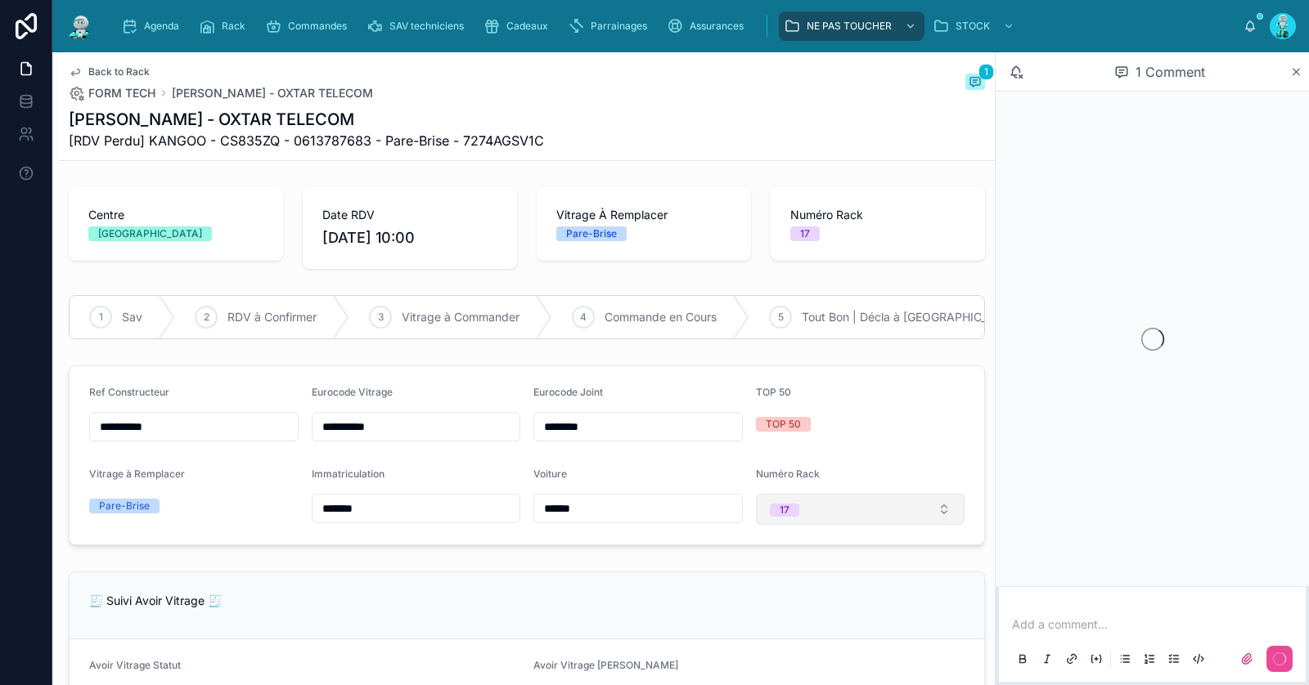
click at [864, 516] on button "17" at bounding box center [860, 509] width 209 height 31
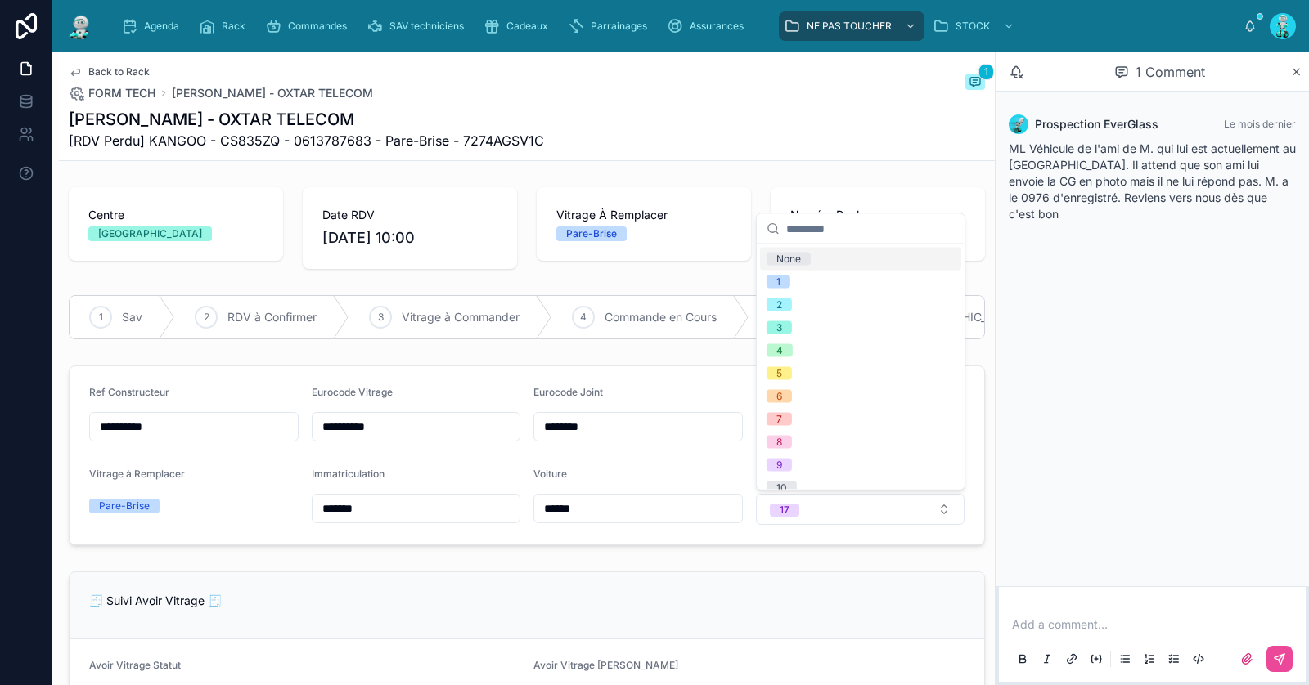
click at [887, 260] on div "None" at bounding box center [860, 259] width 201 height 23
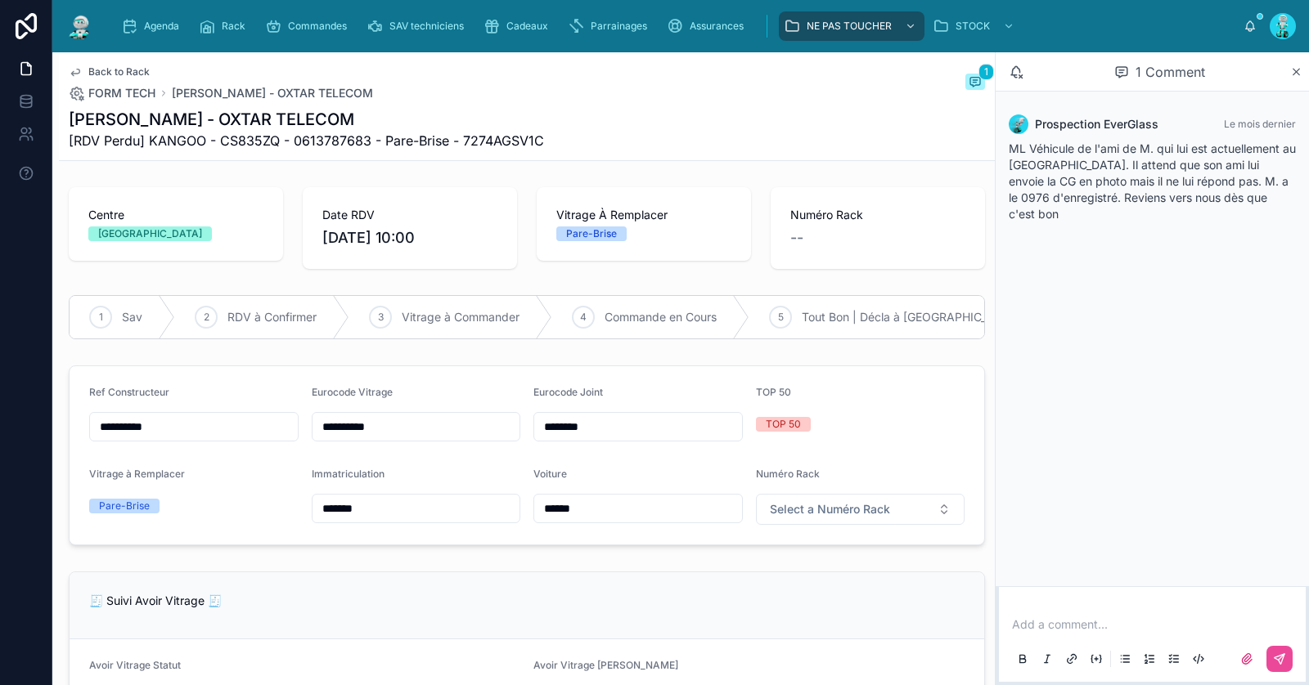
click at [95, 66] on span "Back to Rack" at bounding box center [118, 71] width 61 height 13
